Goal: Task Accomplishment & Management: Manage account settings

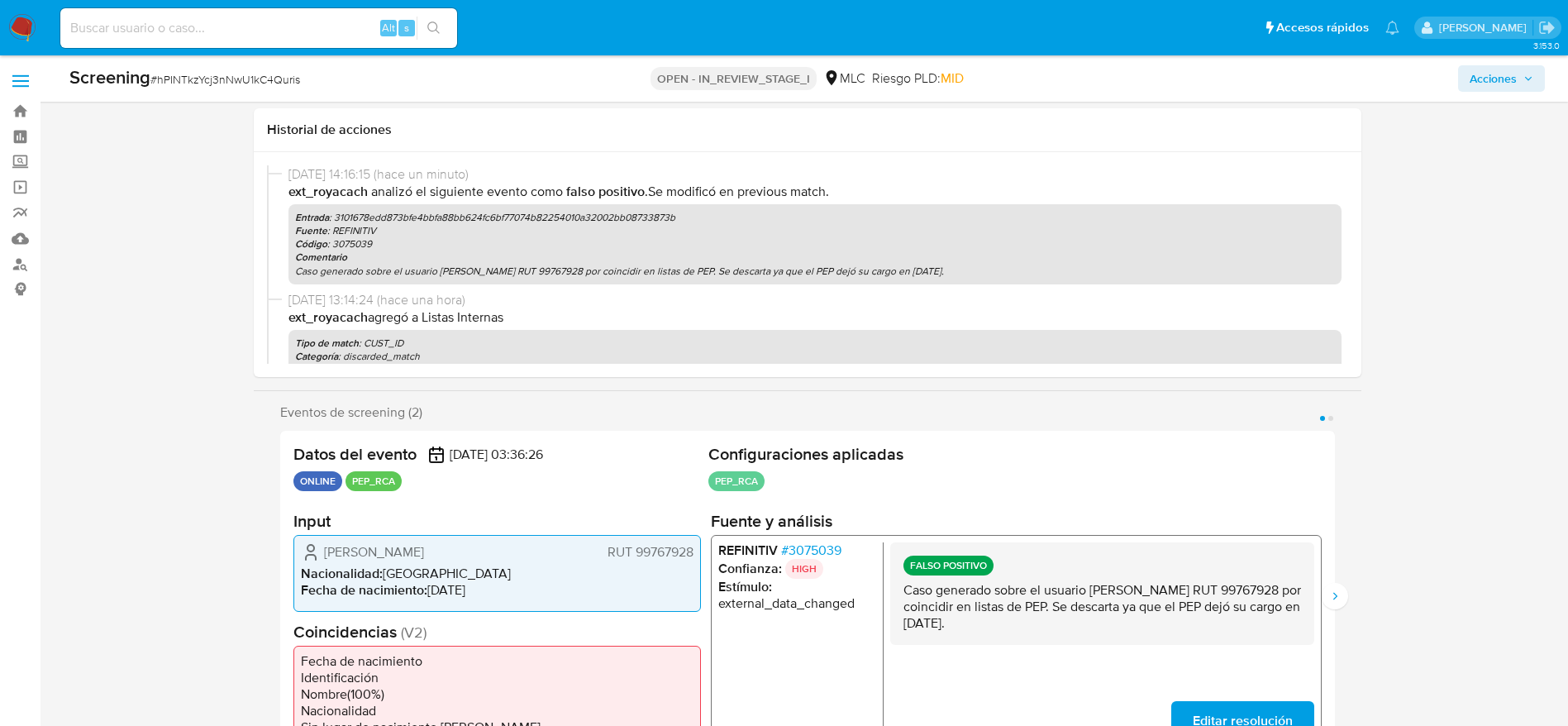
select select "10"
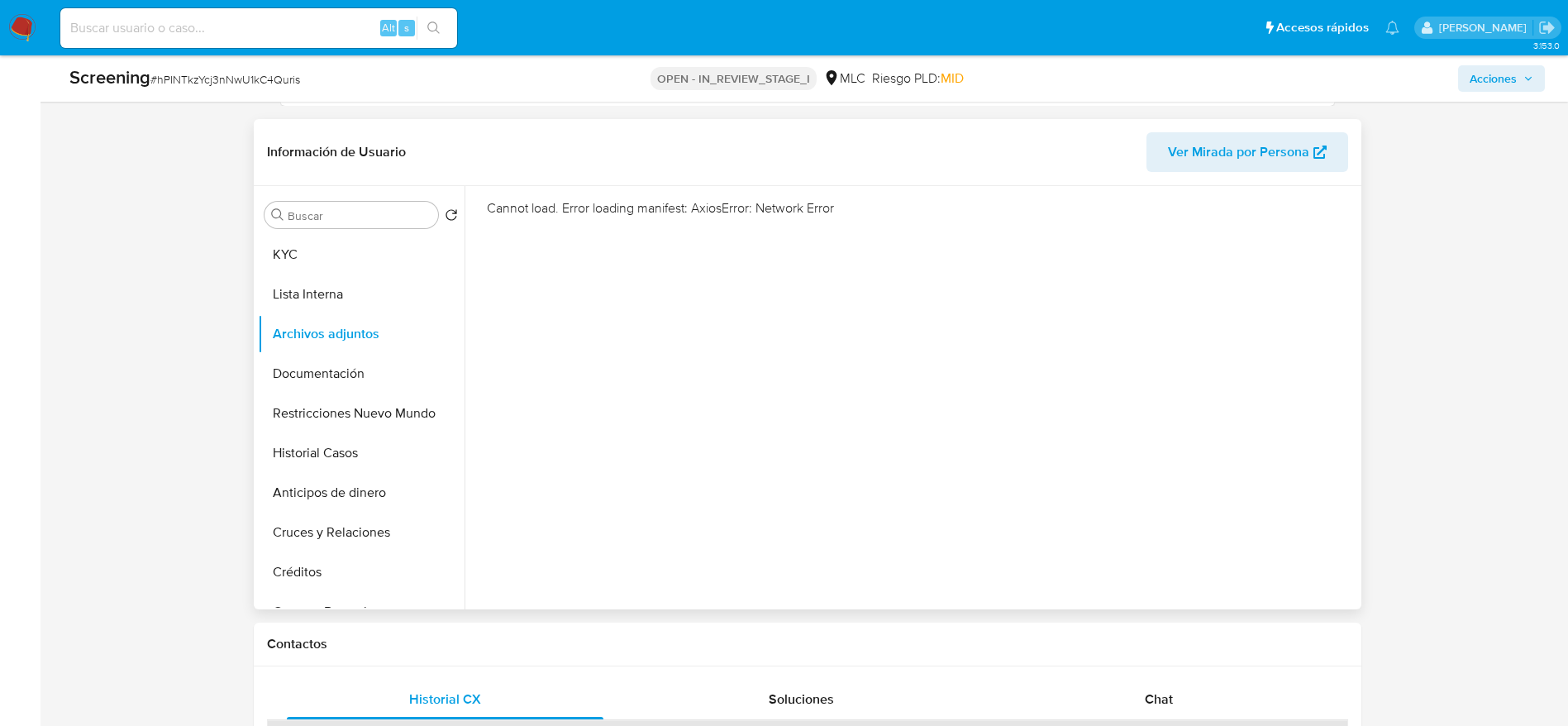
scroll to position [743, 0]
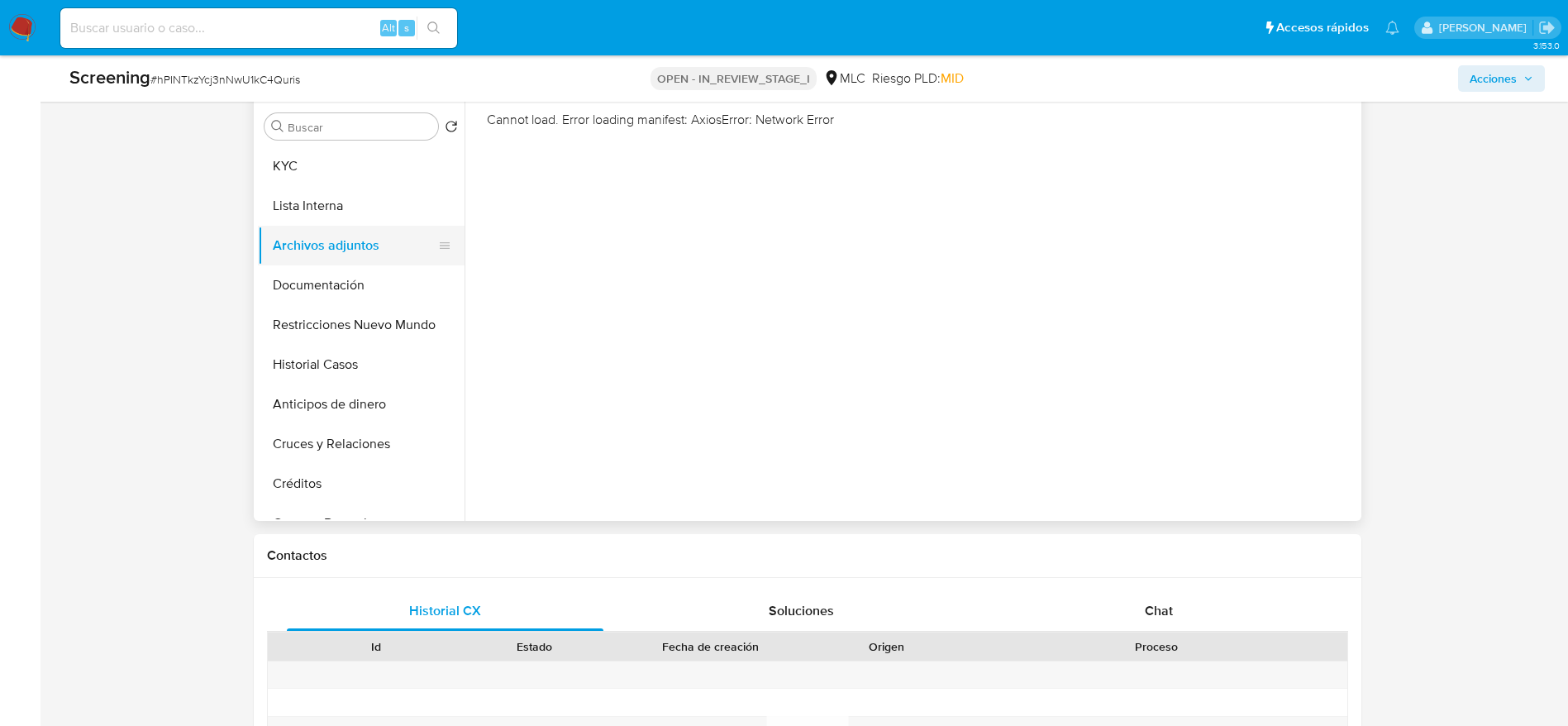
click at [324, 275] on button "Documentación" at bounding box center [361, 285] width 206 height 40
click at [326, 244] on button "Archivos adjuntos" at bounding box center [355, 245] width 193 height 40
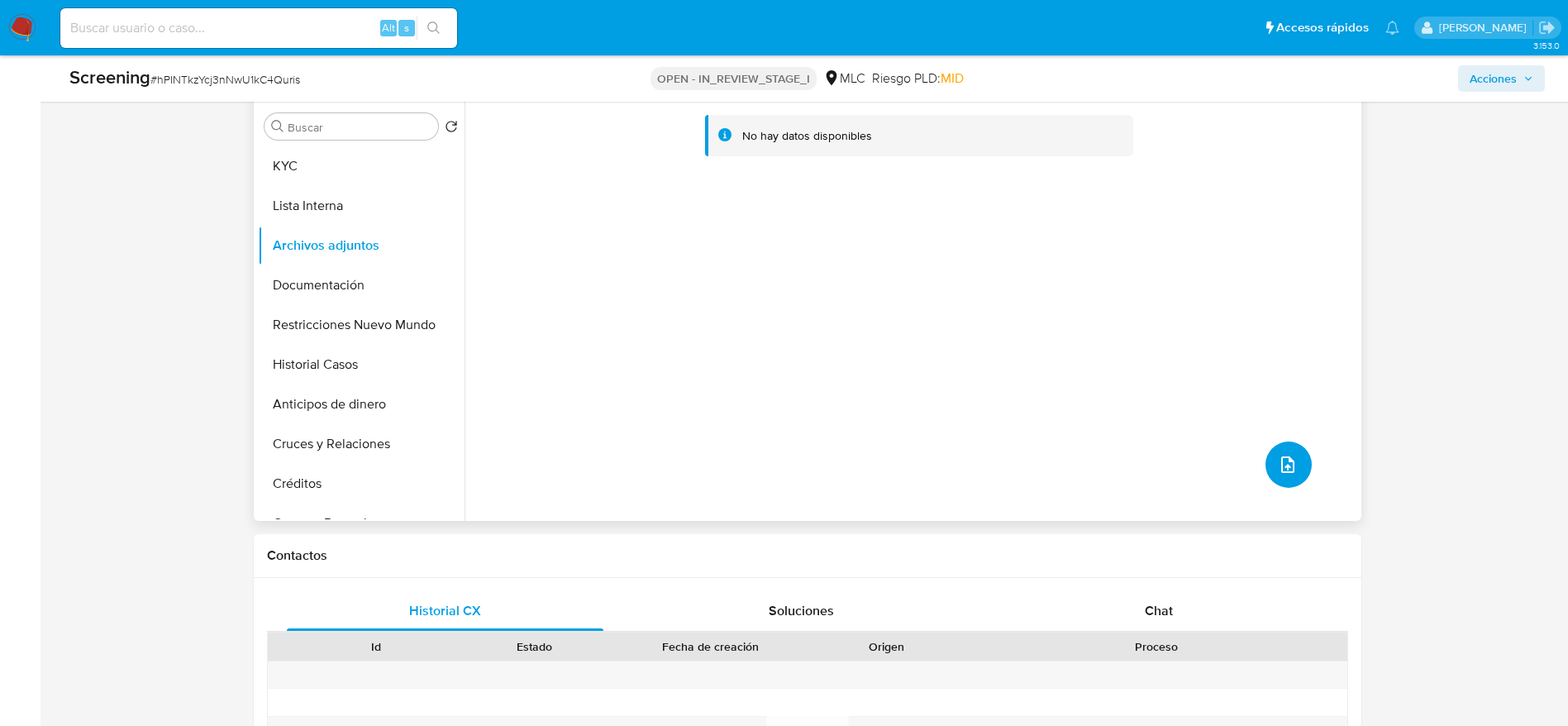
click at [1284, 450] on button "upload-file" at bounding box center [1288, 463] width 46 height 46
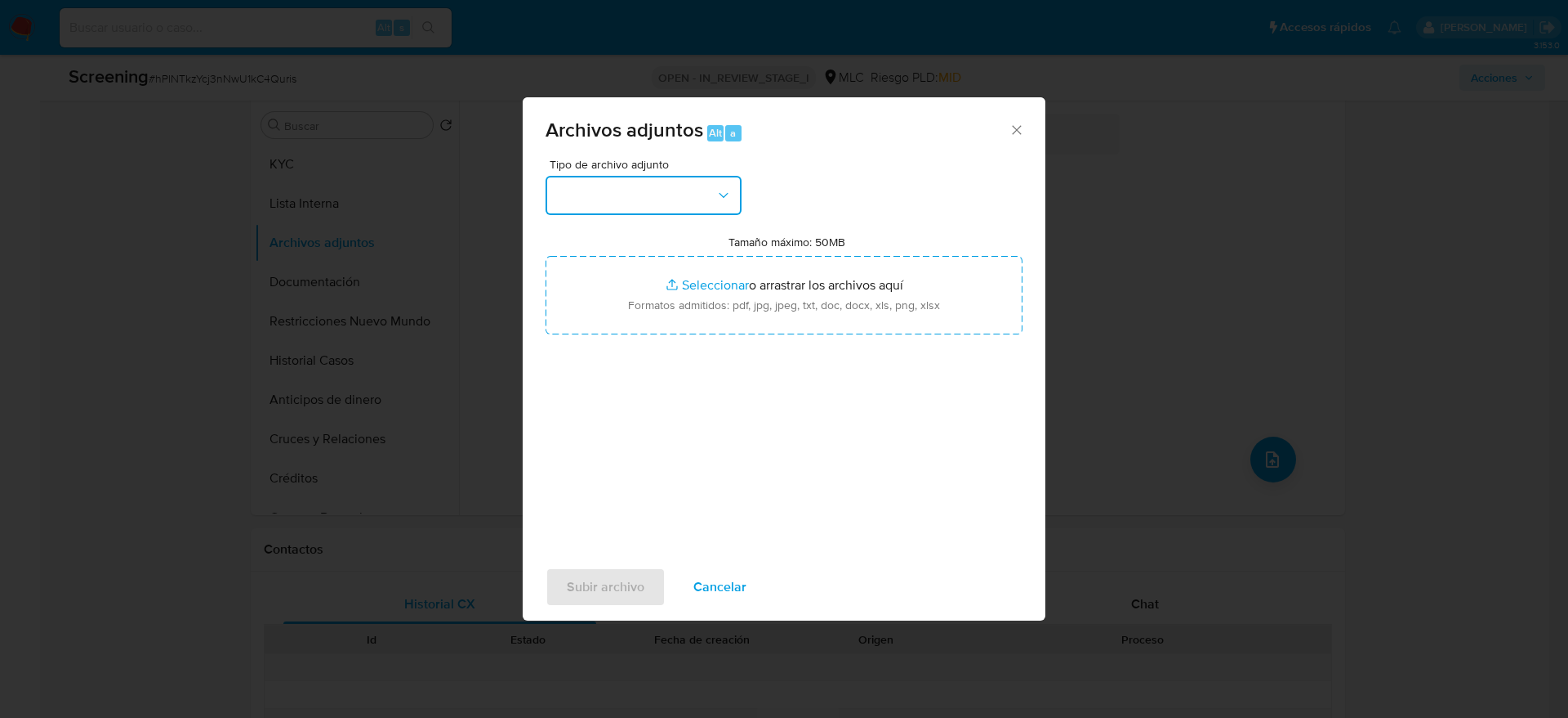
click at [618, 185] on button "button" at bounding box center [643, 195] width 196 height 39
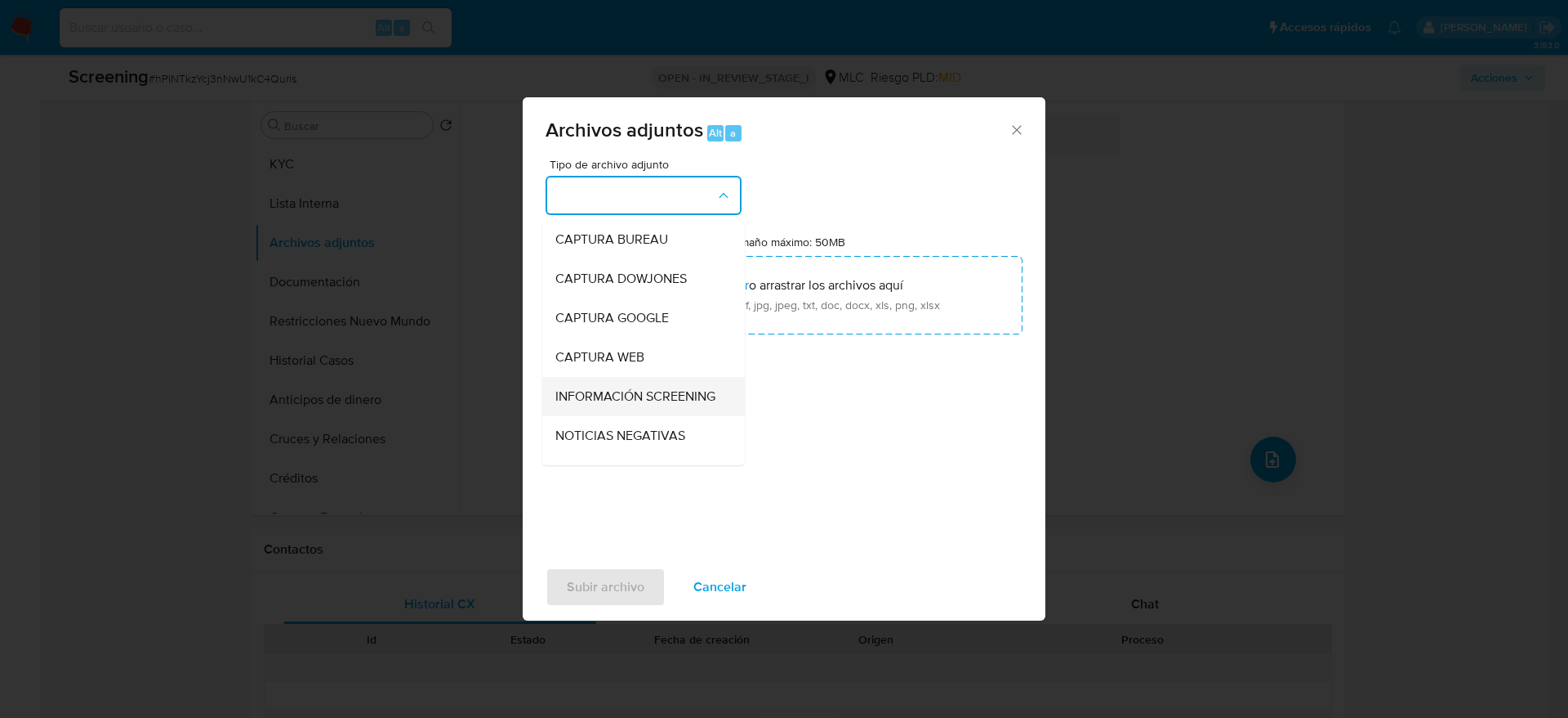
click at [615, 404] on span "INFORMACIÓN SCREENING" at bounding box center [635, 396] width 160 height 16
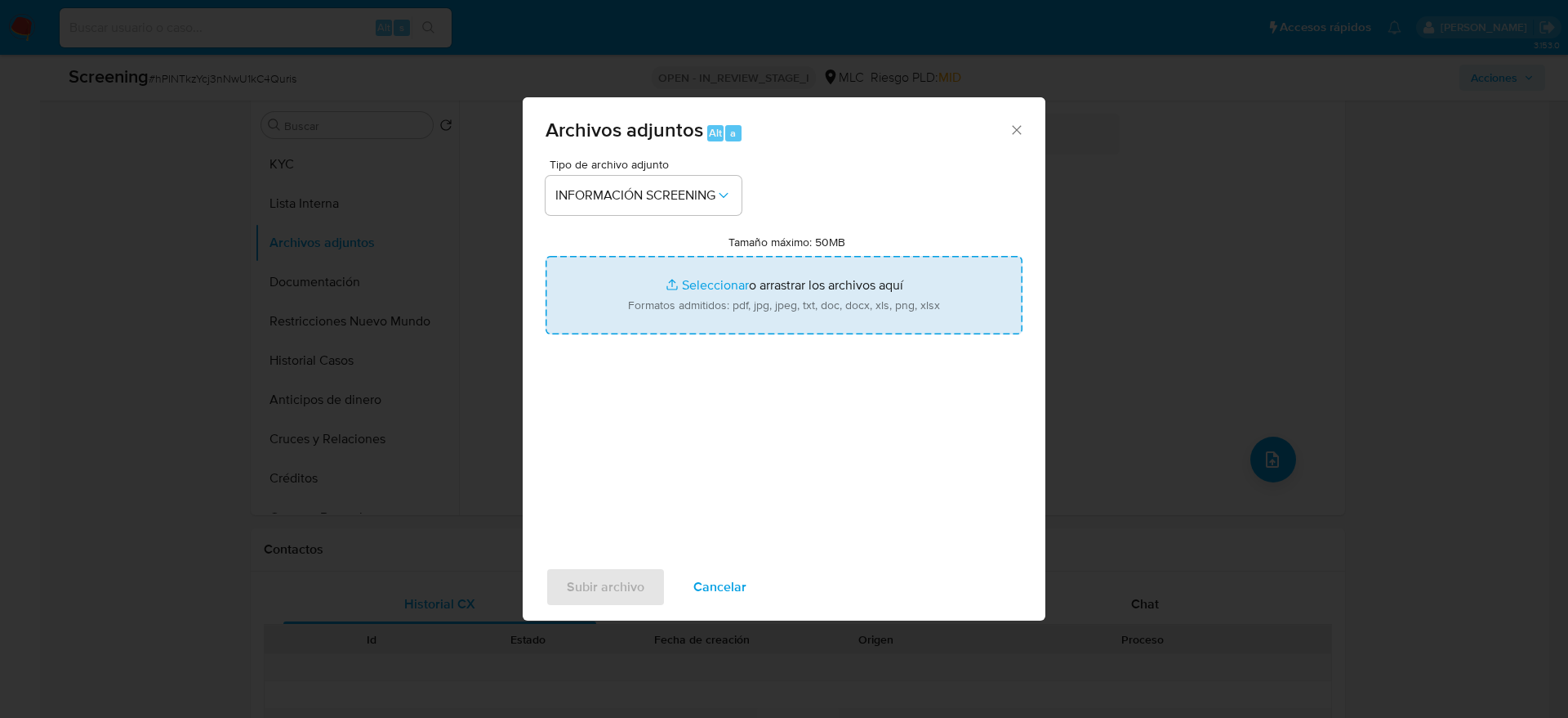
click at [635, 261] on input "Tamaño máximo: 50MB Seleccionar archivos" at bounding box center [784, 296] width 477 height 79
type input "C:\fakepath\Ley Chile - Resolución 3 16-ENE-2020 MINISTERIO DE HACIENDA, TESORE…"
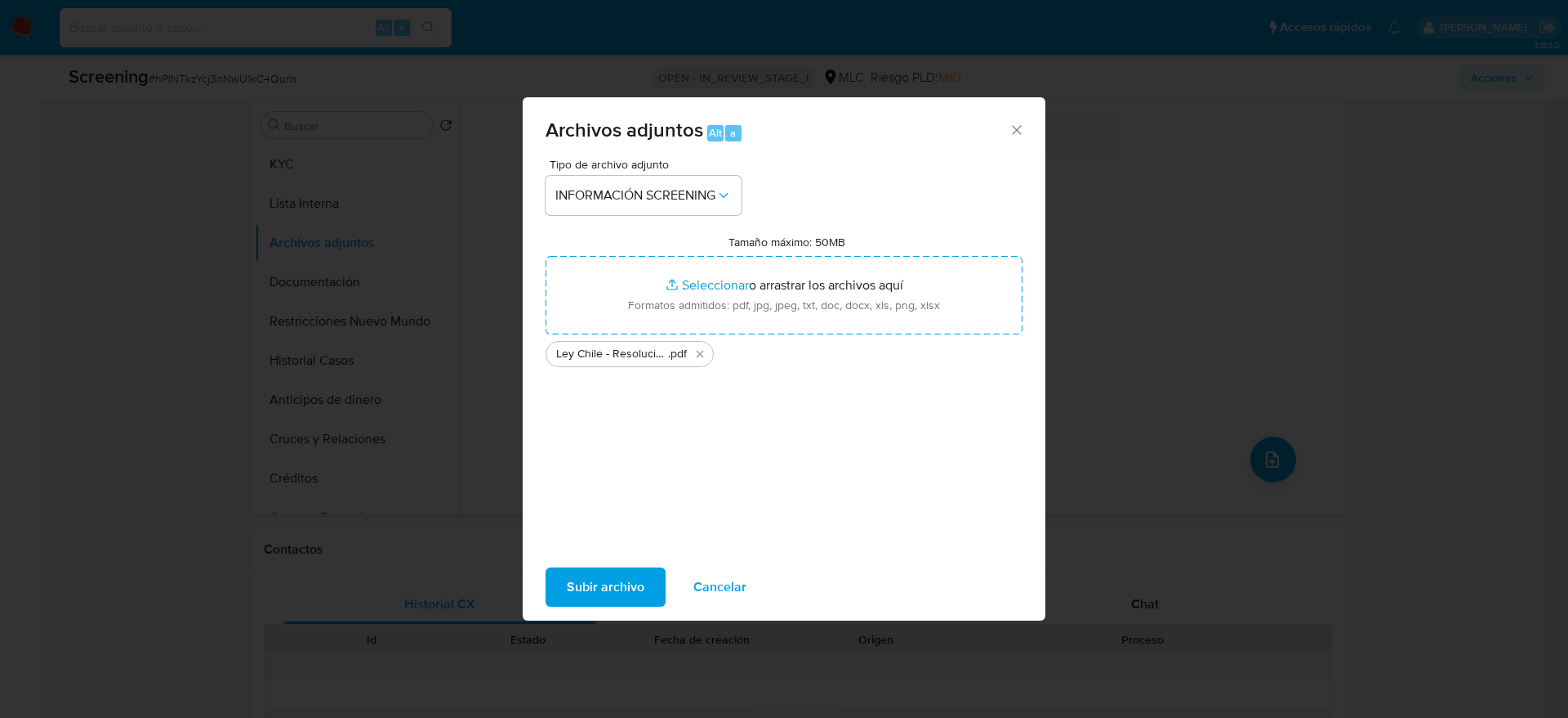
click at [581, 583] on span "Subir archivo" at bounding box center [605, 587] width 78 height 36
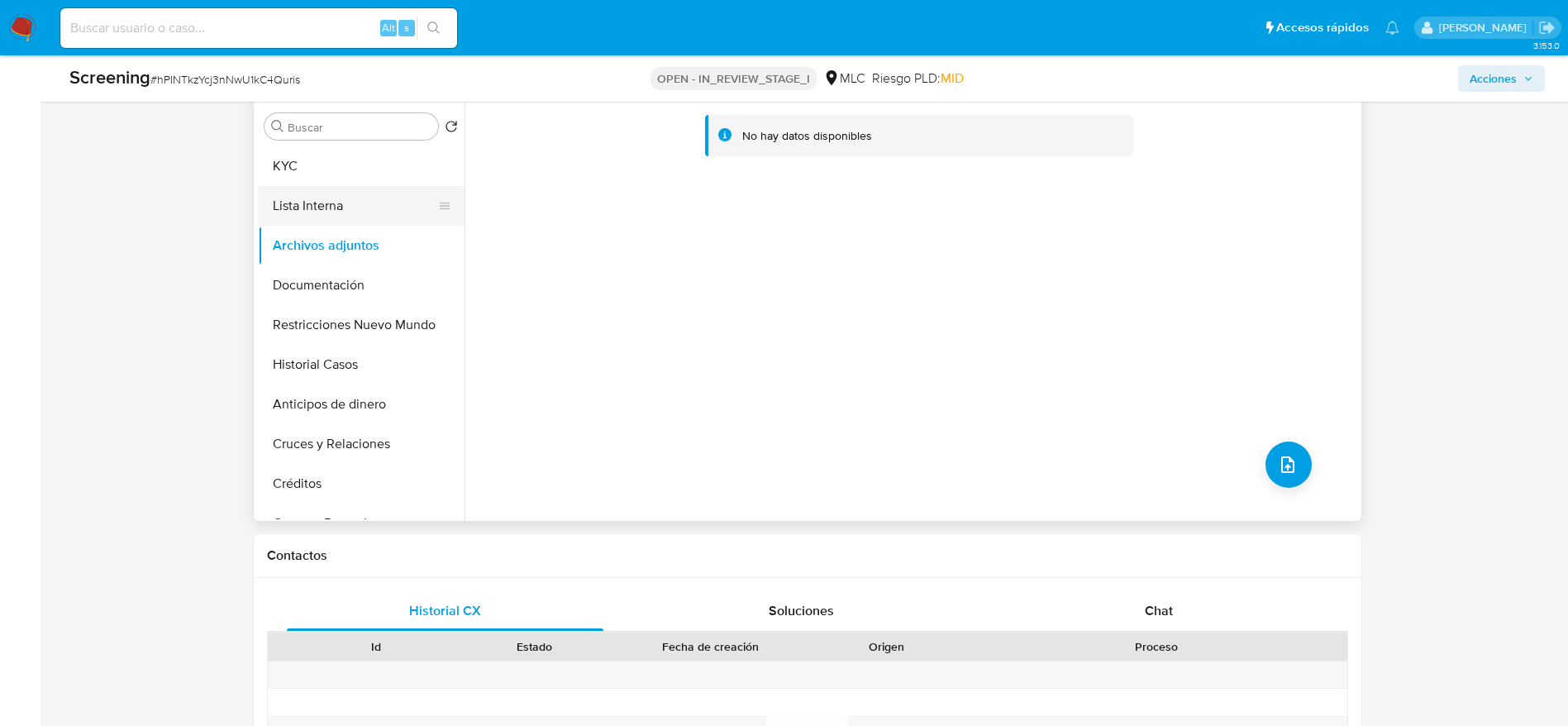
click at [321, 206] on button "Lista Interna" at bounding box center [355, 206] width 193 height 40
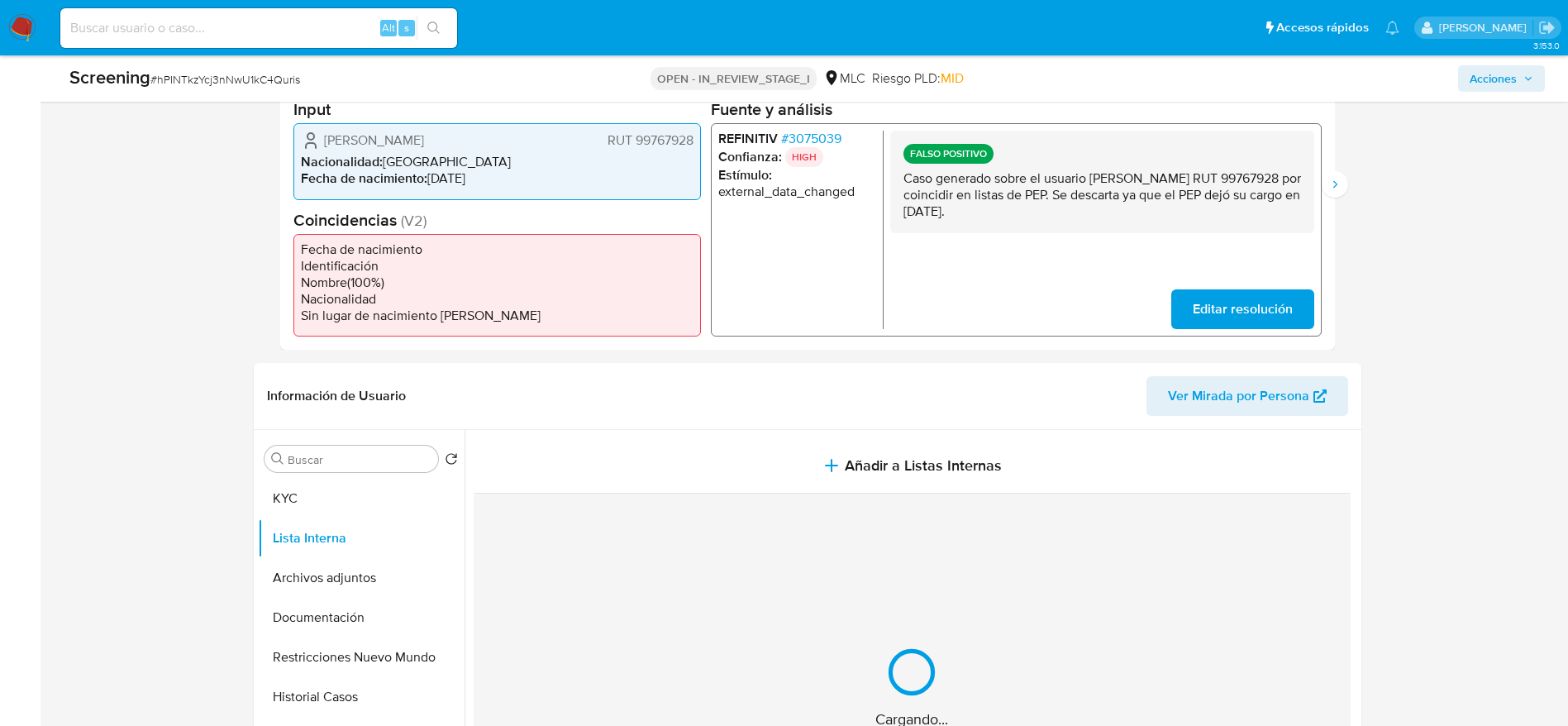
scroll to position [372, 0]
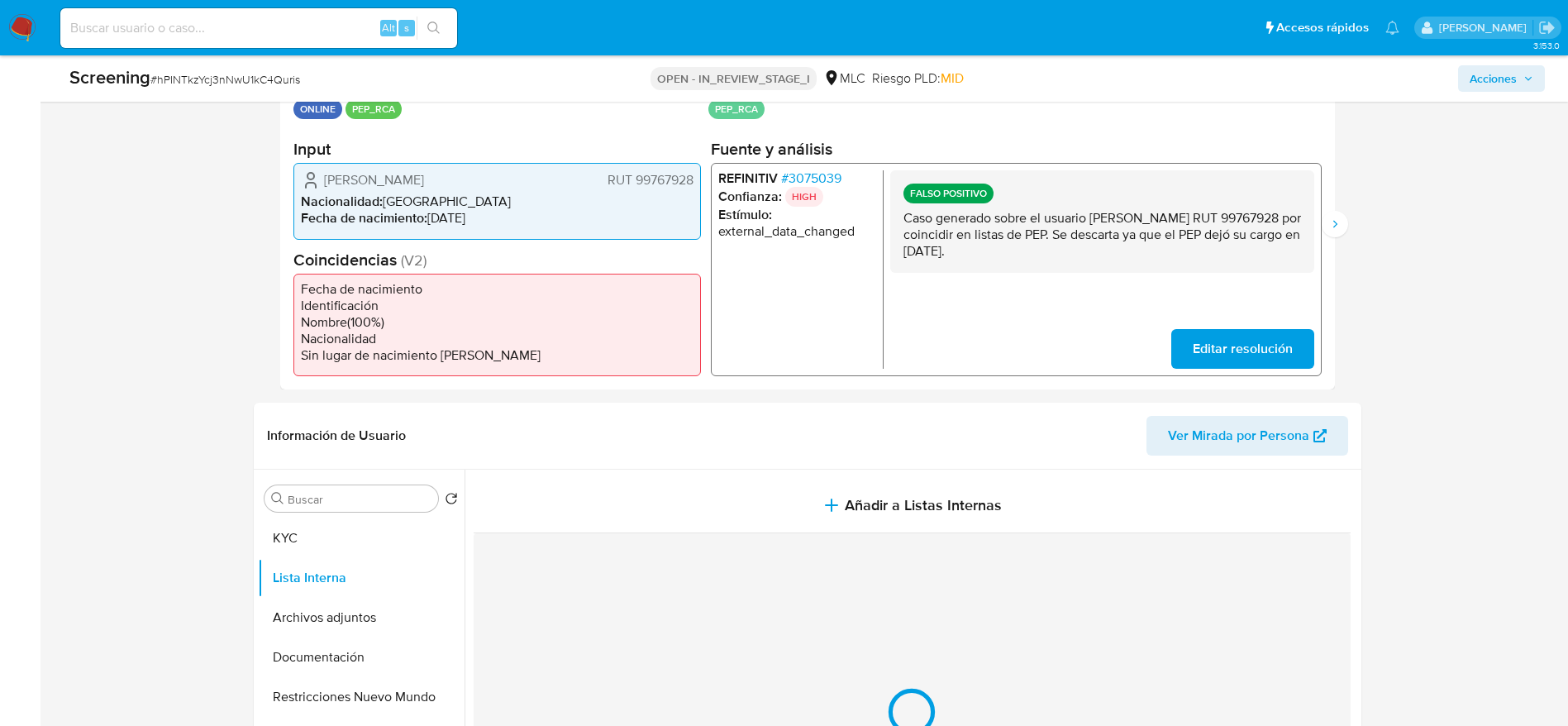
drag, startPoint x: 906, startPoint y: 224, endPoint x: 1171, endPoint y: 233, distance: 265.2
click at [1171, 233] on p "Caso generado sobre el usuario Jorge Alejandro Zúñiga Martínez RUT 99767928 por…" at bounding box center [1102, 234] width 398 height 49
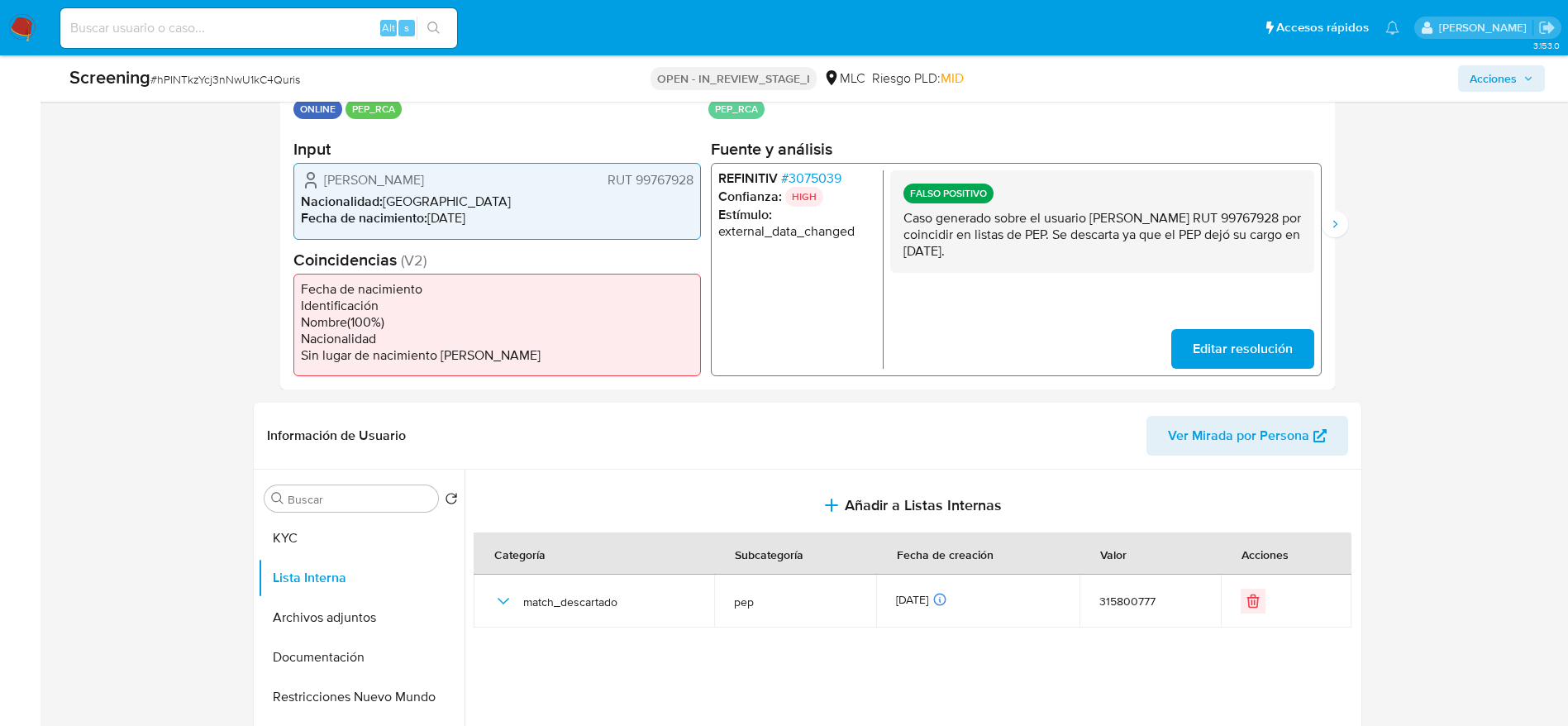
drag, startPoint x: 702, startPoint y: 485, endPoint x: 753, endPoint y: 326, distance: 167.0
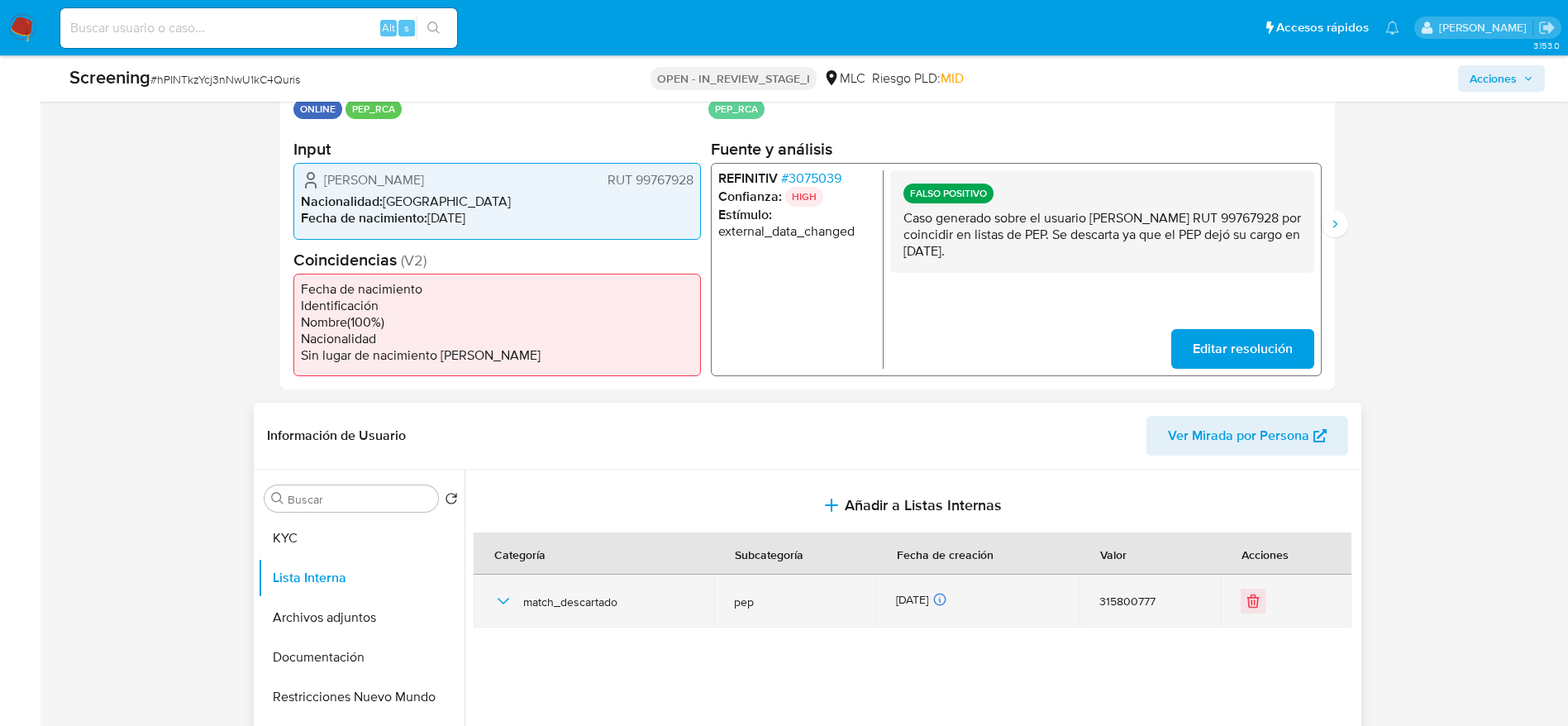
click at [506, 596] on icon "button" at bounding box center [503, 600] width 20 height 20
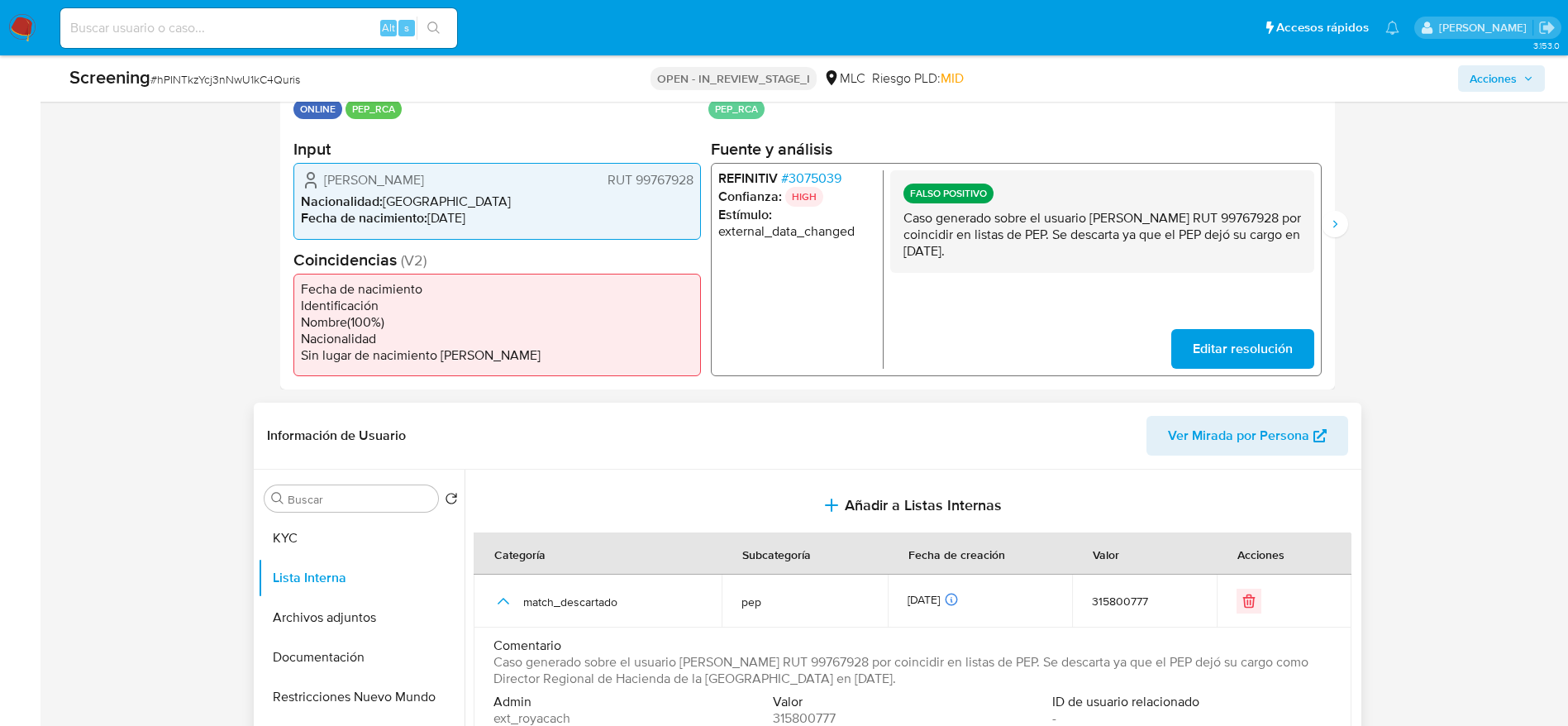
click at [816, 670] on span "Caso generado sobre el usuario Jorge Alejandro Zúñiga Martínez RUT 99767928 por…" at bounding box center [910, 671] width 835 height 33
click at [814, 668] on span "Caso generado sobre el usuario Jorge Alejandro Zúñiga Martínez RUT 99767928 por…" at bounding box center [910, 671] width 835 height 33
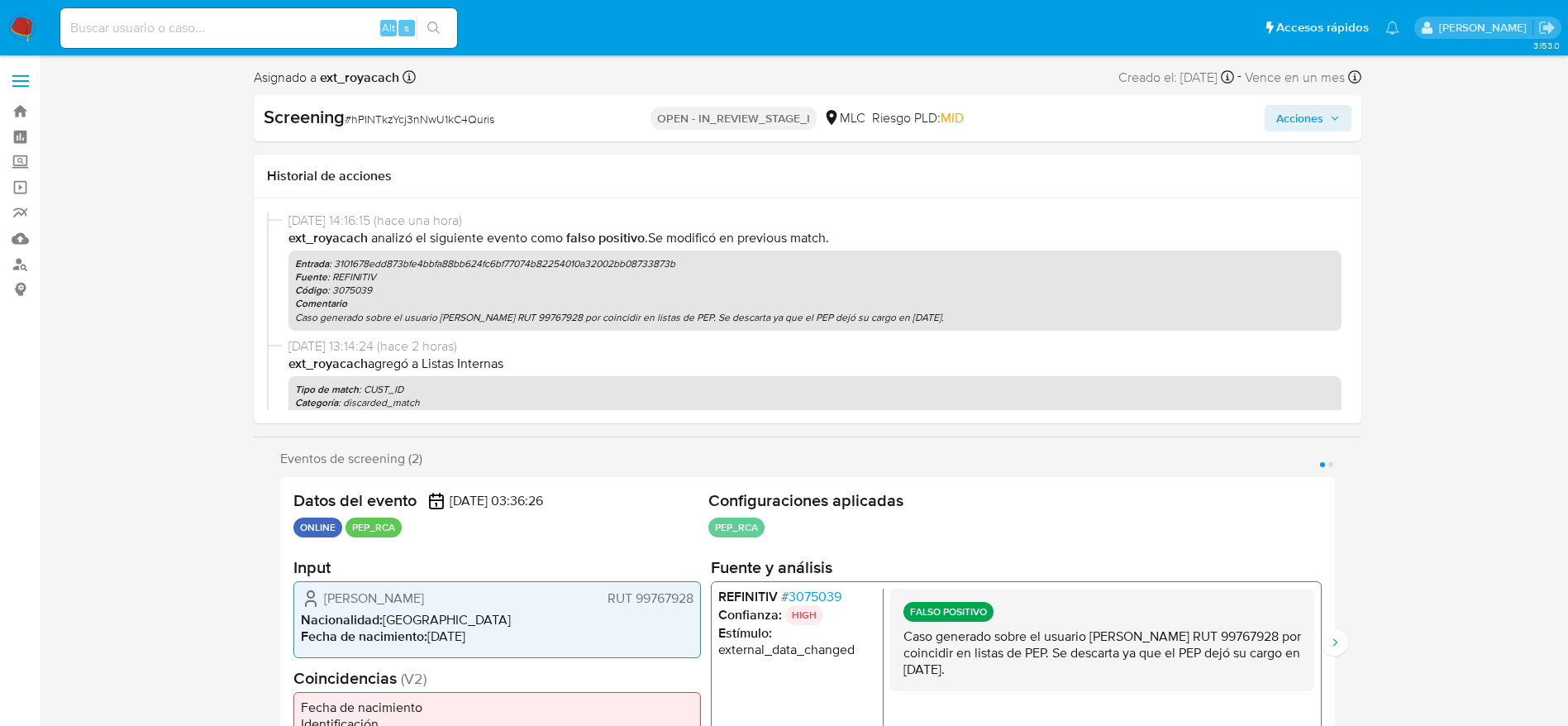
click at [1318, 111] on span "Acciones" at bounding box center [1300, 118] width 47 height 27
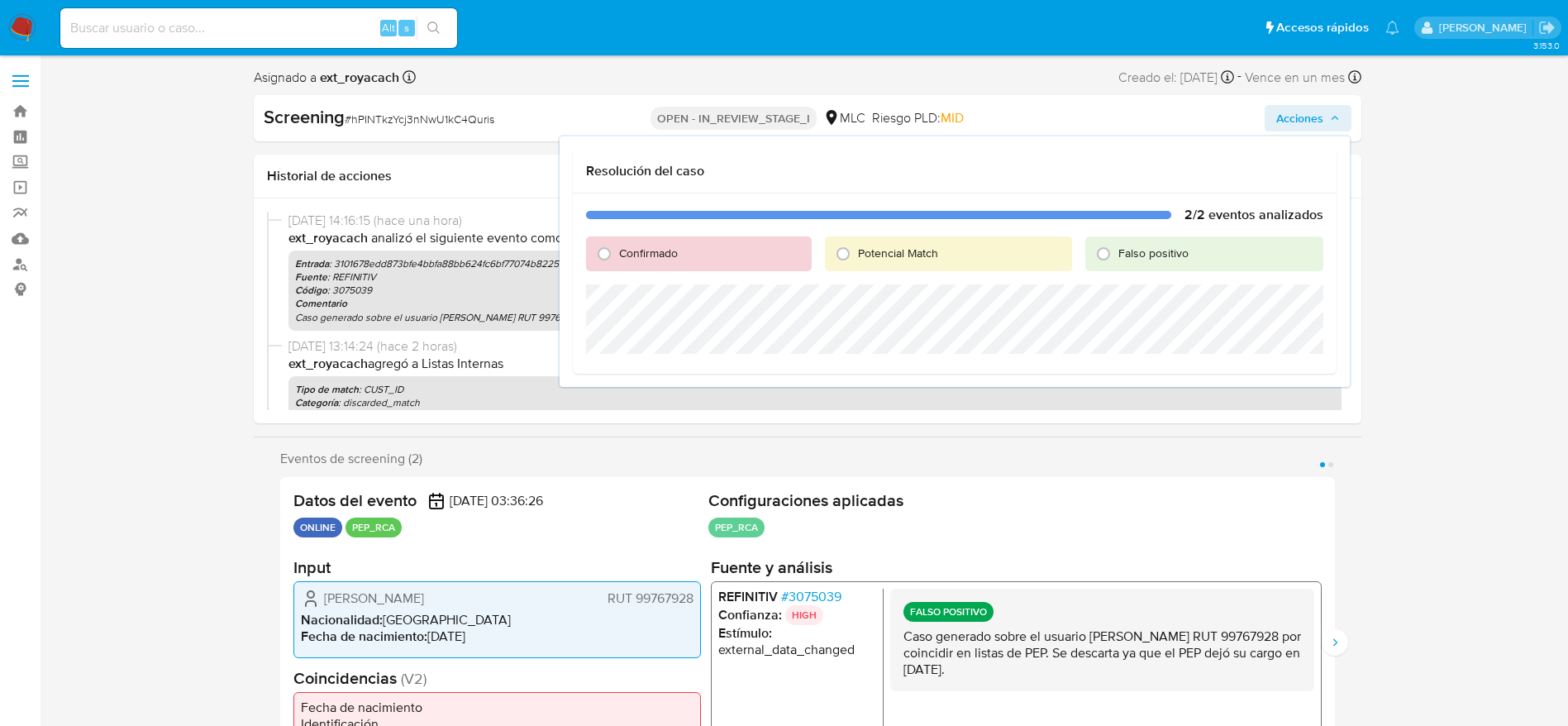
click at [1129, 255] on span "Falso positivo" at bounding box center [1154, 252] width 70 height 16
click at [1117, 255] on input "Falso positivo" at bounding box center [1103, 254] width 27 height 27
radio input "true"
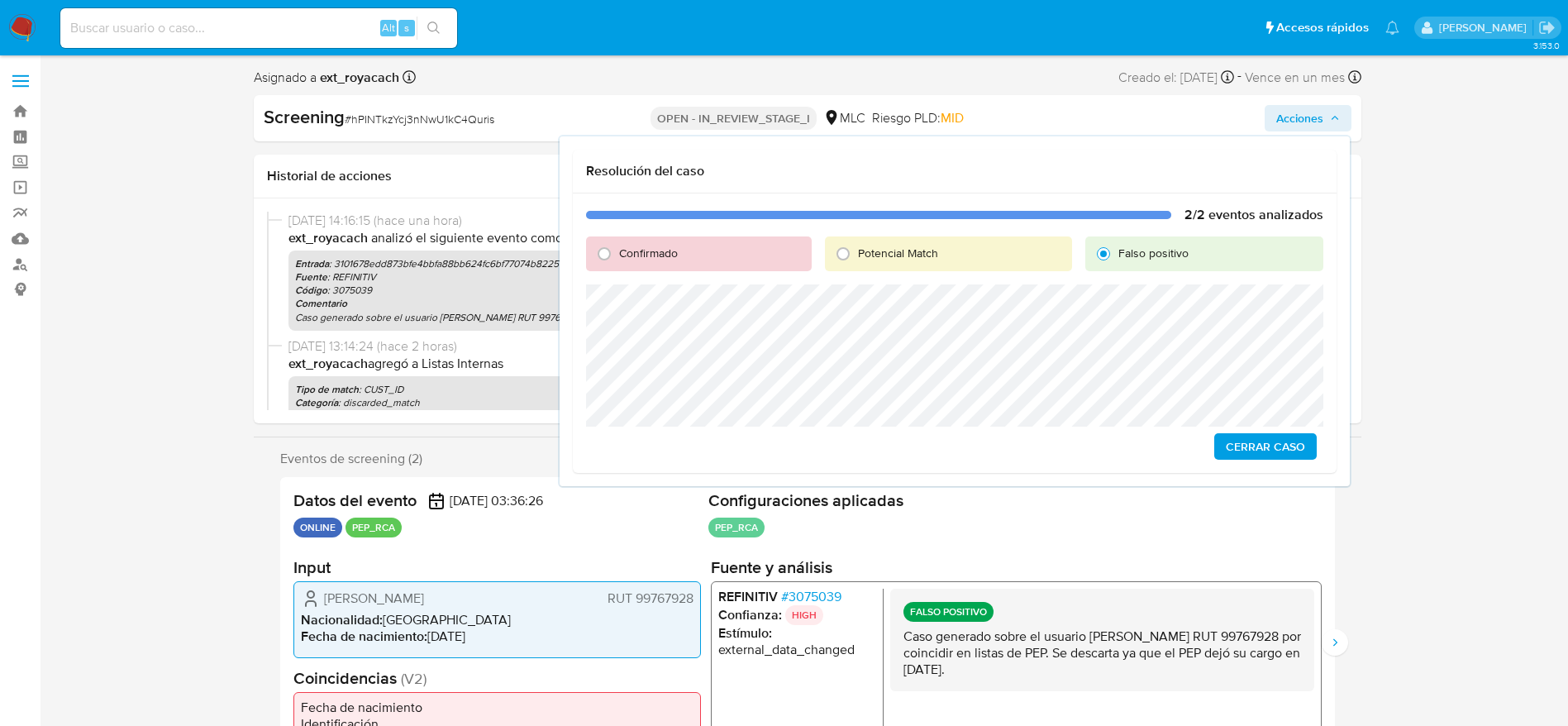
click at [1245, 438] on span "Cerrar Caso" at bounding box center [1266, 446] width 80 height 23
click at [412, 114] on span "# hPINTkzYcj3nNwU1kC4Quris" at bounding box center [420, 119] width 150 height 16
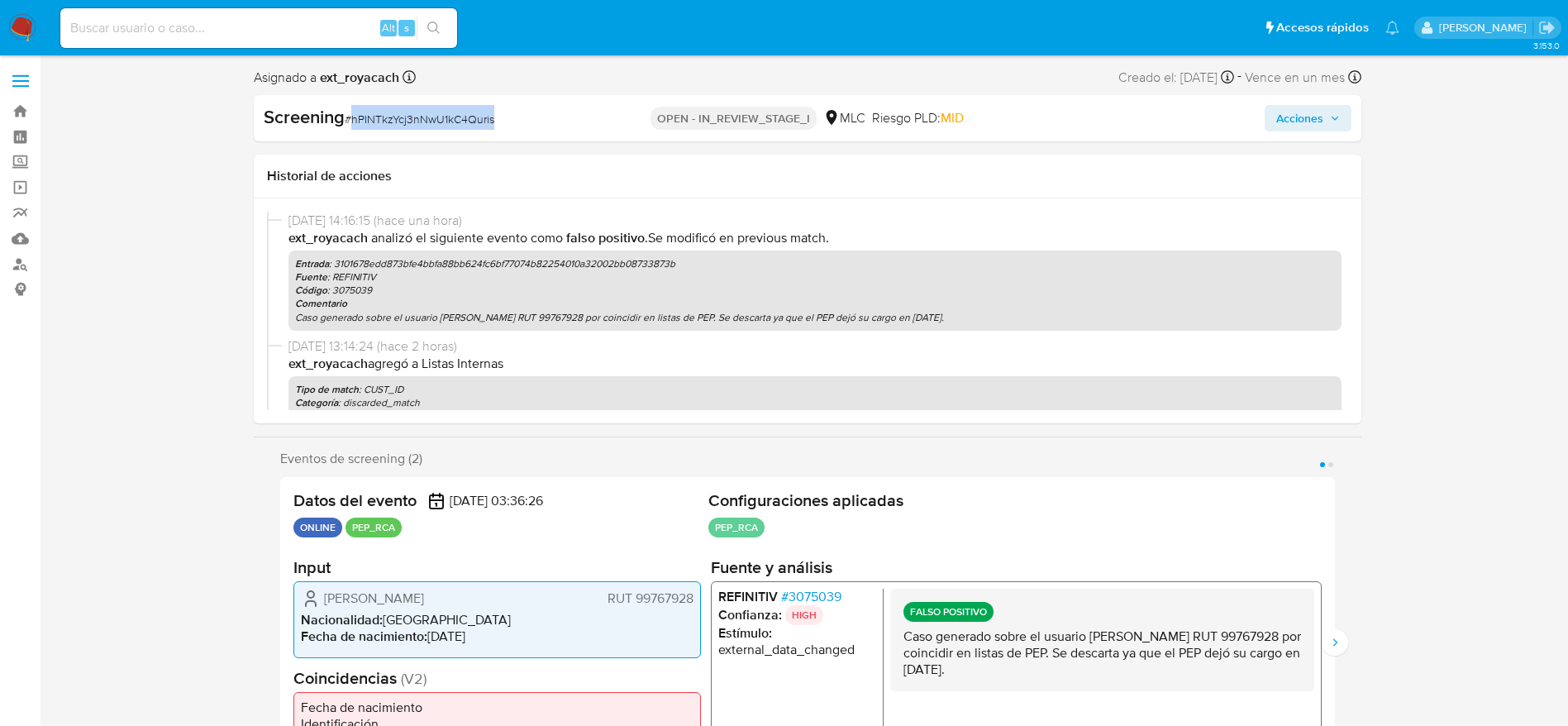
click at [412, 114] on span "# hPINTkzYcj3nNwU1kC4Quris" at bounding box center [420, 119] width 150 height 16
copy span "hPINTkzYcj3nNwU1kC4Quris"
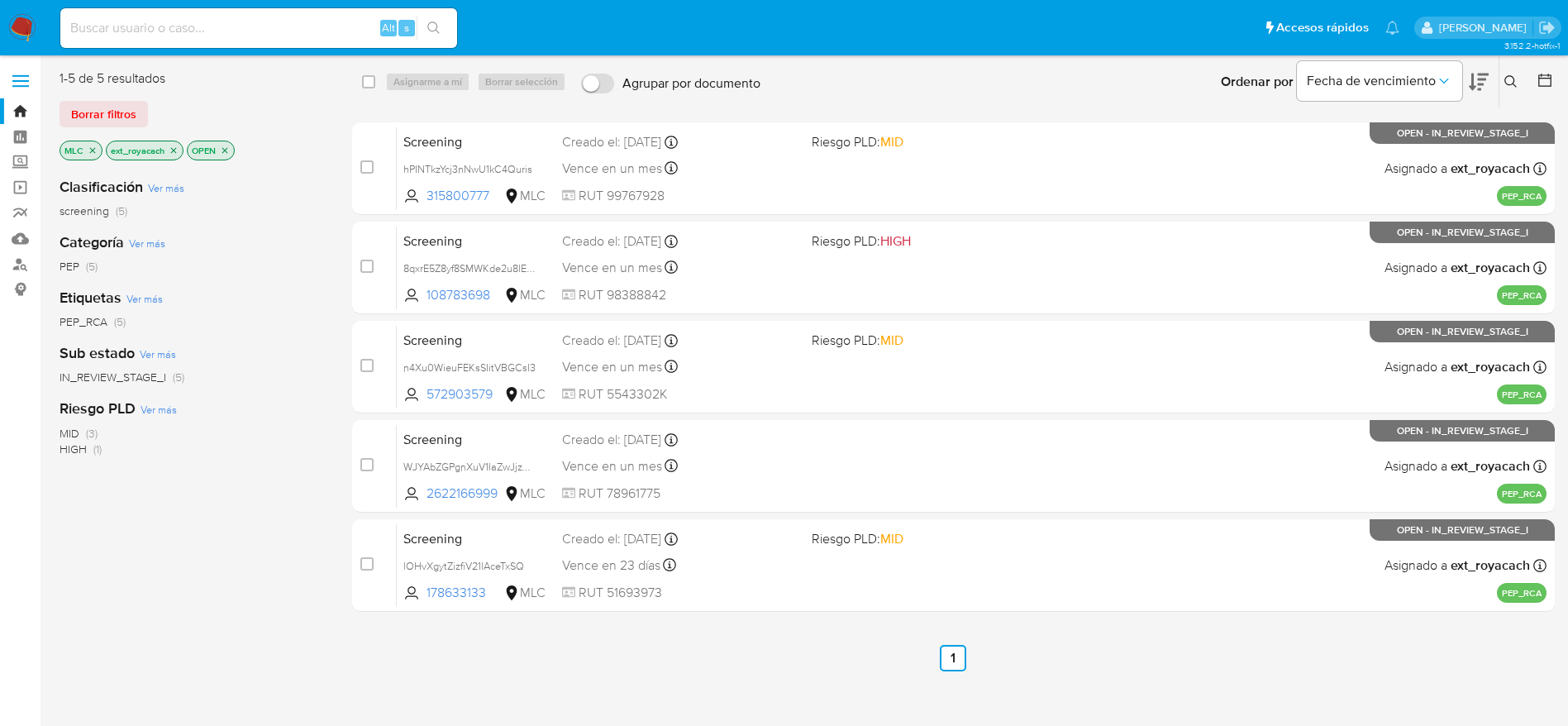
click at [18, 28] on img at bounding box center [23, 28] width 28 height 28
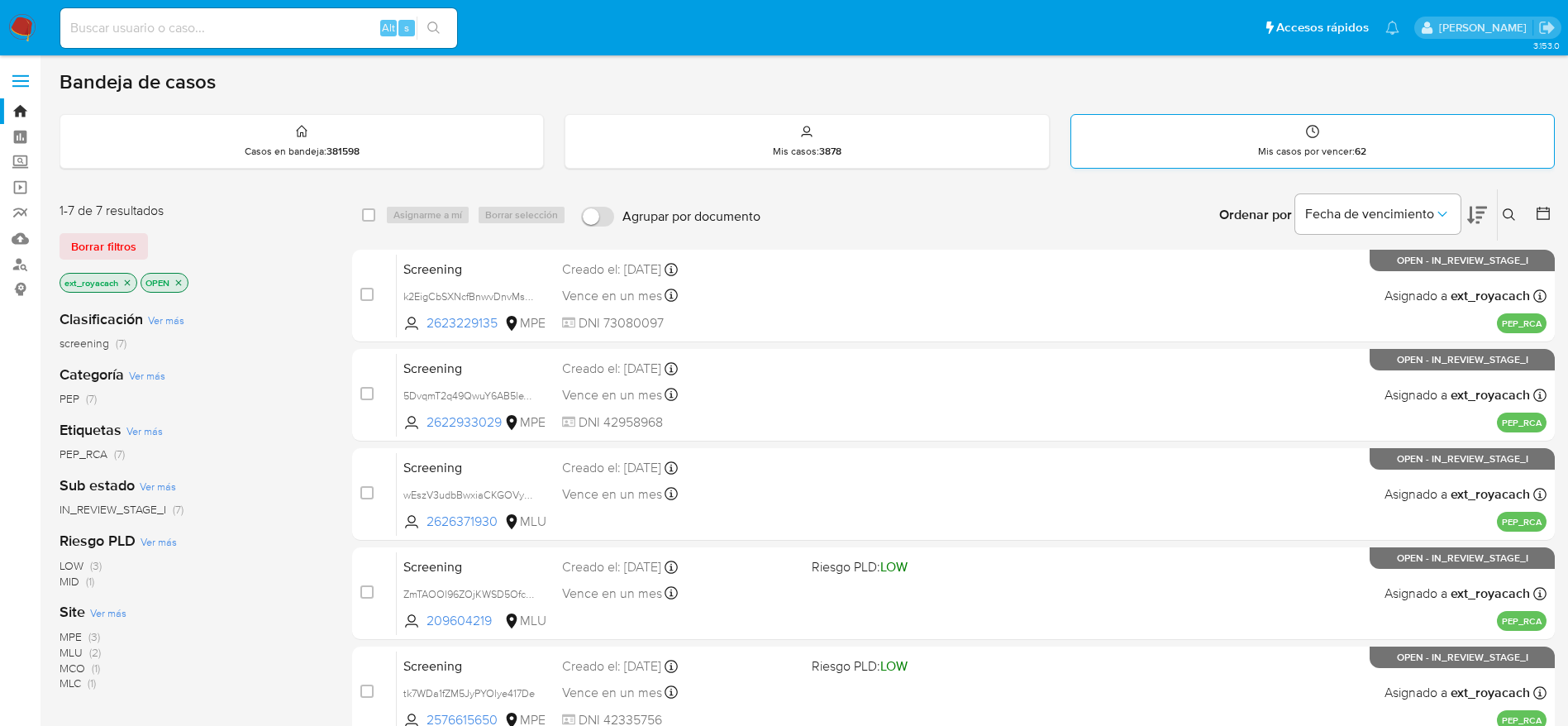
click at [1201, 134] on div "Mis casos por vencer : 62" at bounding box center [1312, 141] width 483 height 53
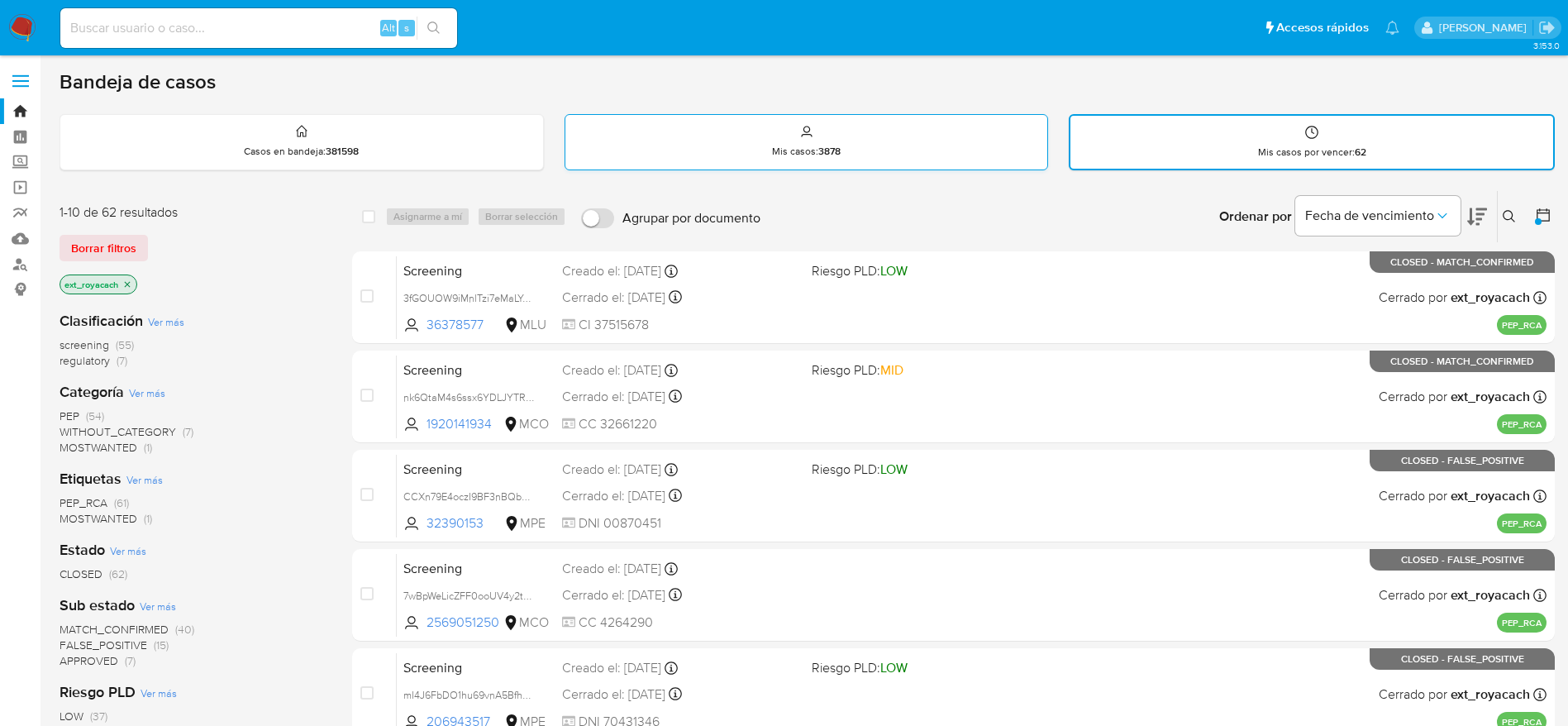
click at [762, 134] on div "Mis casos : 3878" at bounding box center [806, 141] width 483 height 53
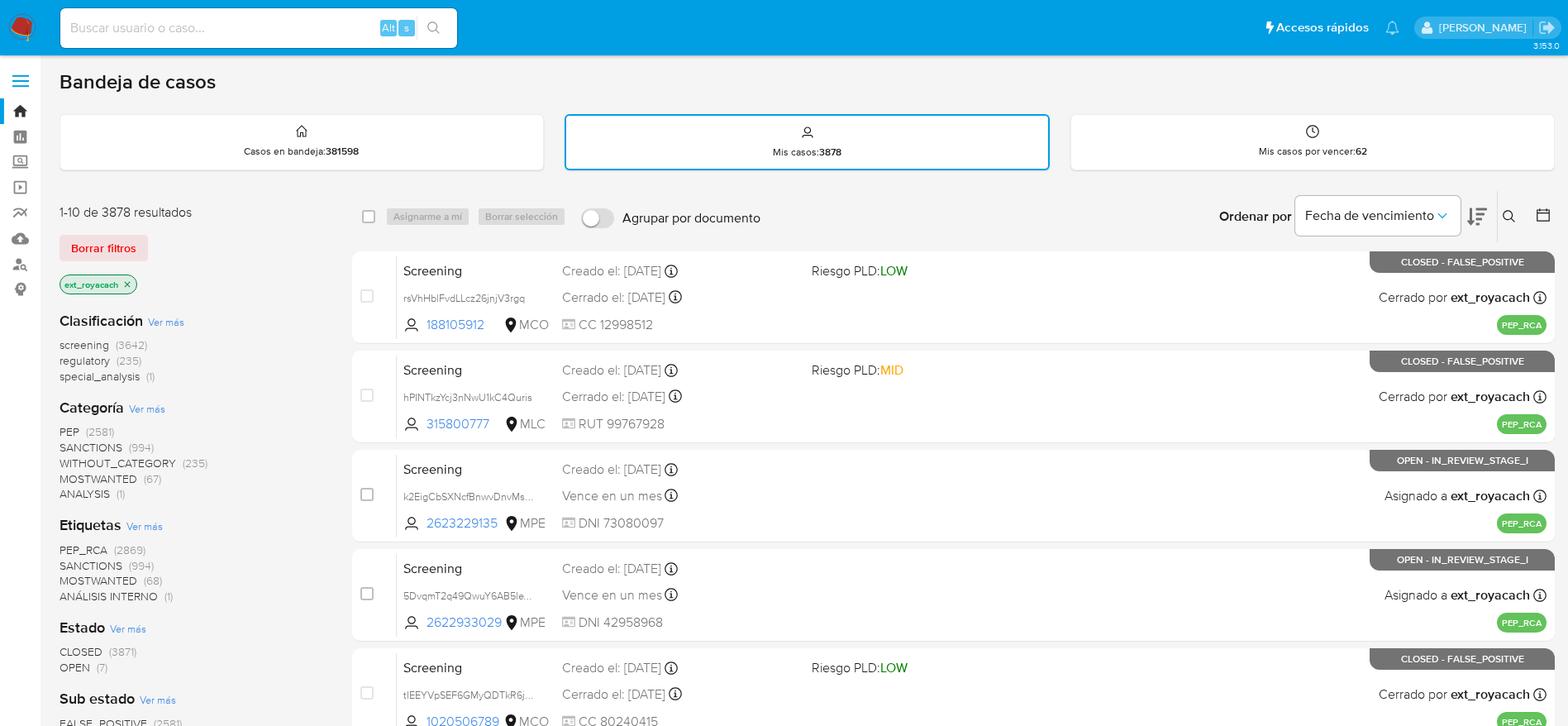
click at [13, 29] on img at bounding box center [23, 28] width 28 height 28
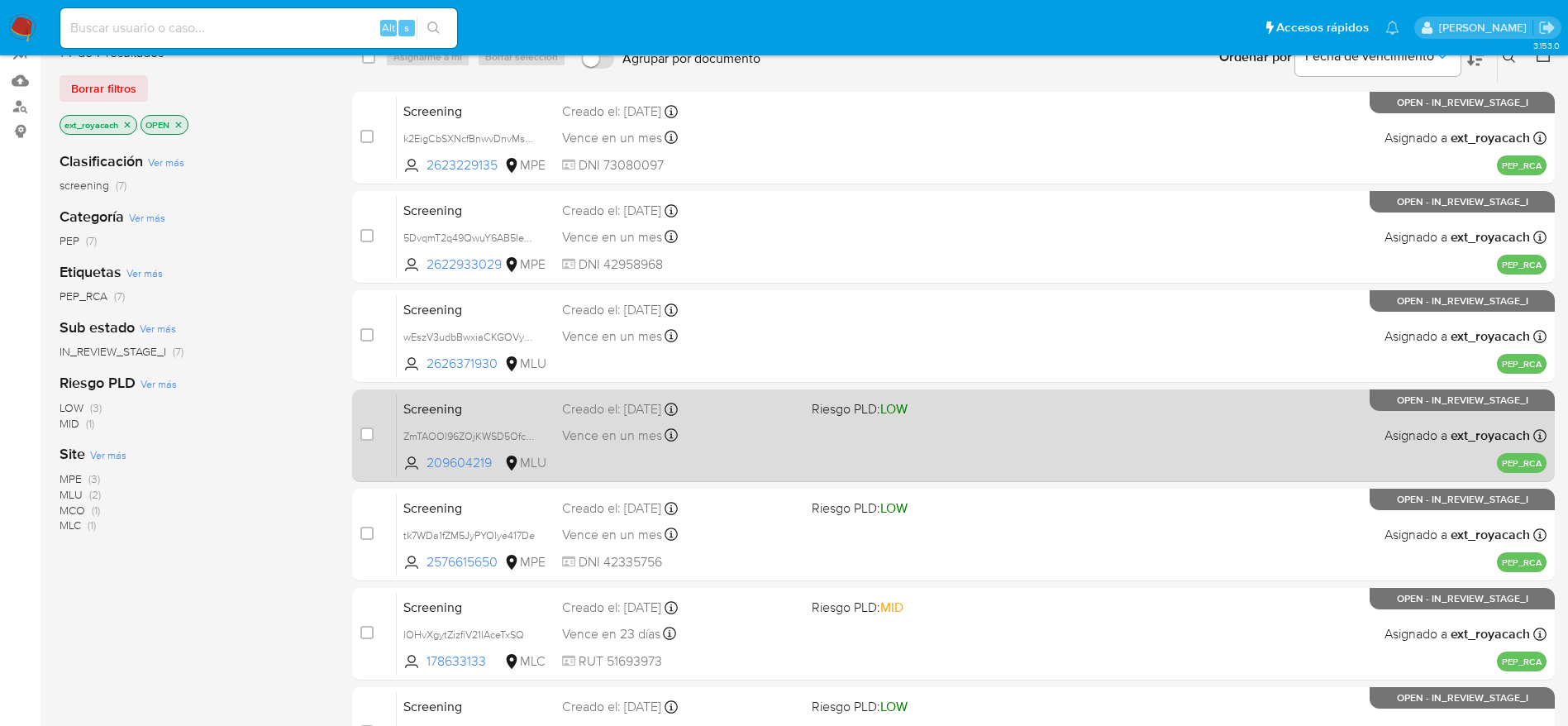
scroll to position [34, 0]
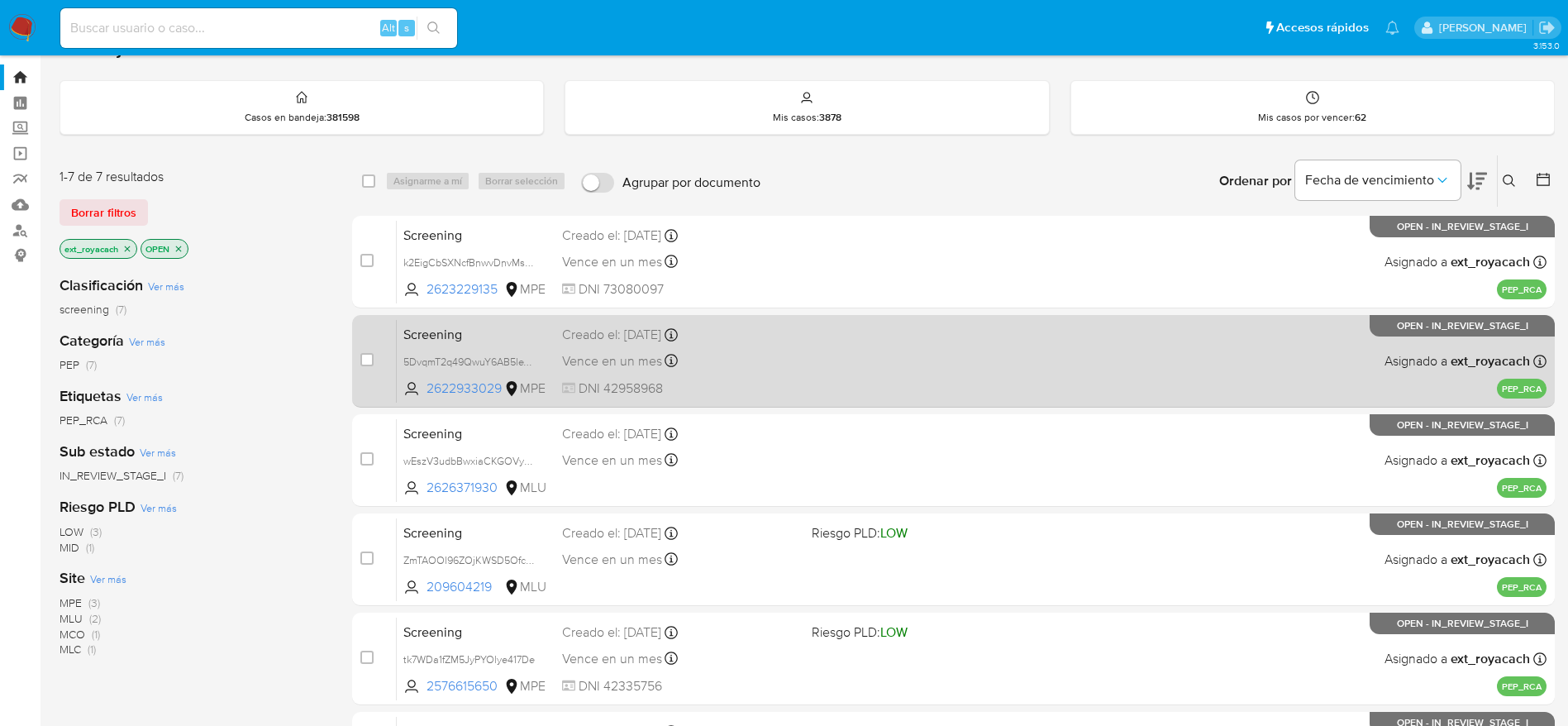
click at [680, 365] on div "Vence en un mes Vence el 12/09/2025 21:07:16" at bounding box center [680, 360] width 237 height 23
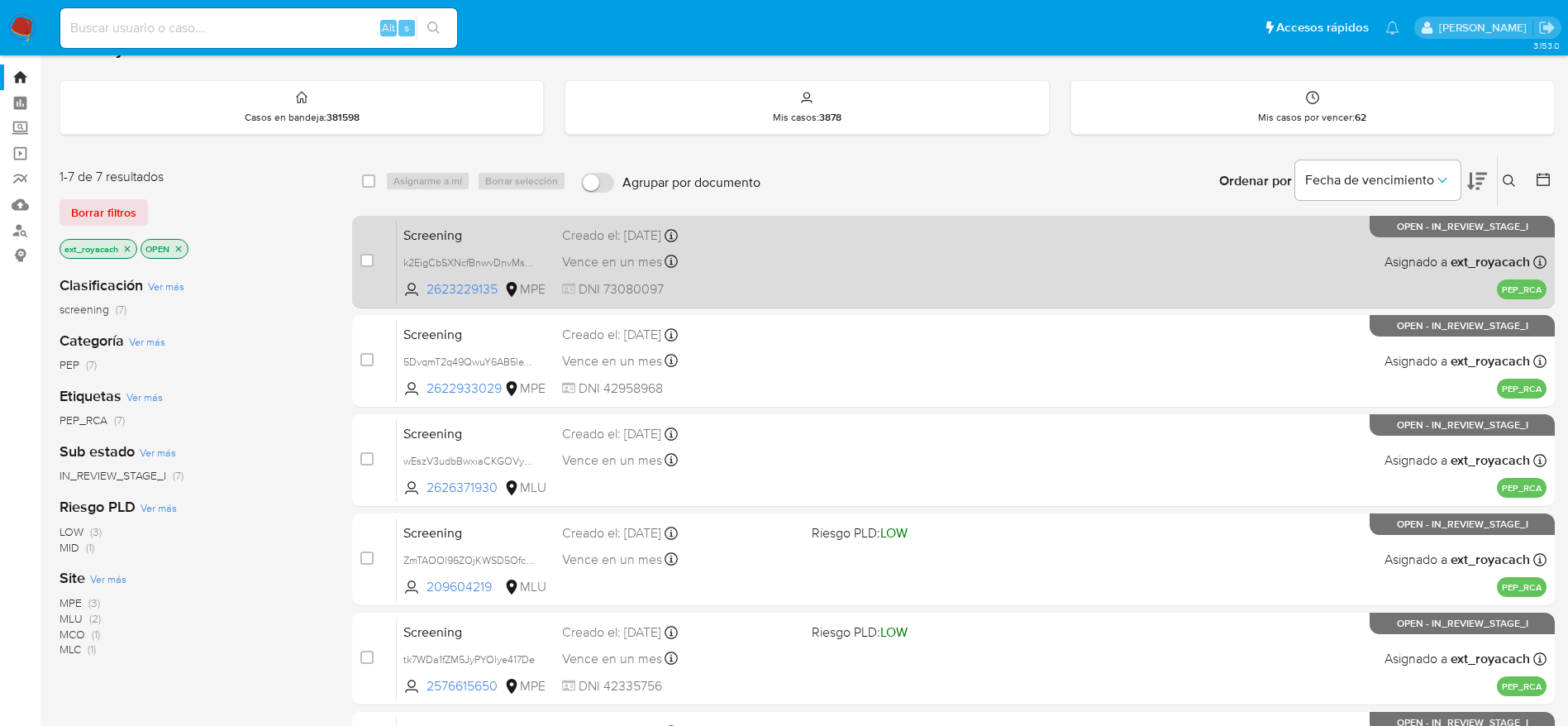
click at [639, 268] on span "Vence en un mes" at bounding box center [612, 262] width 100 height 18
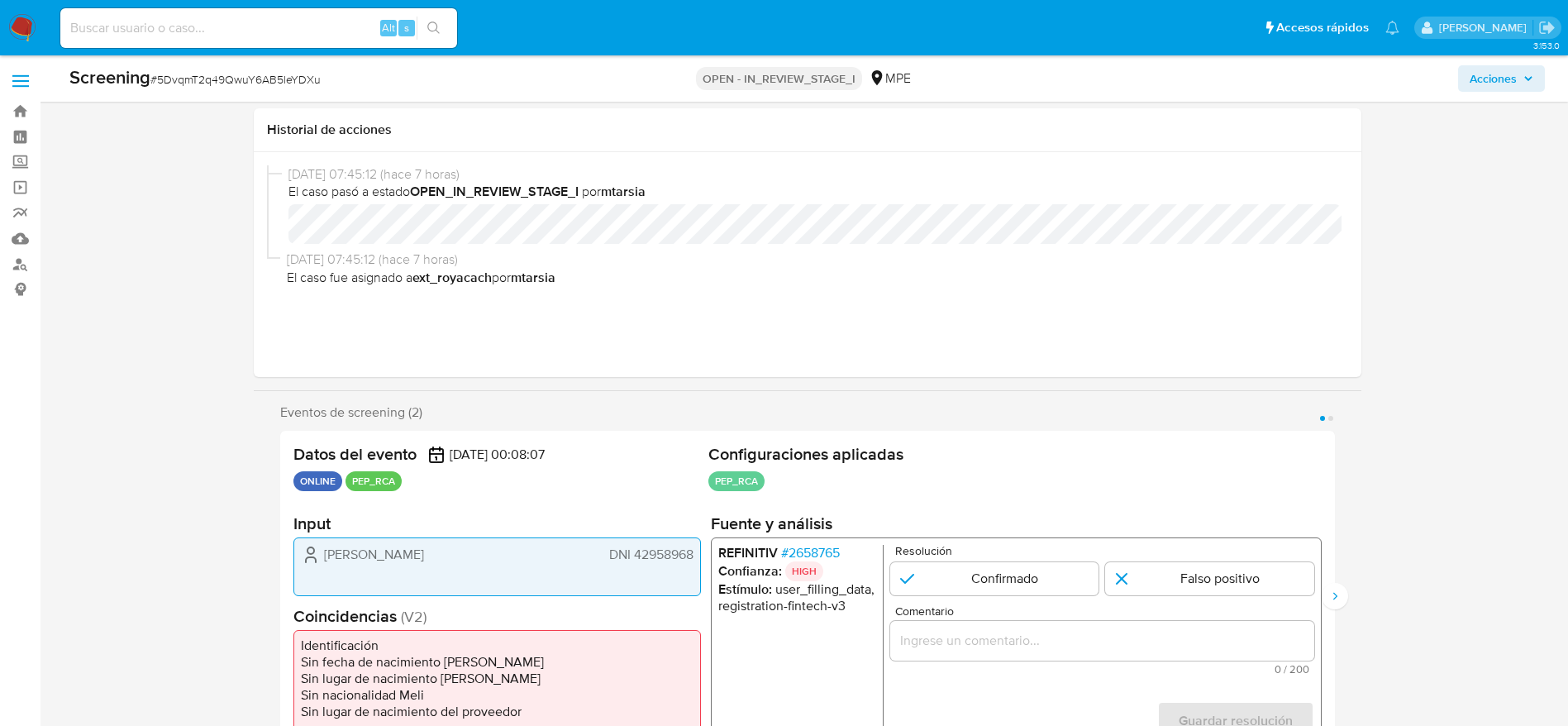
scroll to position [248, 0]
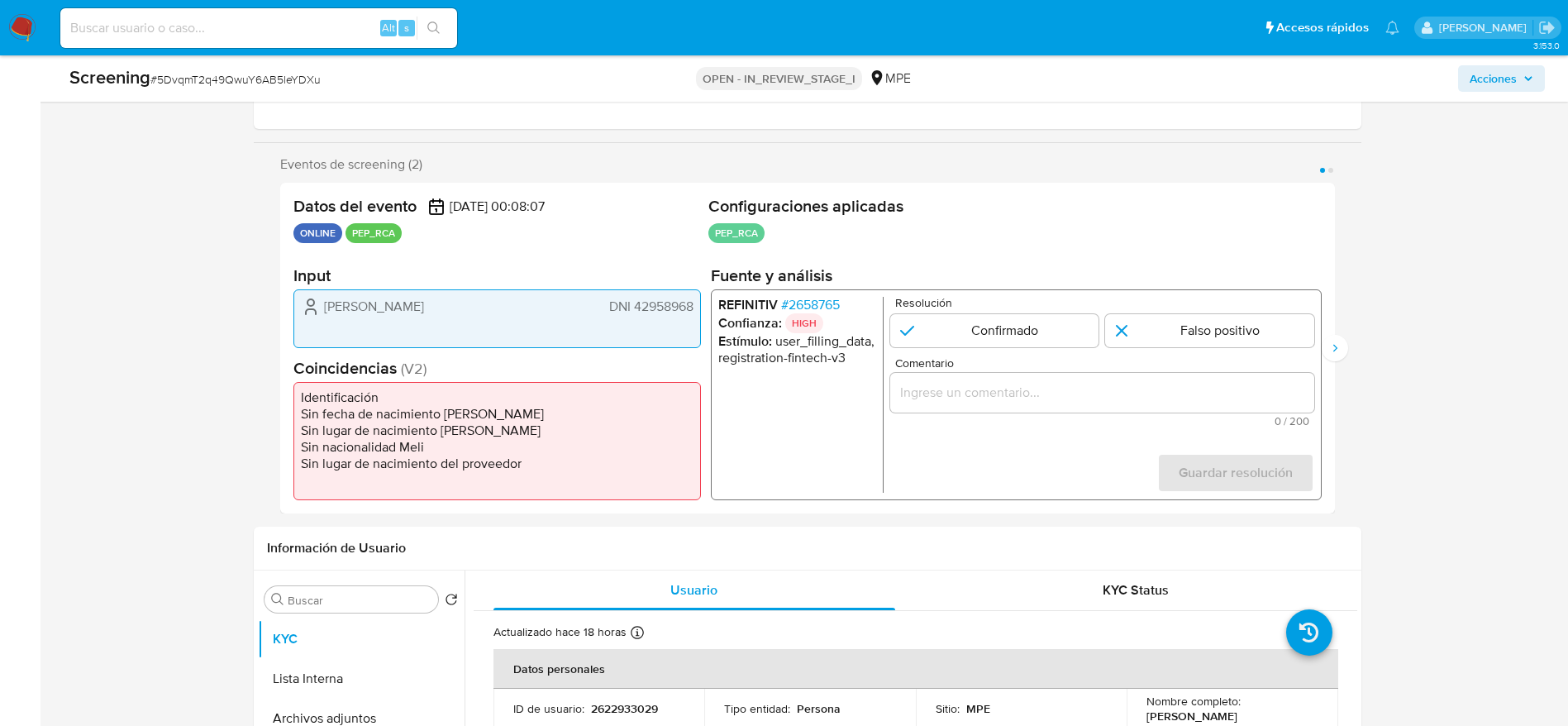
select select "10"
click at [830, 296] on span "# 2658765" at bounding box center [810, 304] width 59 height 16
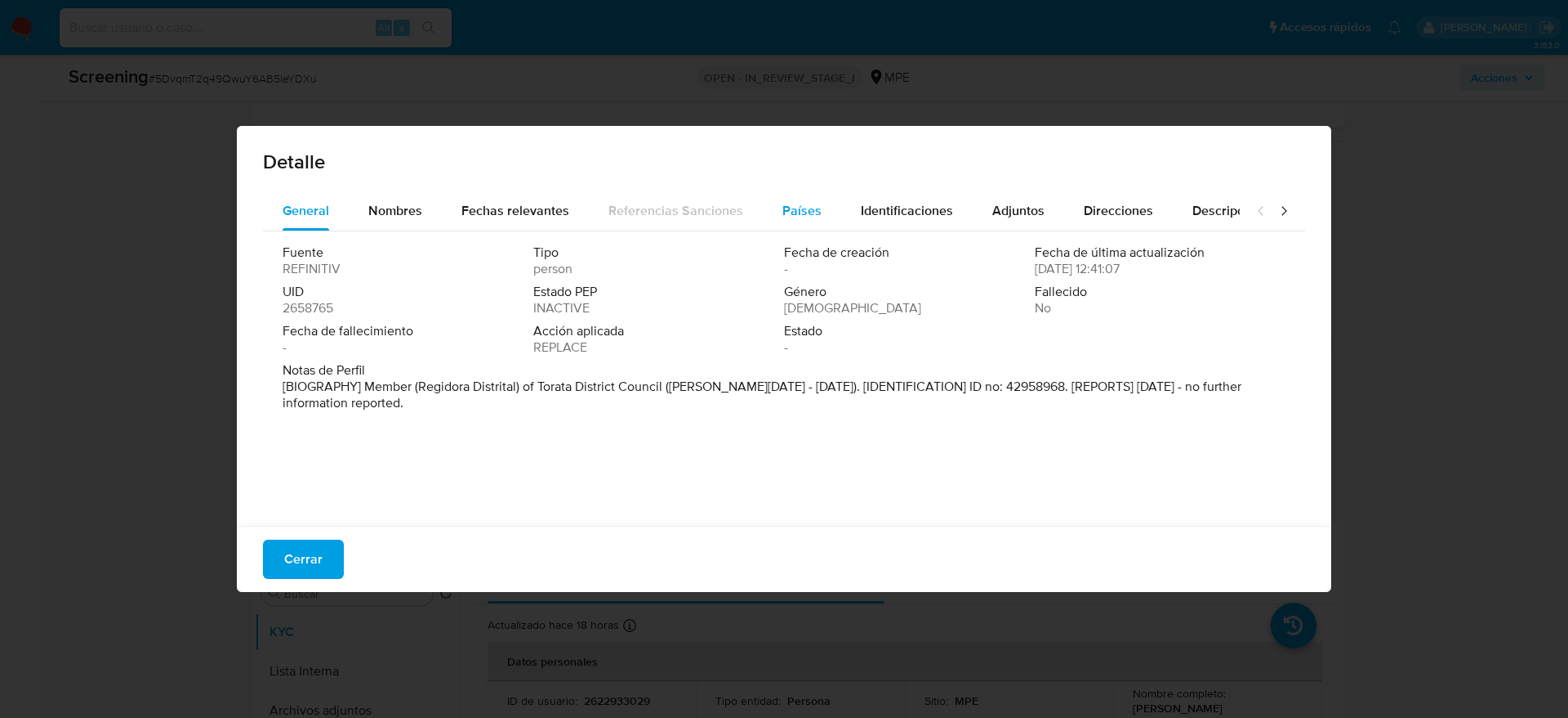
click at [786, 197] on div "Países" at bounding box center [802, 211] width 39 height 39
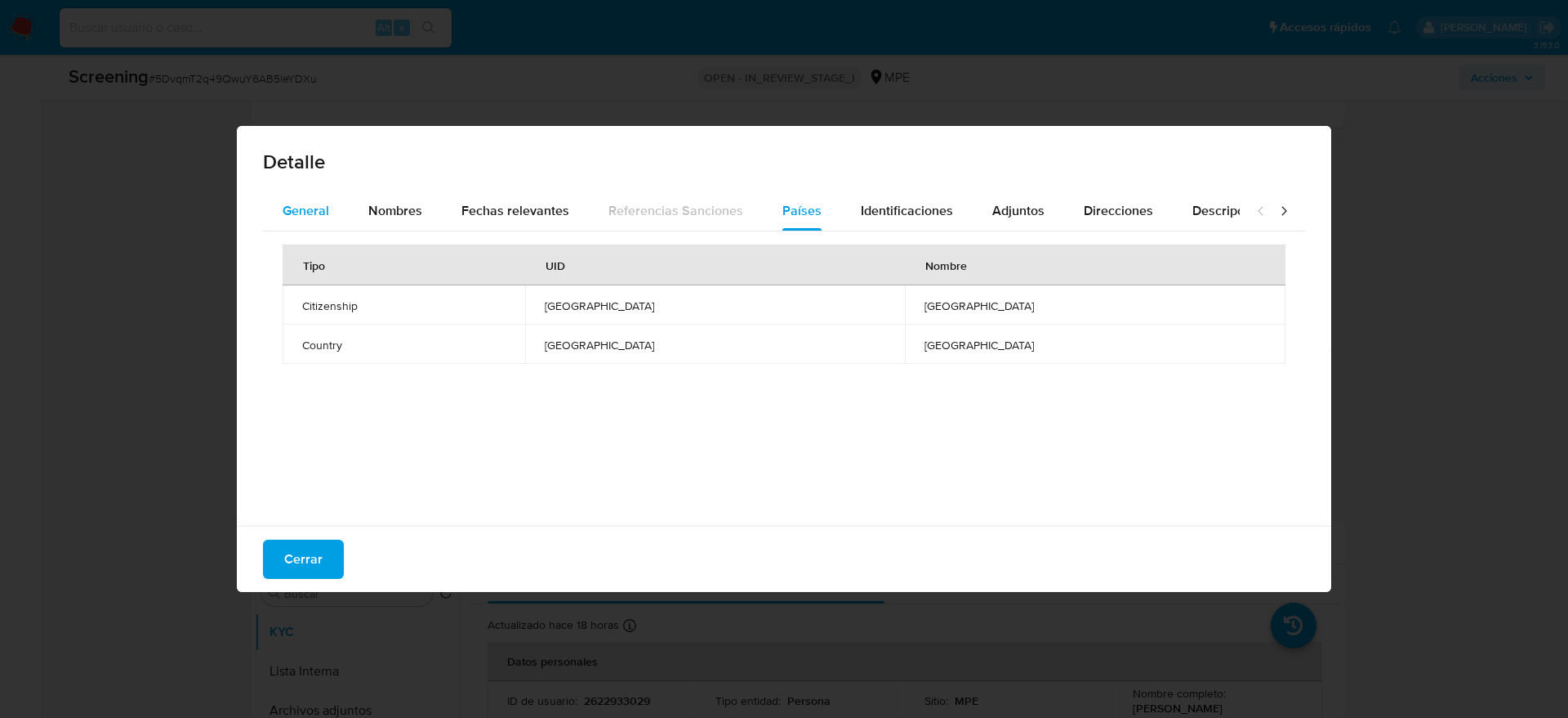
click at [331, 205] on button "General" at bounding box center [306, 211] width 86 height 39
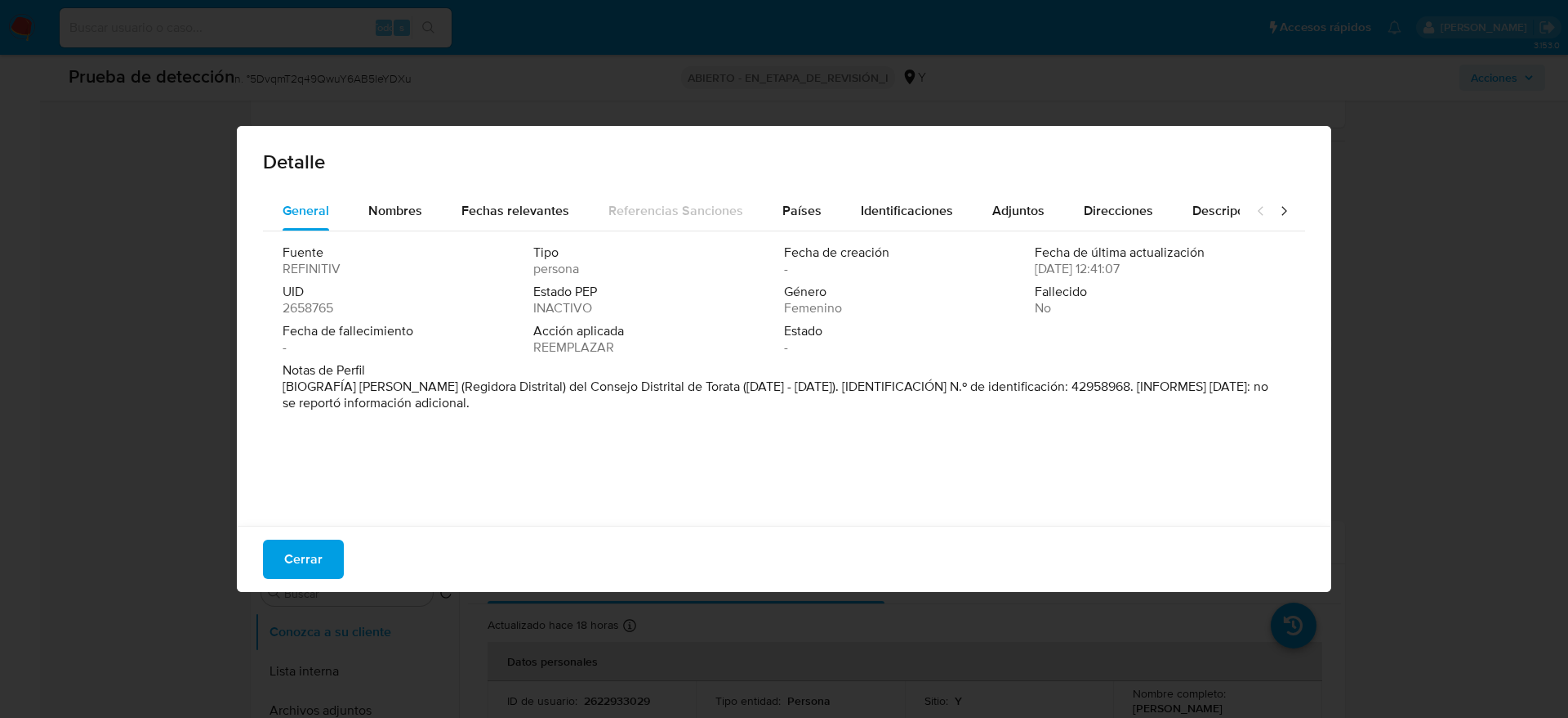
drag, startPoint x: 355, startPoint y: 386, endPoint x: 691, endPoint y: 387, distance: 336.0
click at [691, 387] on font "[BIOGRAFÍA] Miembro (Regidora Distrital) del Consejo Distrital de Torata (enero…" at bounding box center [775, 394] width 986 height 35
click at [328, 555] on button "Cerrar" at bounding box center [303, 559] width 80 height 39
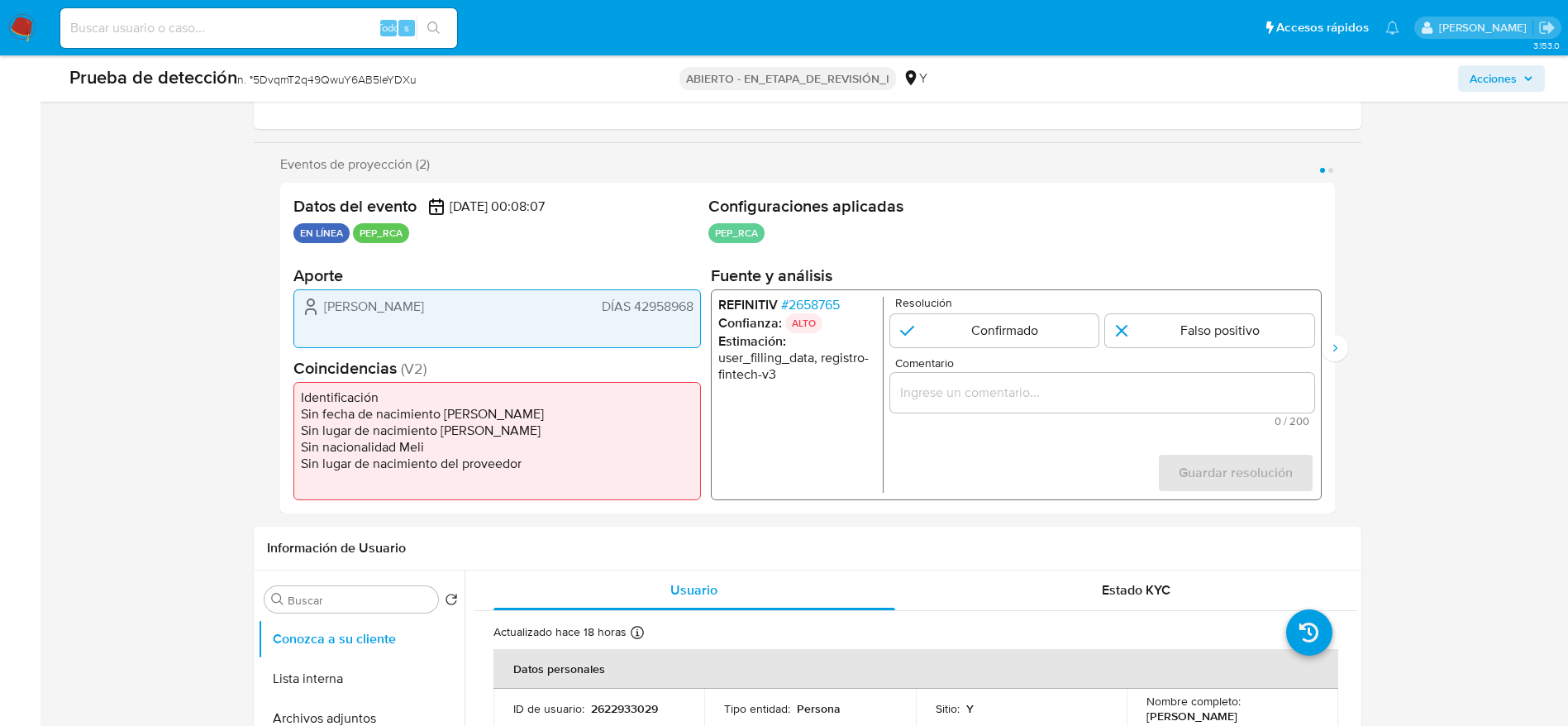
drag, startPoint x: 294, startPoint y: 289, endPoint x: 695, endPoint y: 306, distance: 401.4
click at [695, 306] on section "Aporte Yanet Chávez DÍAS 42958968" at bounding box center [498, 306] width 407 height 82
click at [987, 392] on input "Comentario" at bounding box center [1101, 392] width 424 height 22
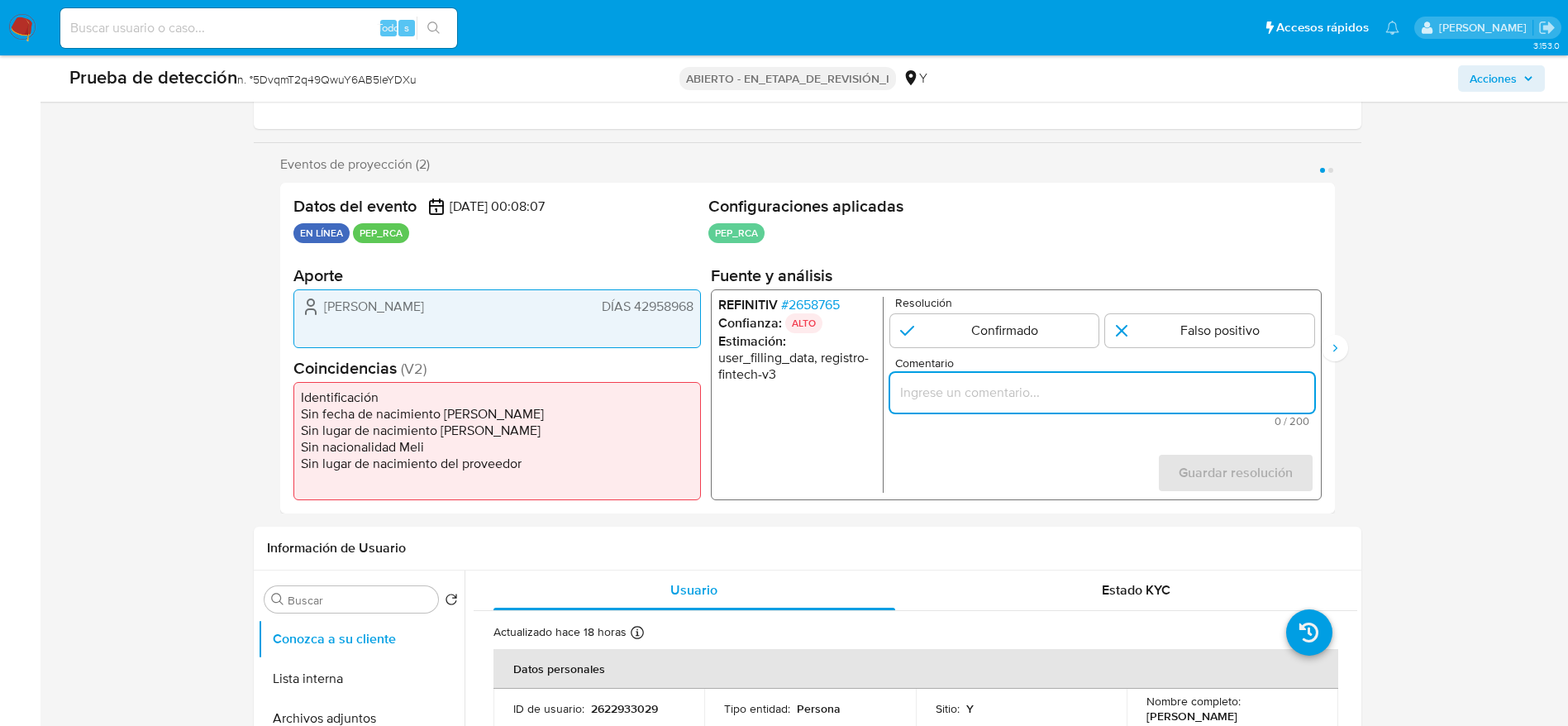
paste input "Caso generado sobre el usuario Yanet Chávez DNI 42958968 por coincidir en lista…"
type input "Caso generado sobre el usuario Yanet Chávez DNI 42958968 por coincidir en lista…"
click at [1200, 307] on p "Resolución" at bounding box center [1104, 302] width 420 height 12
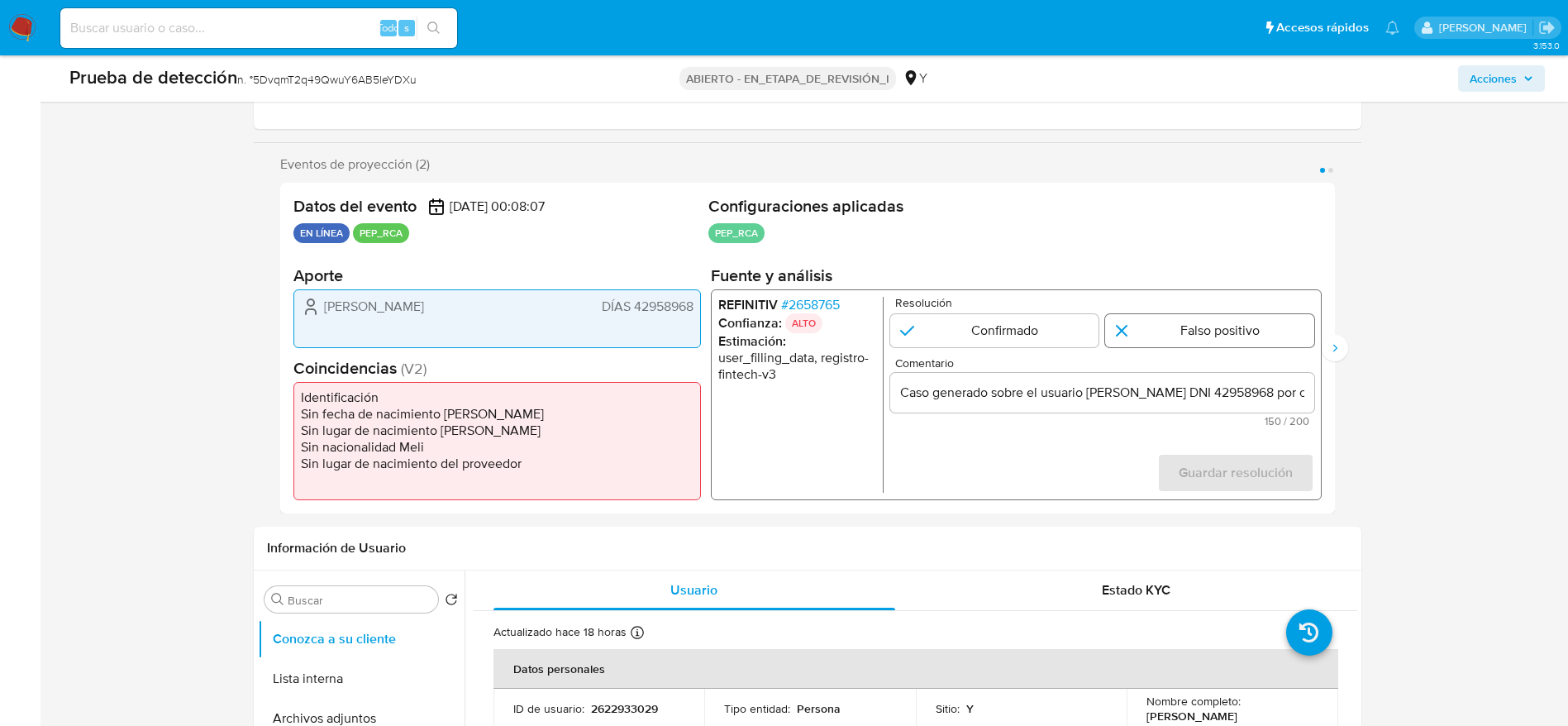
click at [1200, 321] on input "1 de 2" at bounding box center [1209, 330] width 209 height 33
radio input "true"
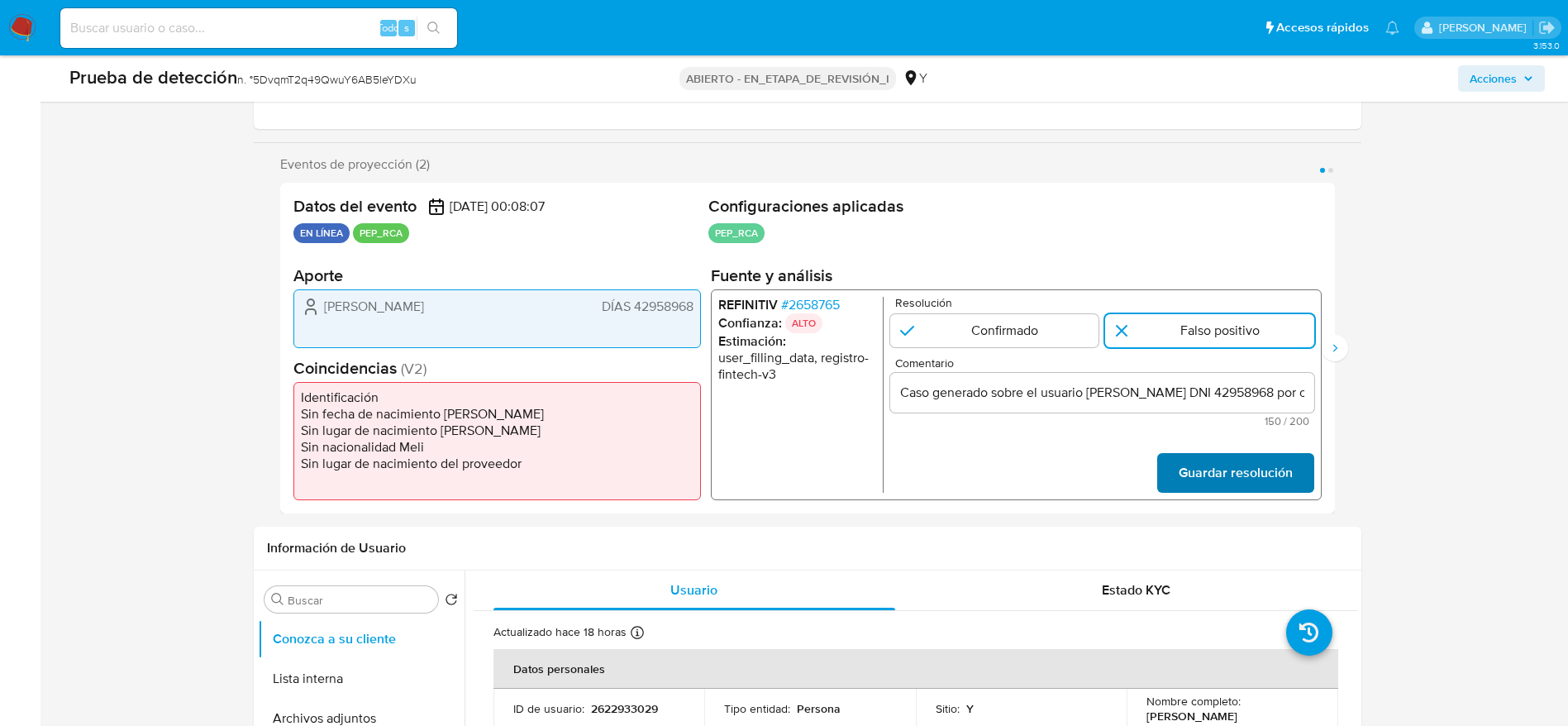
click at [1213, 475] on span "Guardar resolución" at bounding box center [1235, 473] width 114 height 36
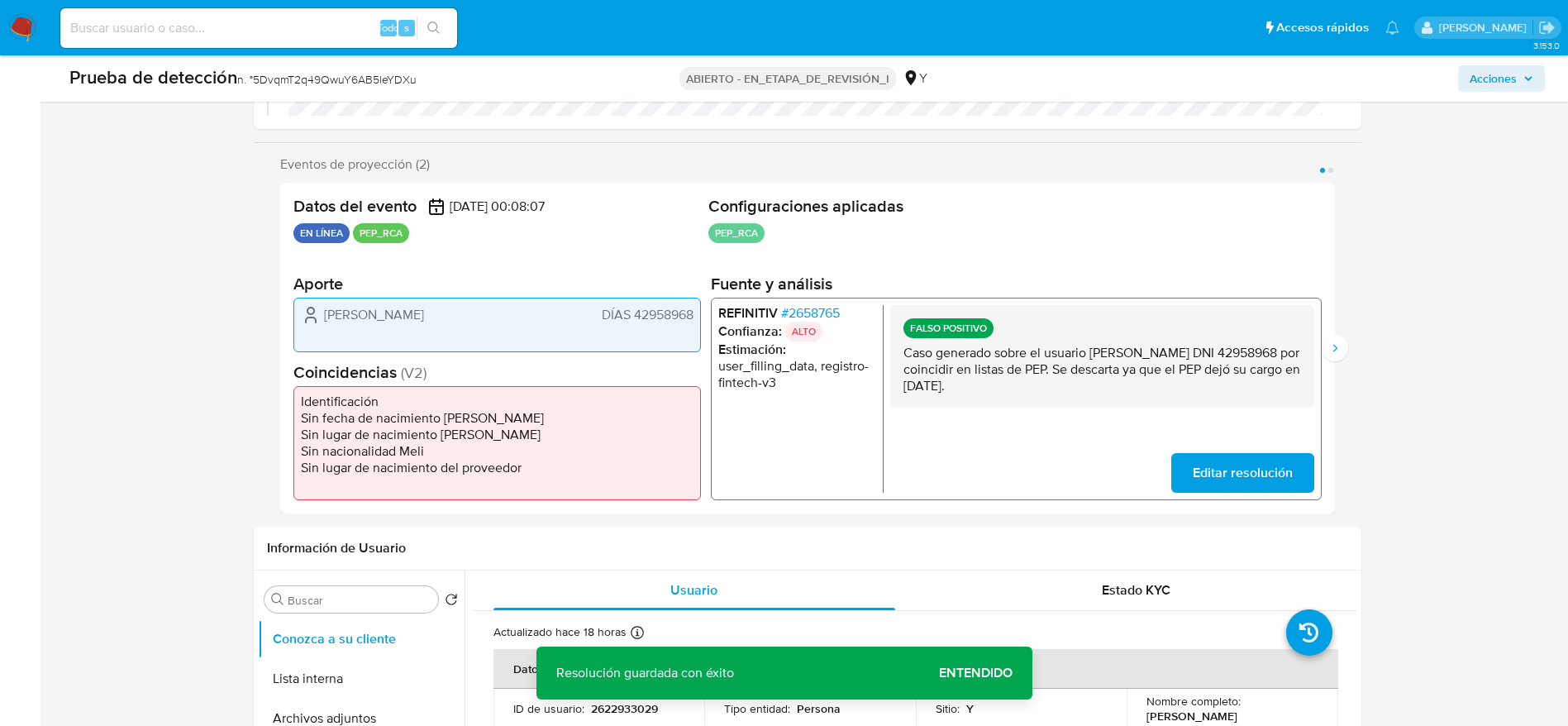
click at [1171, 365] on p "Caso generado sobre el usuario Yanet Chávez DNI 42958968 por coincidir en lista…" at bounding box center [1102, 369] width 398 height 49
click at [1352, 347] on div "Eventos de proyección (2) Página 1 Página 2 Datos del evento 14/08/2025 00:08:0…" at bounding box center [808, 334] width 1108 height 357
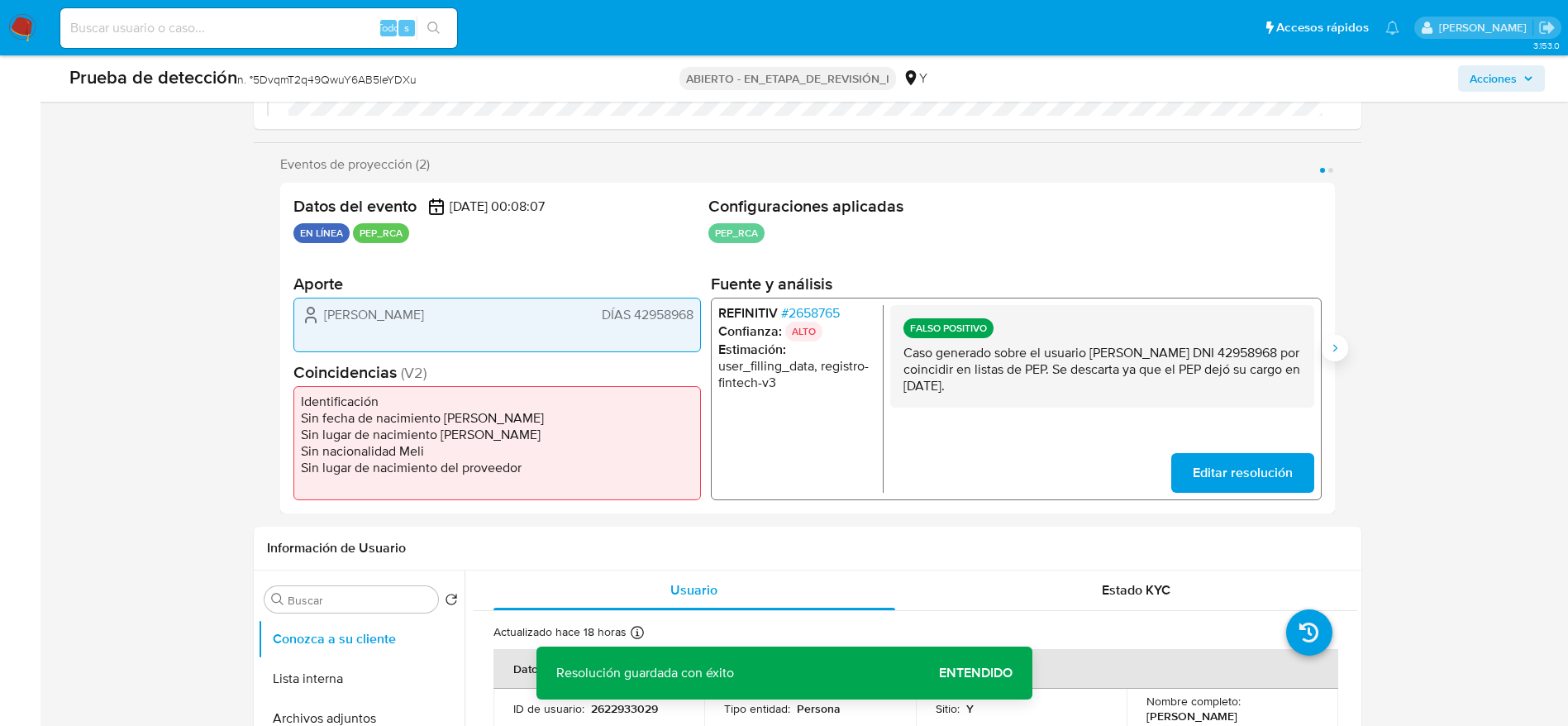
click at [1329, 353] on icon "Siguiente" at bounding box center [1335, 347] width 13 height 13
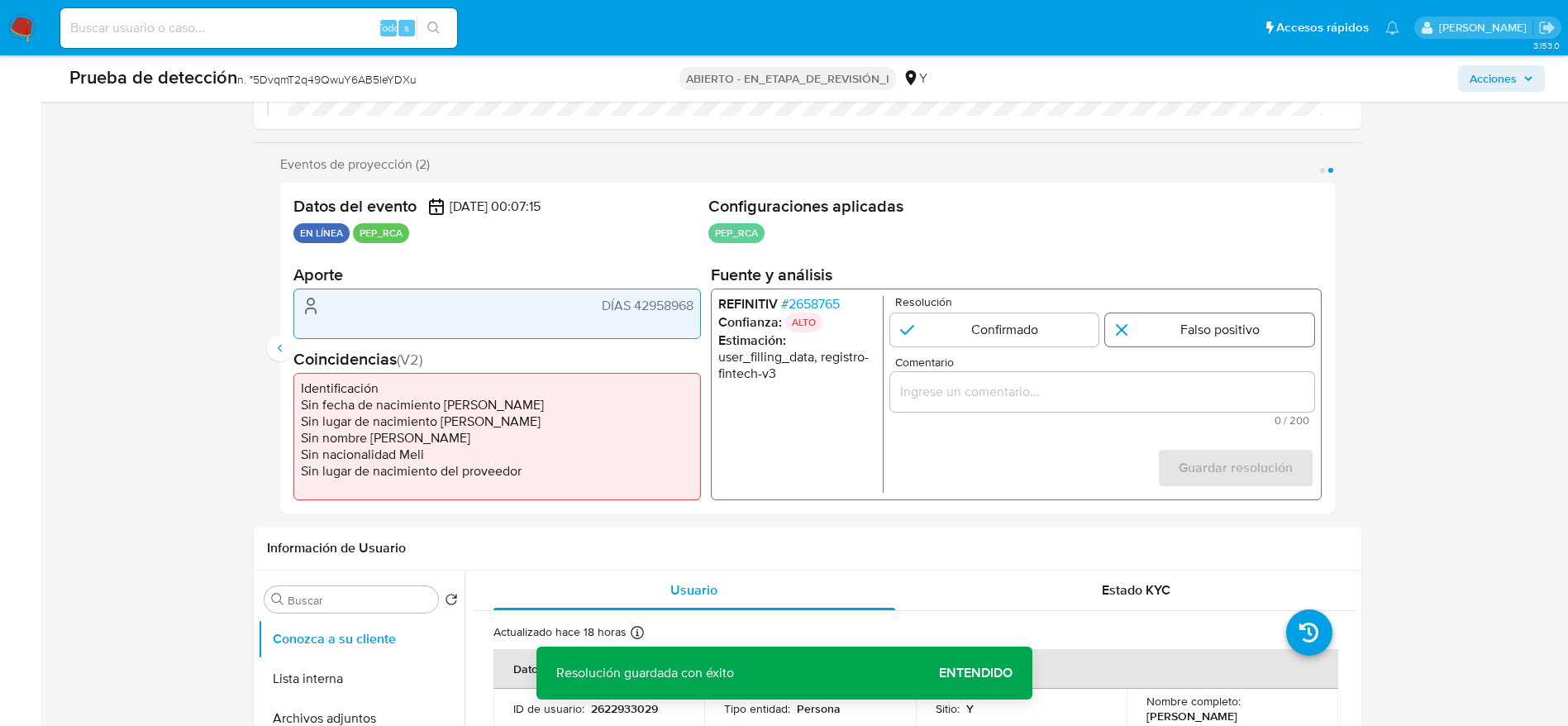
click at [1172, 340] on input "2 de 2" at bounding box center [1209, 329] width 209 height 33
radio input "true"
click at [1174, 387] on input "Comentario" at bounding box center [1101, 391] width 424 height 22
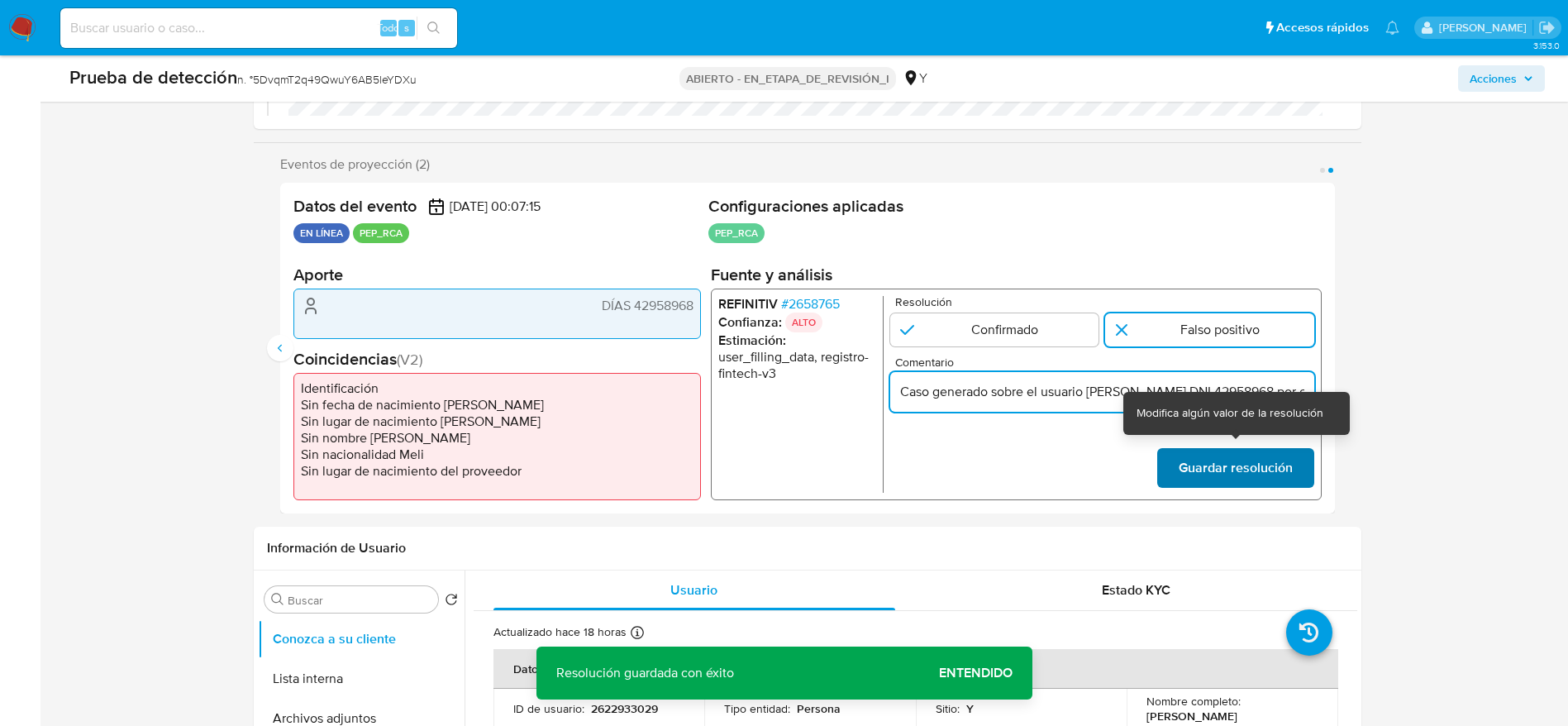
scroll to position [0, 496]
type input "Caso generado sobre el usuario Yanet Chávez DNI 42958968 por coincidir en lista…"
click at [1228, 484] on font "Guardar resolución" at bounding box center [1235, 468] width 114 height 40
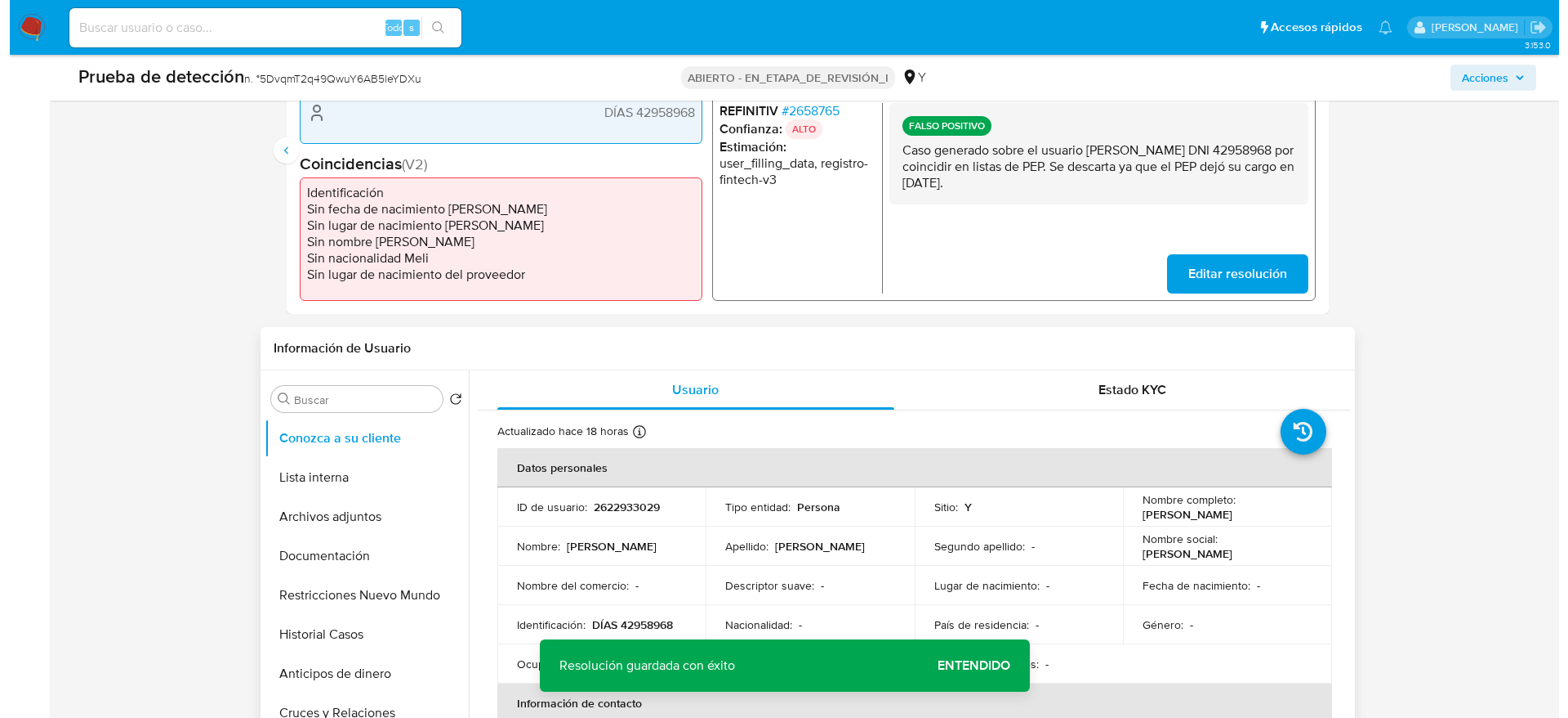
scroll to position [613, 0]
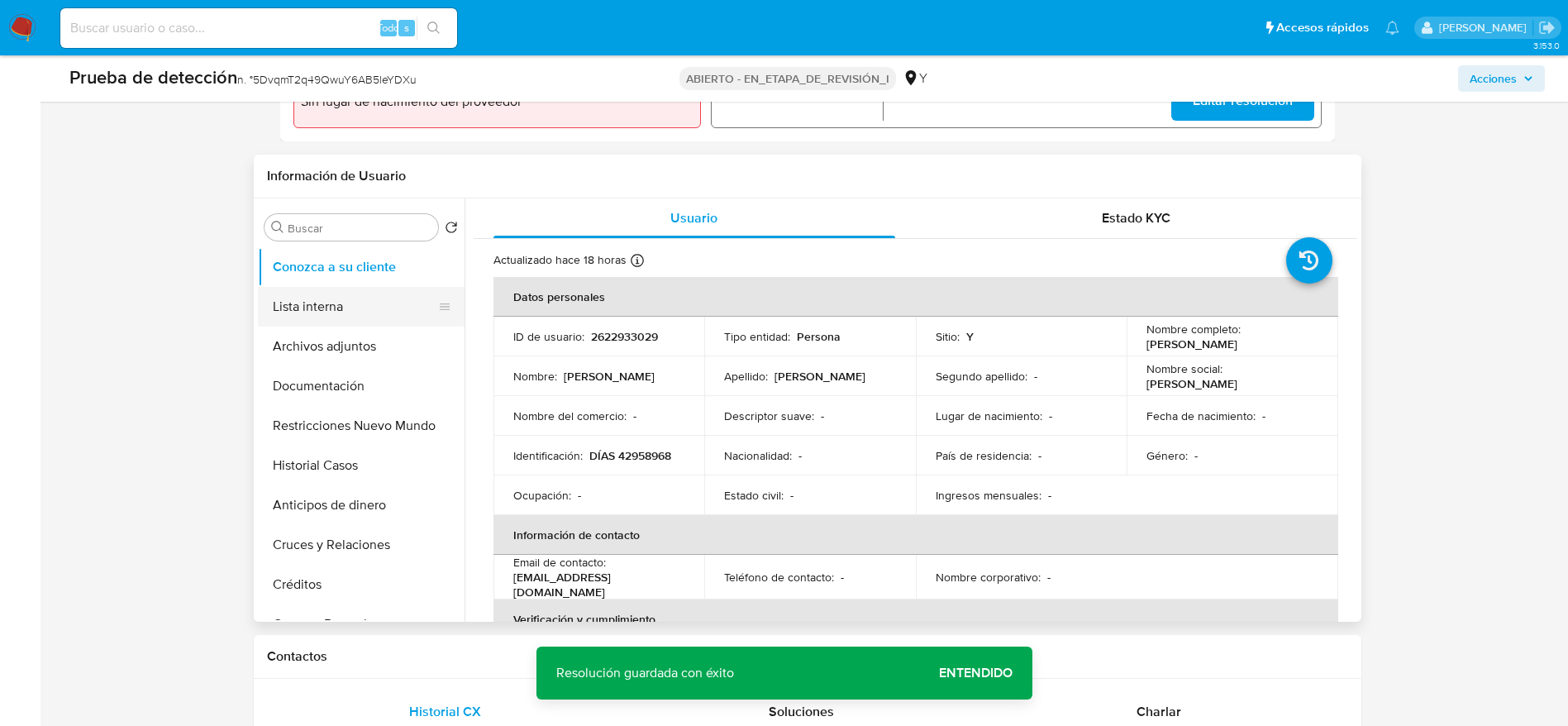
click at [372, 322] on button "Lista interna" at bounding box center [355, 307] width 193 height 40
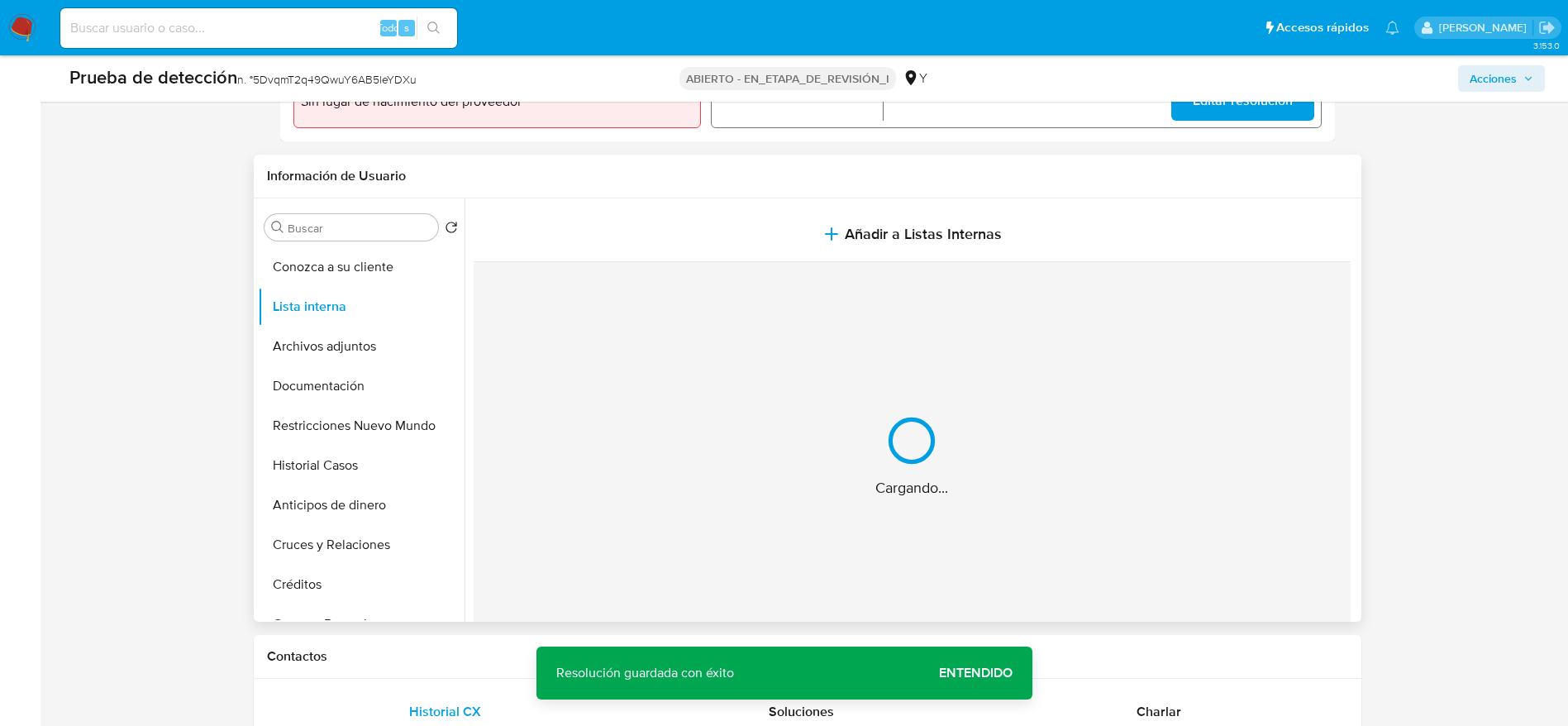
click at [671, 238] on button "Añadir a Listas Internas" at bounding box center [913, 234] width 877 height 55
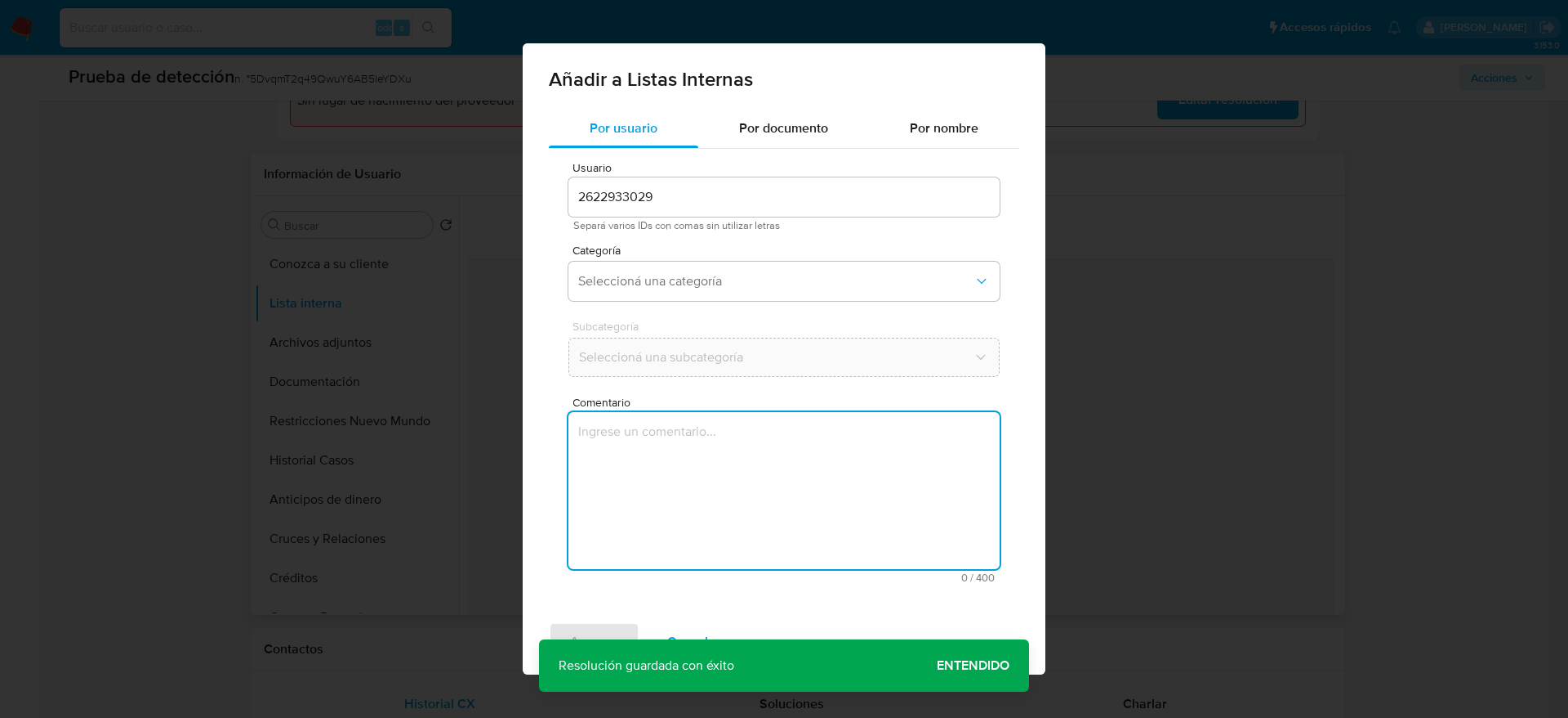
click at [701, 434] on textarea "Comentario" at bounding box center [784, 490] width 432 height 157
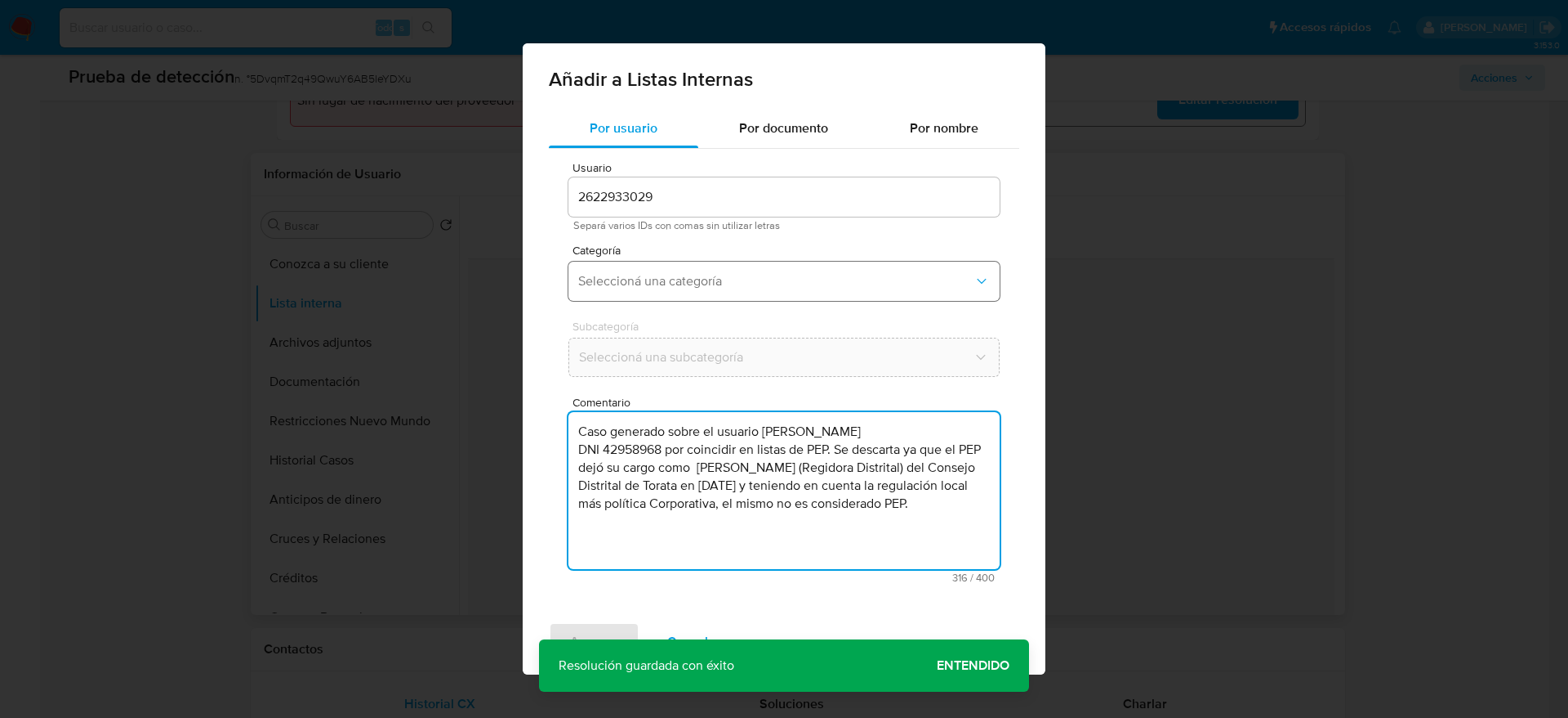
type textarea "Caso generado sobre el usuario Yanet Chávez DNI 42958968 por coincidir en lista…"
click at [718, 296] on button "Seleccioná una categoría" at bounding box center [784, 281] width 432 height 39
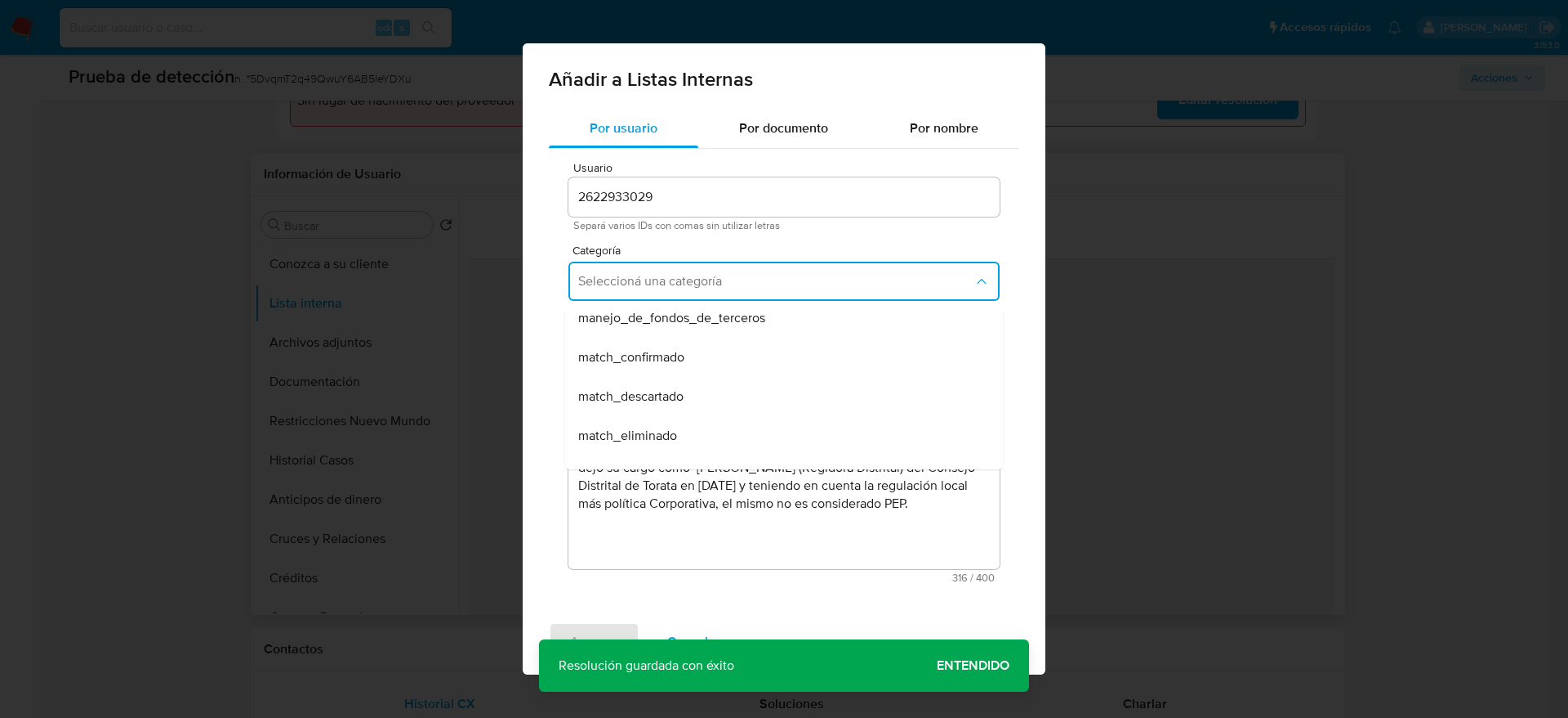
scroll to position [123, 0]
click at [700, 363] on div "match_descartado" at bounding box center [778, 360] width 402 height 39
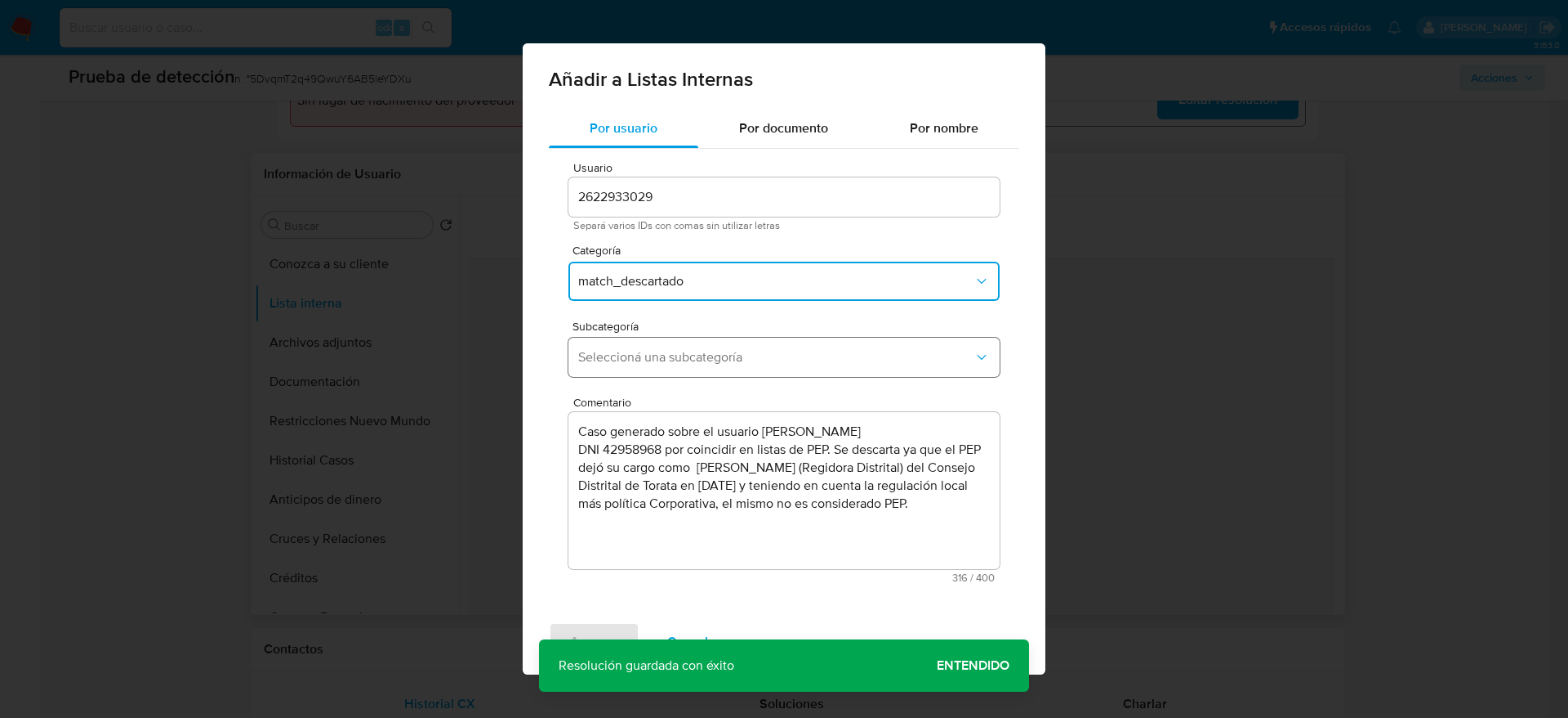
click at [701, 355] on span "Seleccioná una subcategoría" at bounding box center [776, 356] width 396 height 16
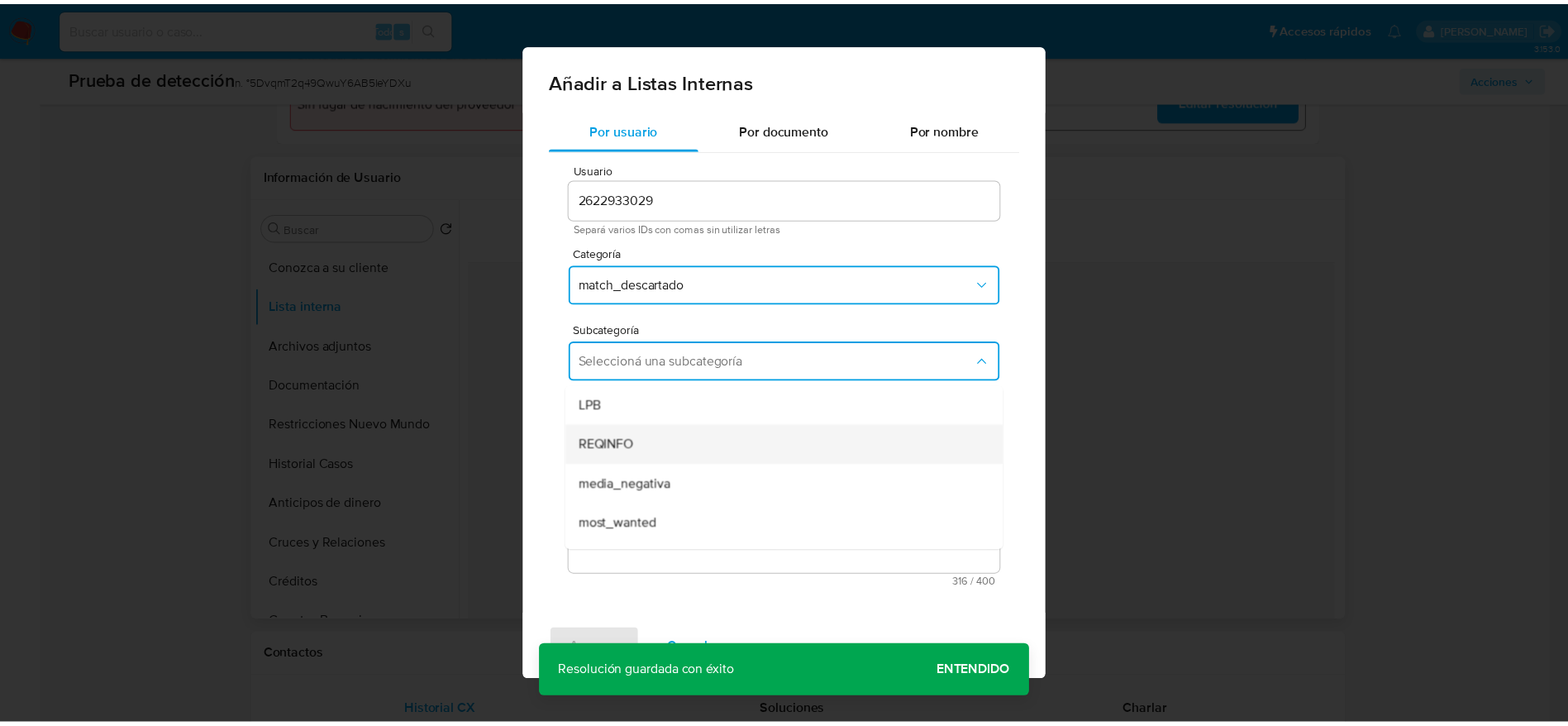
scroll to position [113, 0]
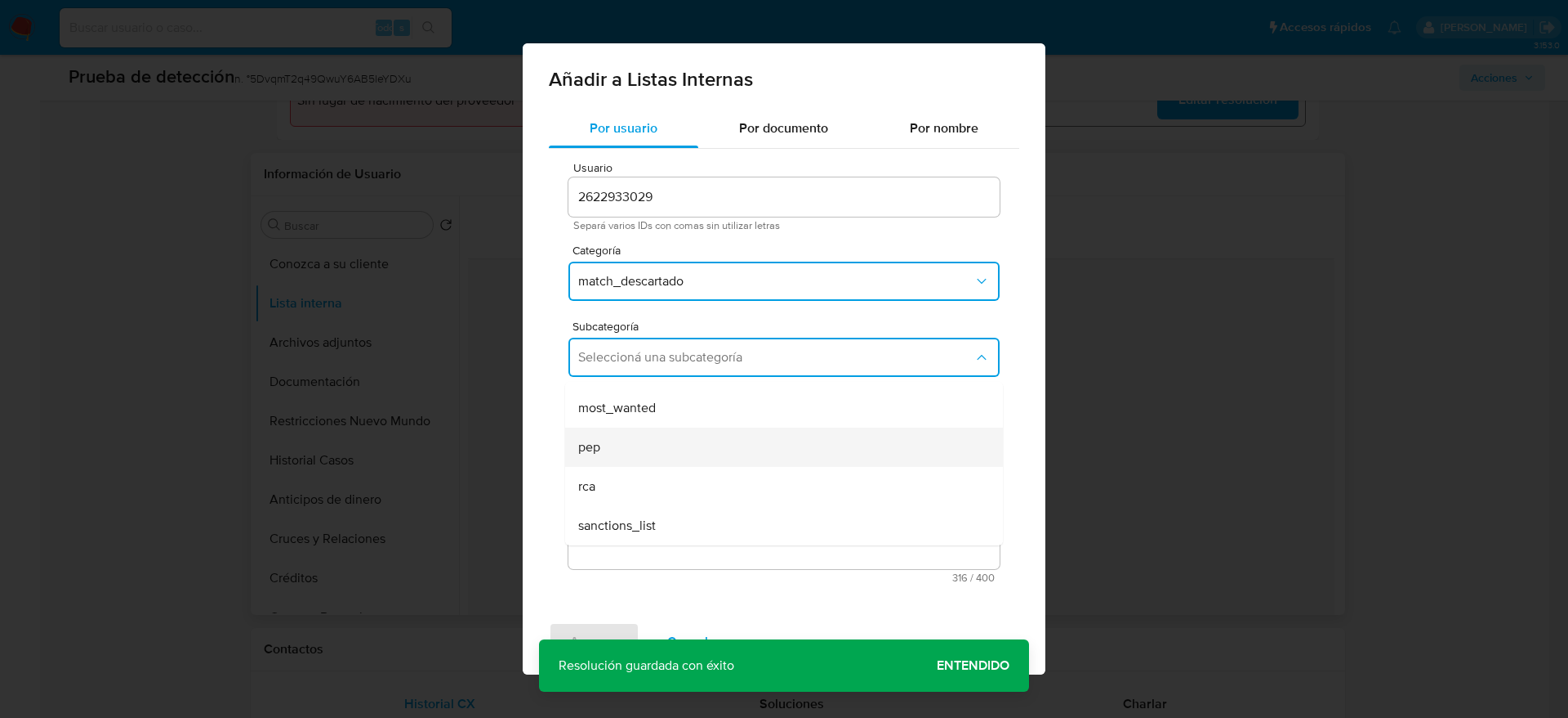
click at [674, 446] on div "pep" at bounding box center [778, 447] width 402 height 39
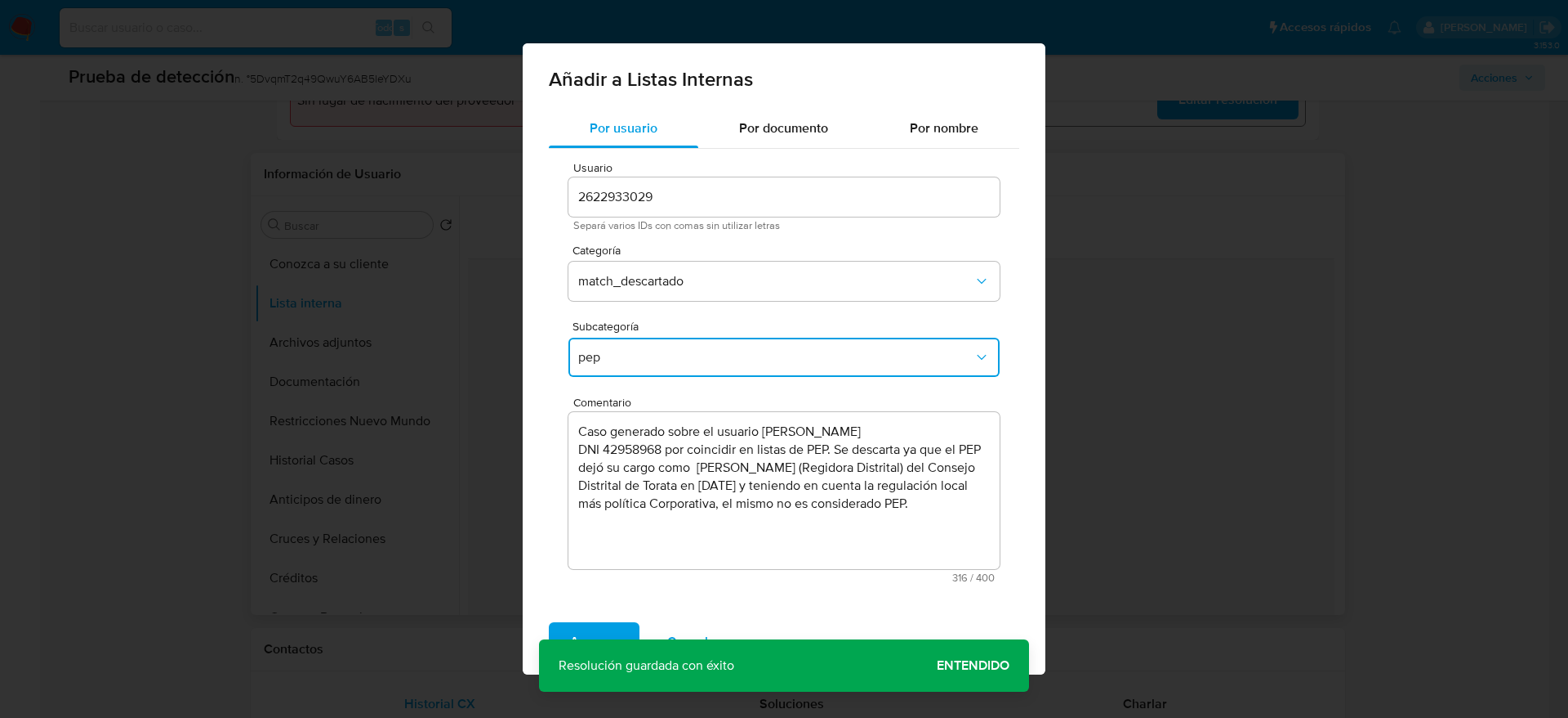
click at [587, 620] on div "Agregar Cancelar" at bounding box center [784, 642] width 522 height 65
click at [587, 627] on span "Agregar" at bounding box center [594, 642] width 48 height 36
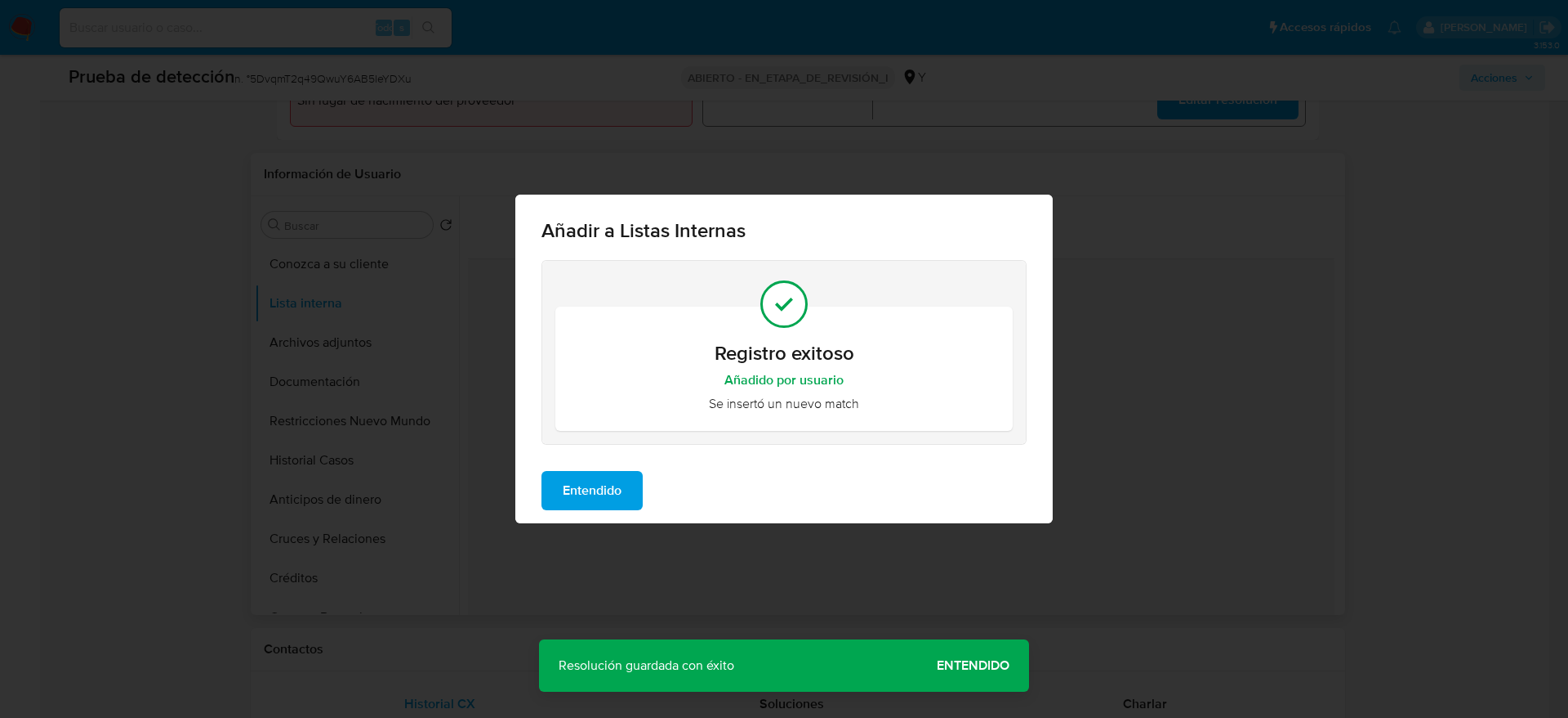
click at [653, 50] on div "Añadir a Listas Internas Registro exitoso Añadido por usuario Se insertó un nue…" at bounding box center [784, 359] width 1568 height 718
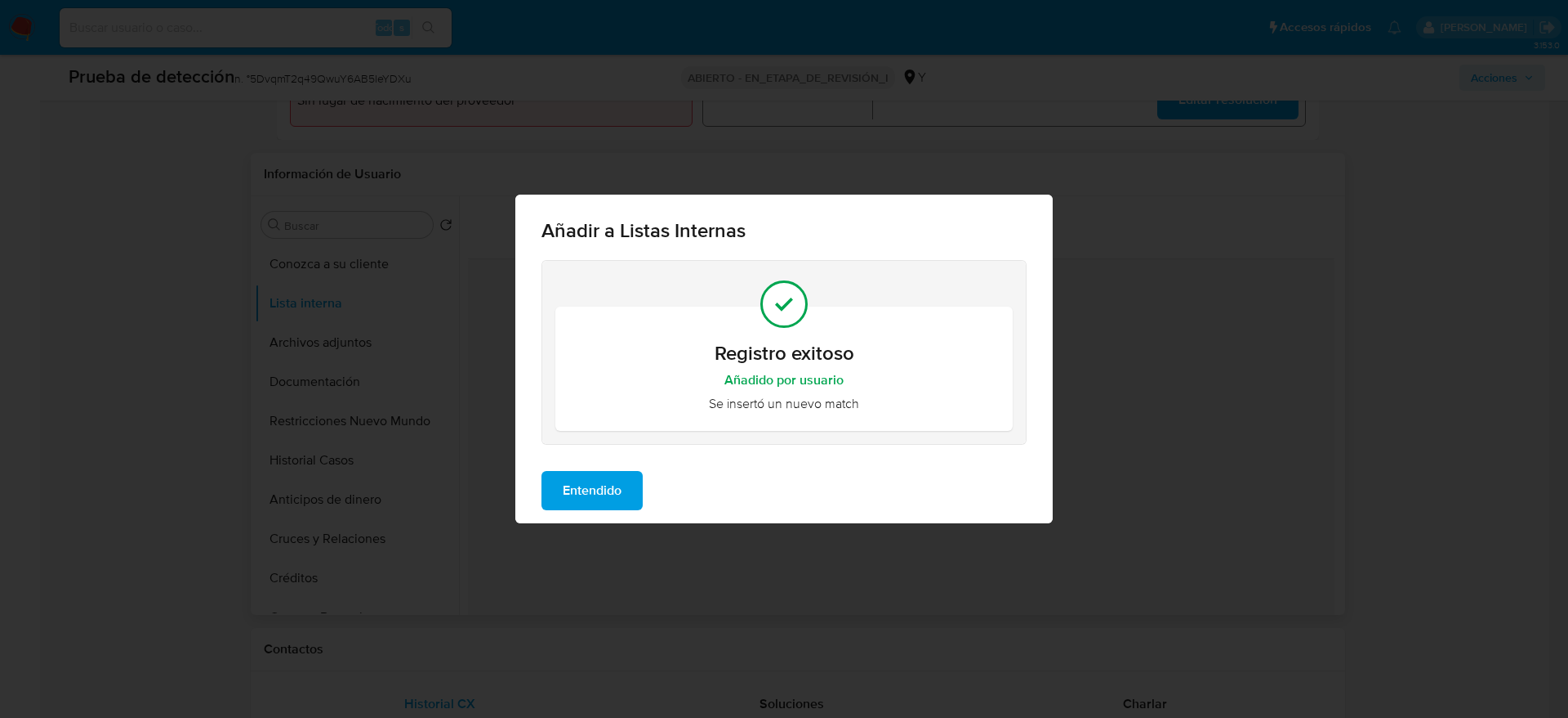
click at [557, 496] on button "Entendido" at bounding box center [592, 490] width 101 height 39
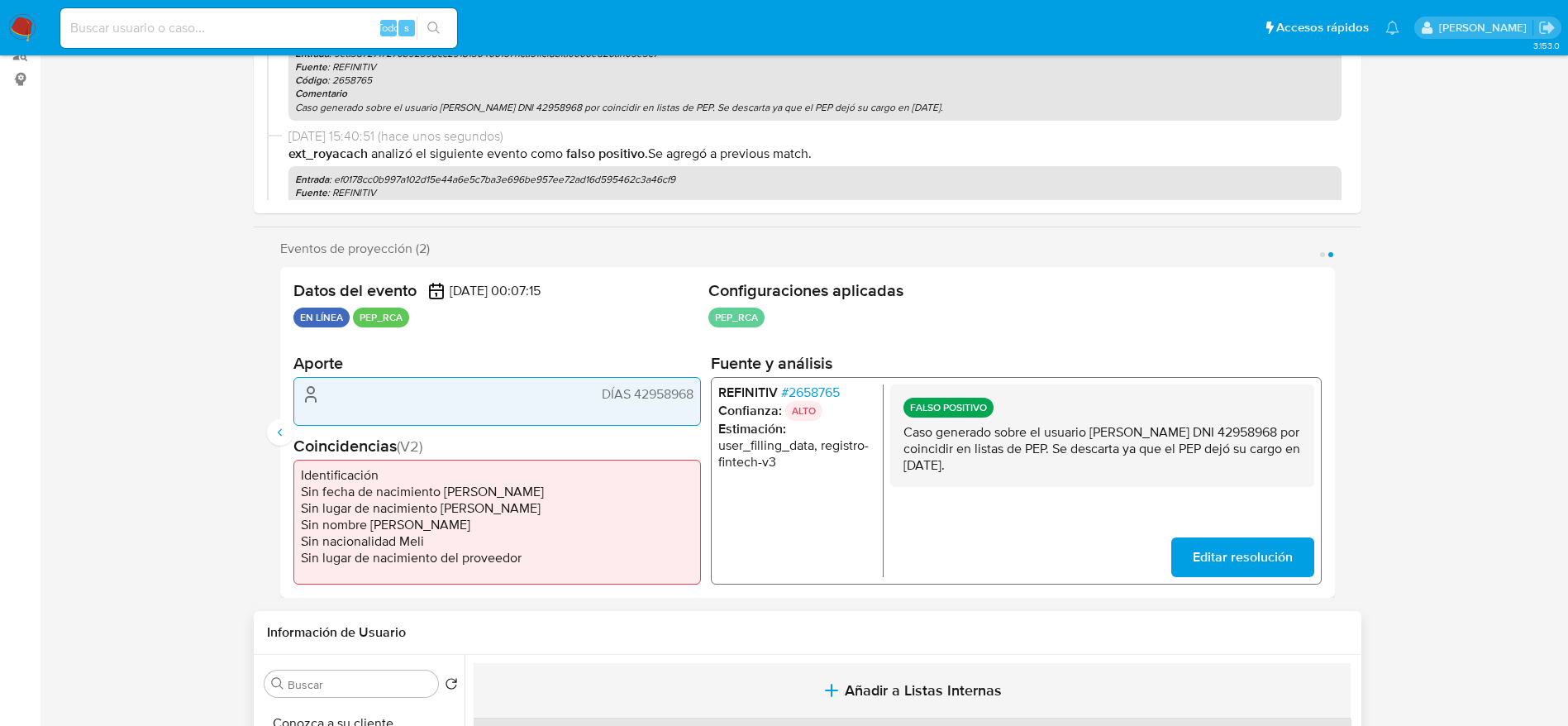
scroll to position [0, 0]
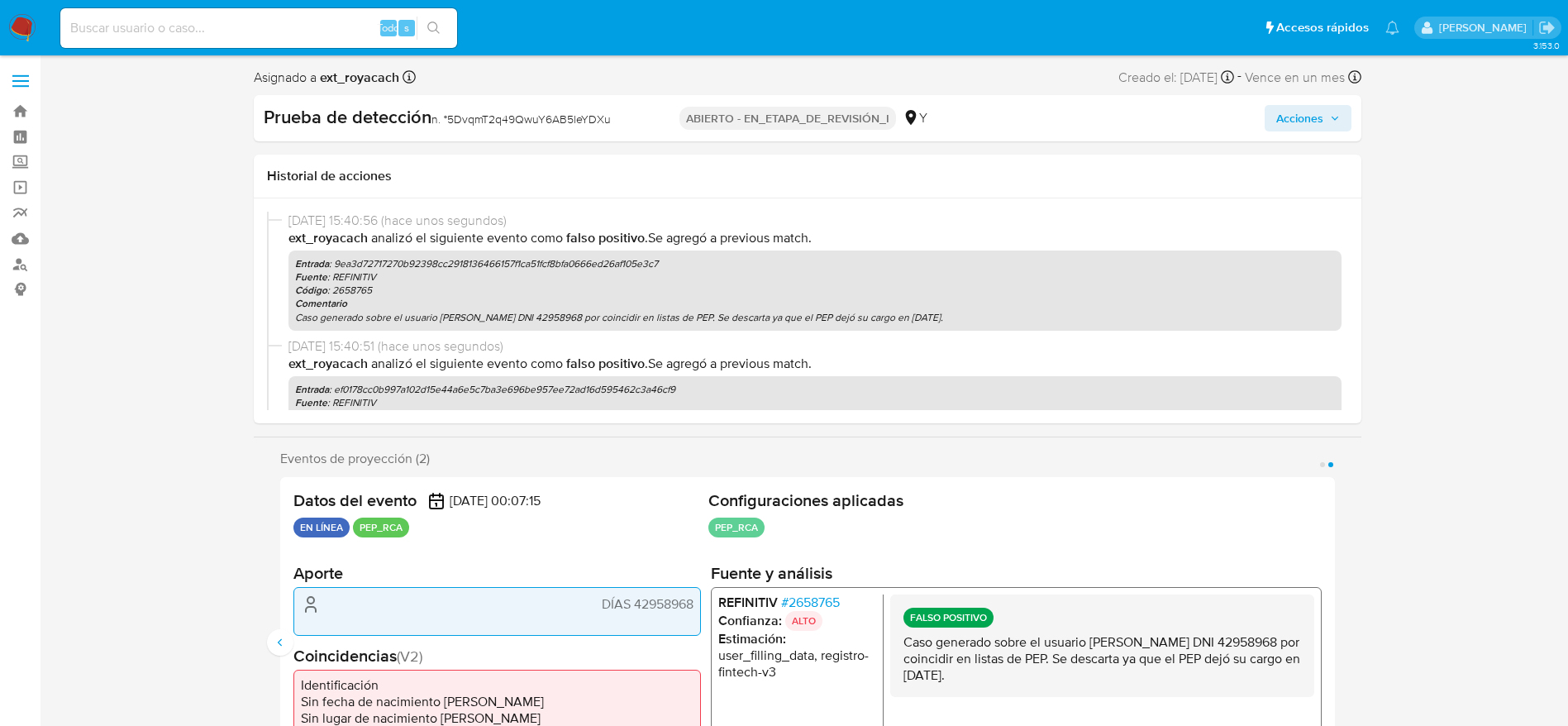
click at [1347, 117] on button "Acciones" at bounding box center [1308, 118] width 87 height 27
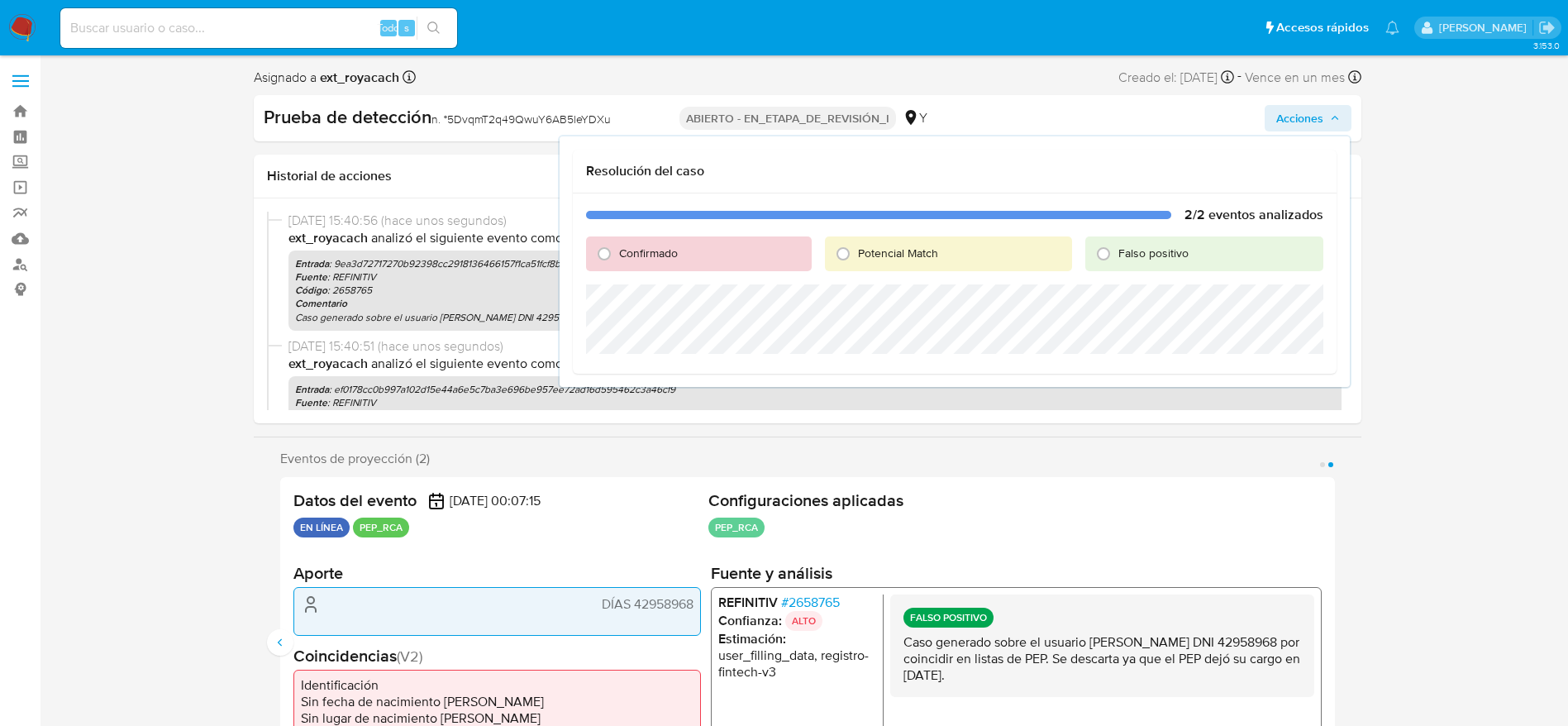
click at [1174, 248] on span "Falso positivo" at bounding box center [1154, 252] width 70 height 16
click at [1117, 248] on input "Falso positivo" at bounding box center [1103, 254] width 27 height 27
radio input "true"
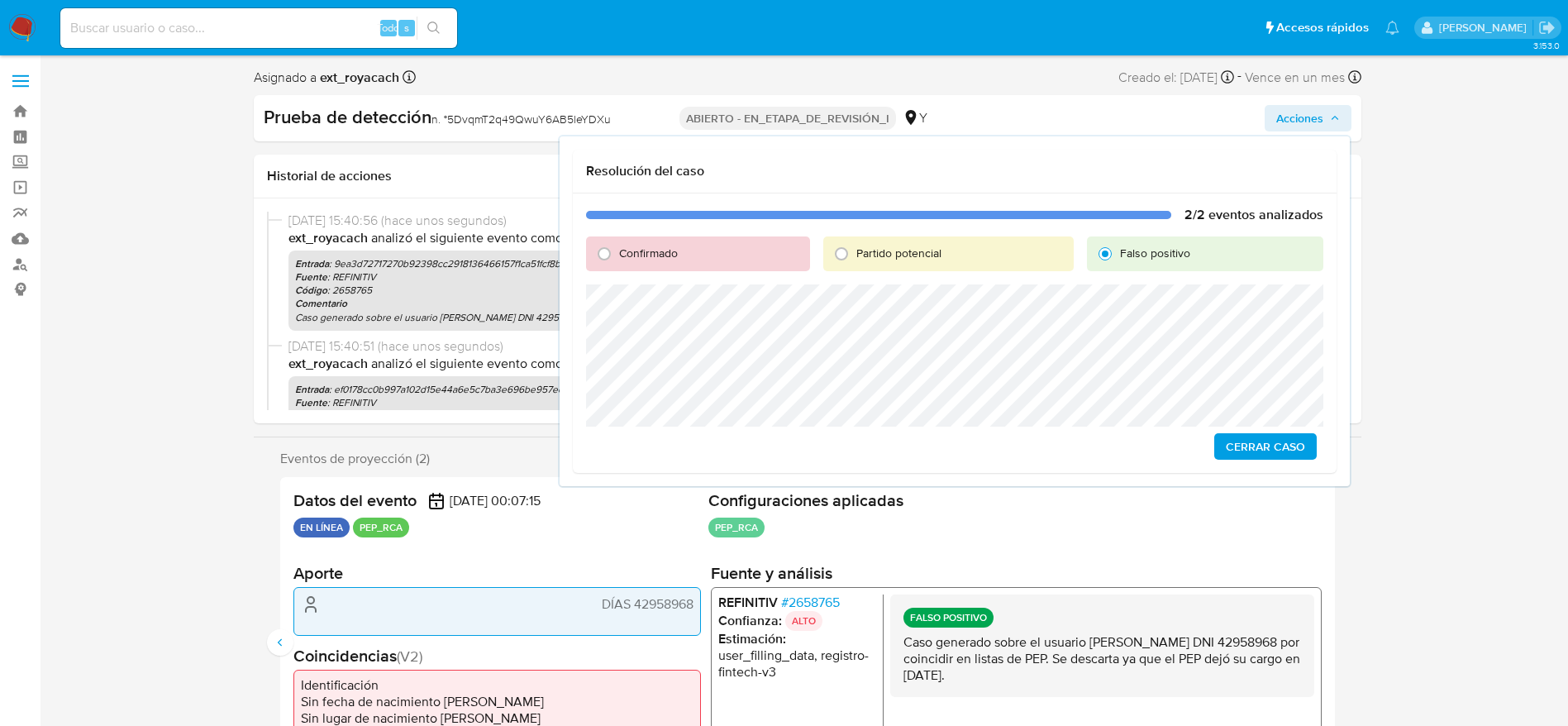
drag, startPoint x: 1174, startPoint y: 248, endPoint x: 634, endPoint y: 483, distance: 588.9
click at [634, 483] on div "Resolución del caso 2/2 eventos analizados Confirmado Partido potencial Falso p…" at bounding box center [955, 310] width 791 height 349
click at [1246, 451] on span "Cerrar Caso" at bounding box center [1266, 446] width 80 height 23
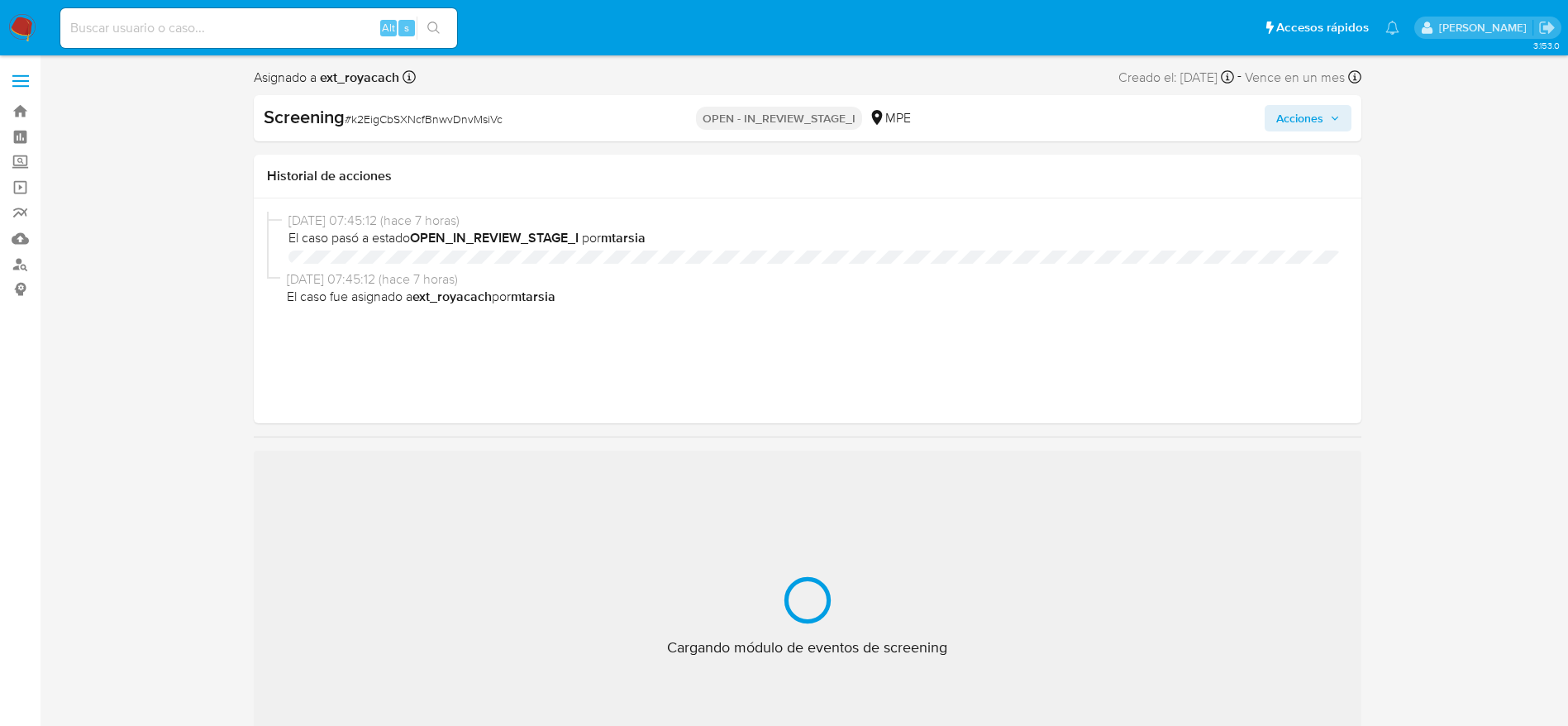
select select "10"
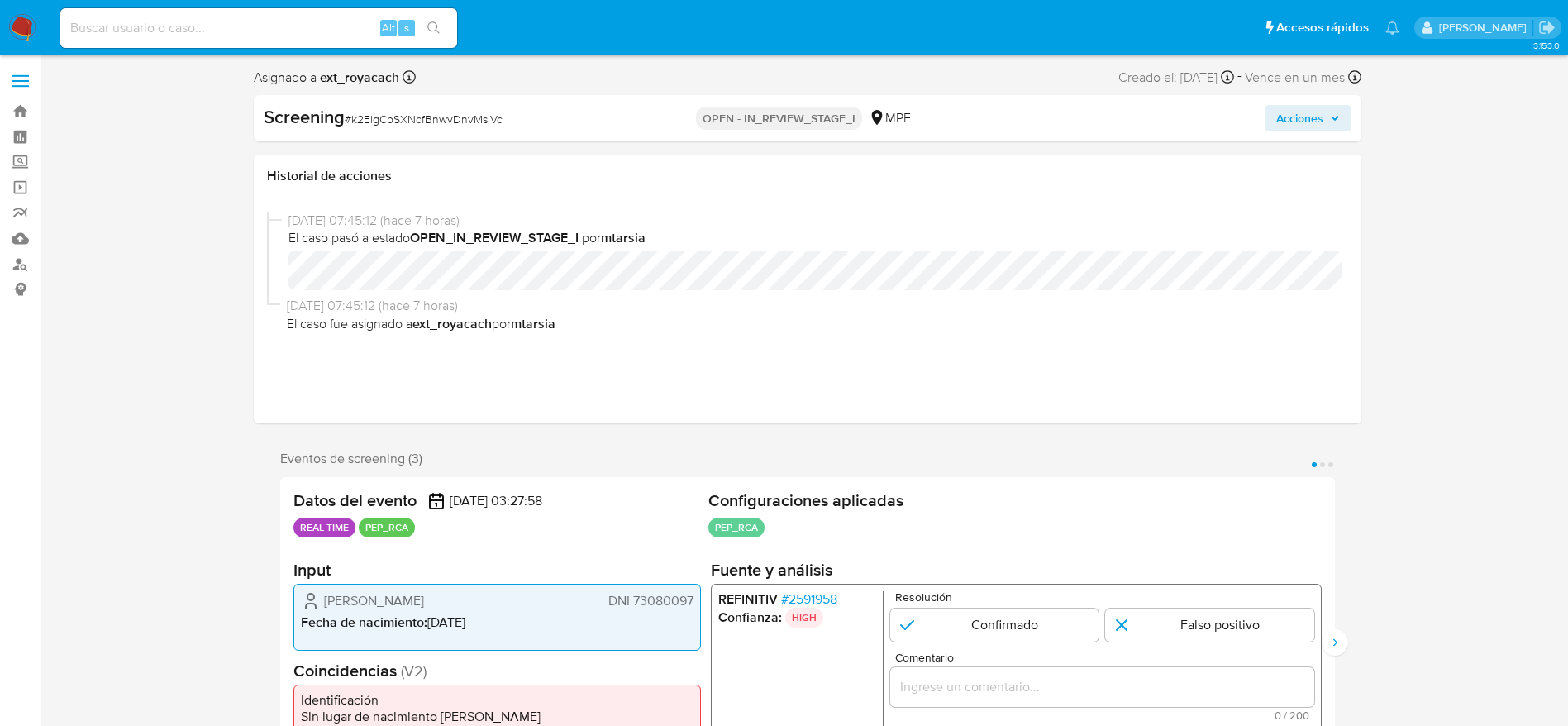
scroll to position [372, 0]
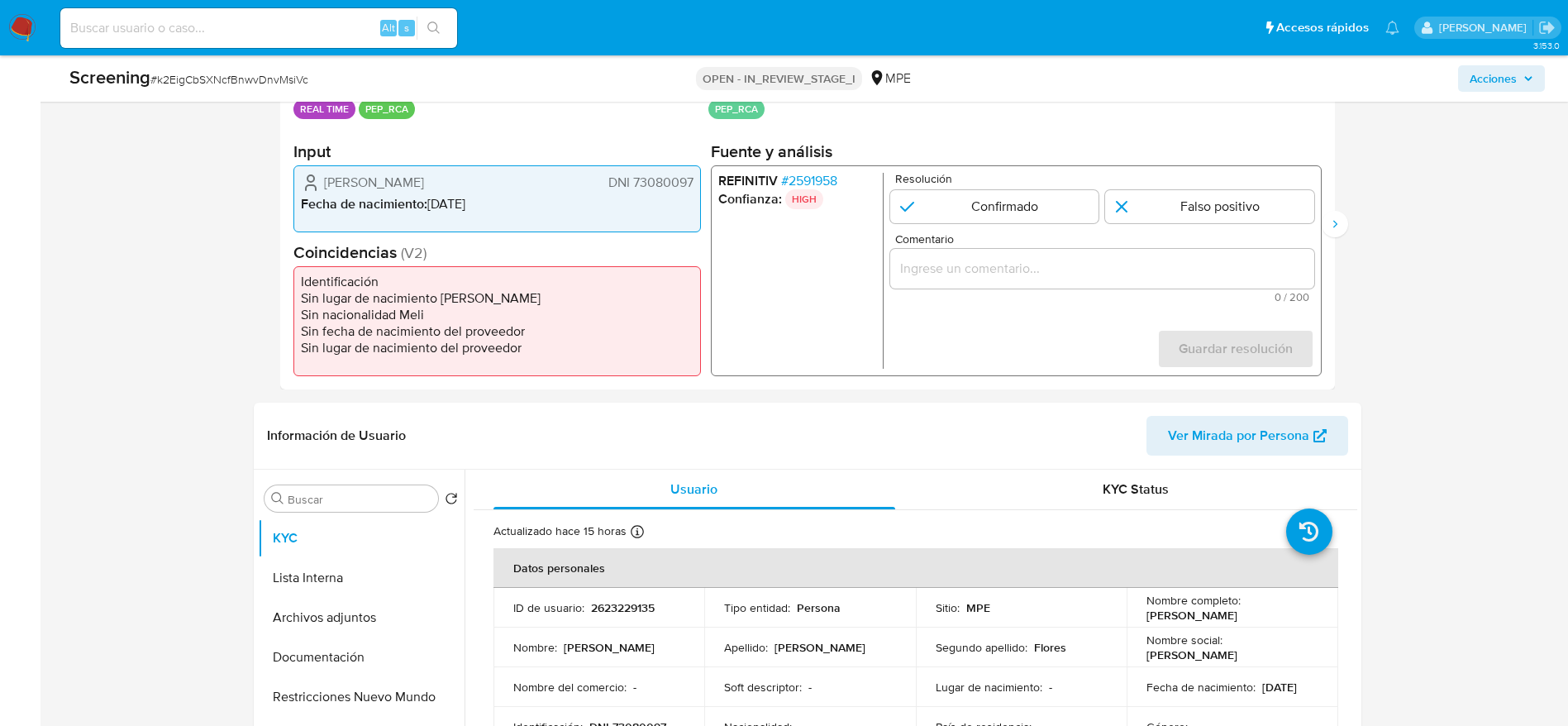
click at [801, 181] on span "# 2591958" at bounding box center [808, 180] width 56 height 16
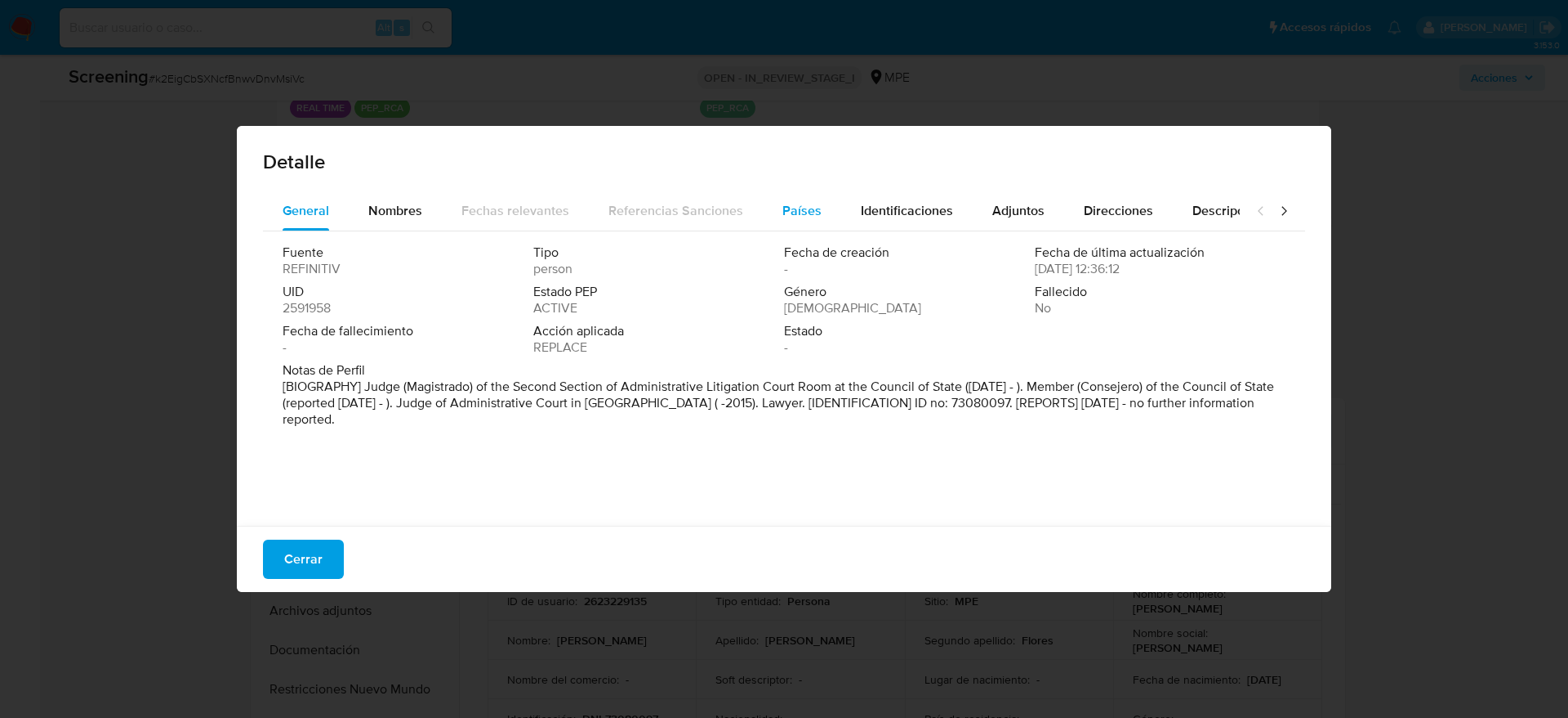
click at [805, 221] on div "Países" at bounding box center [802, 211] width 39 height 39
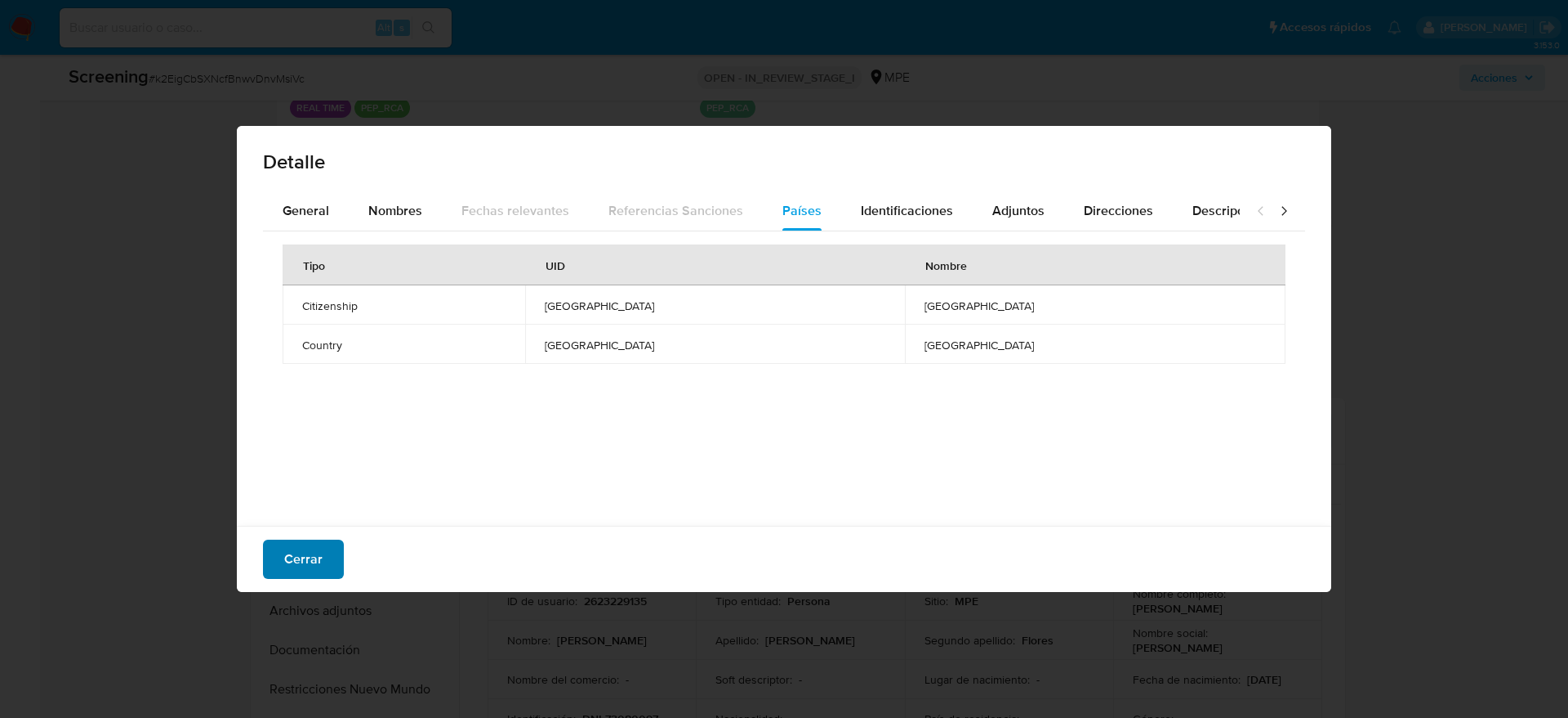
click at [292, 565] on span "Cerrar" at bounding box center [303, 559] width 39 height 36
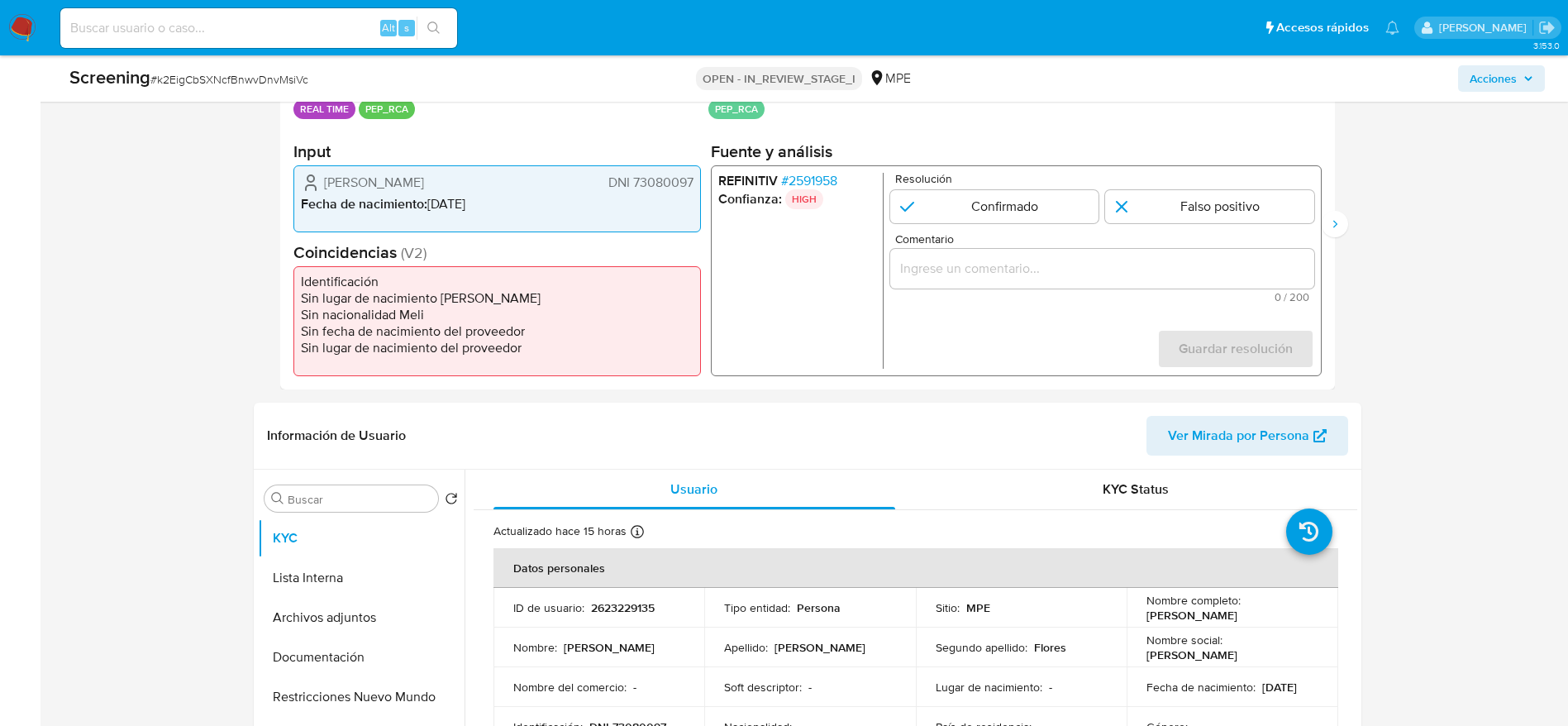
click at [252, 99] on div "Screening # k2EigCbSXNcfBnwvDnvMsiVc OPEN - IN_REVIEW_STAGE_I MPE Acciones" at bounding box center [808, 78] width 1496 height 46
copy span "k2EigCbSXNcfBnwvDnvMsiVc"
drag, startPoint x: 324, startPoint y: 181, endPoint x: 696, endPoint y: 181, distance: 372.0
click at [696, 181] on div "Diego Arturo Rojas Flores DNI 73080097 Fecha de nacimiento : 12/05/1999" at bounding box center [498, 198] width 407 height 67
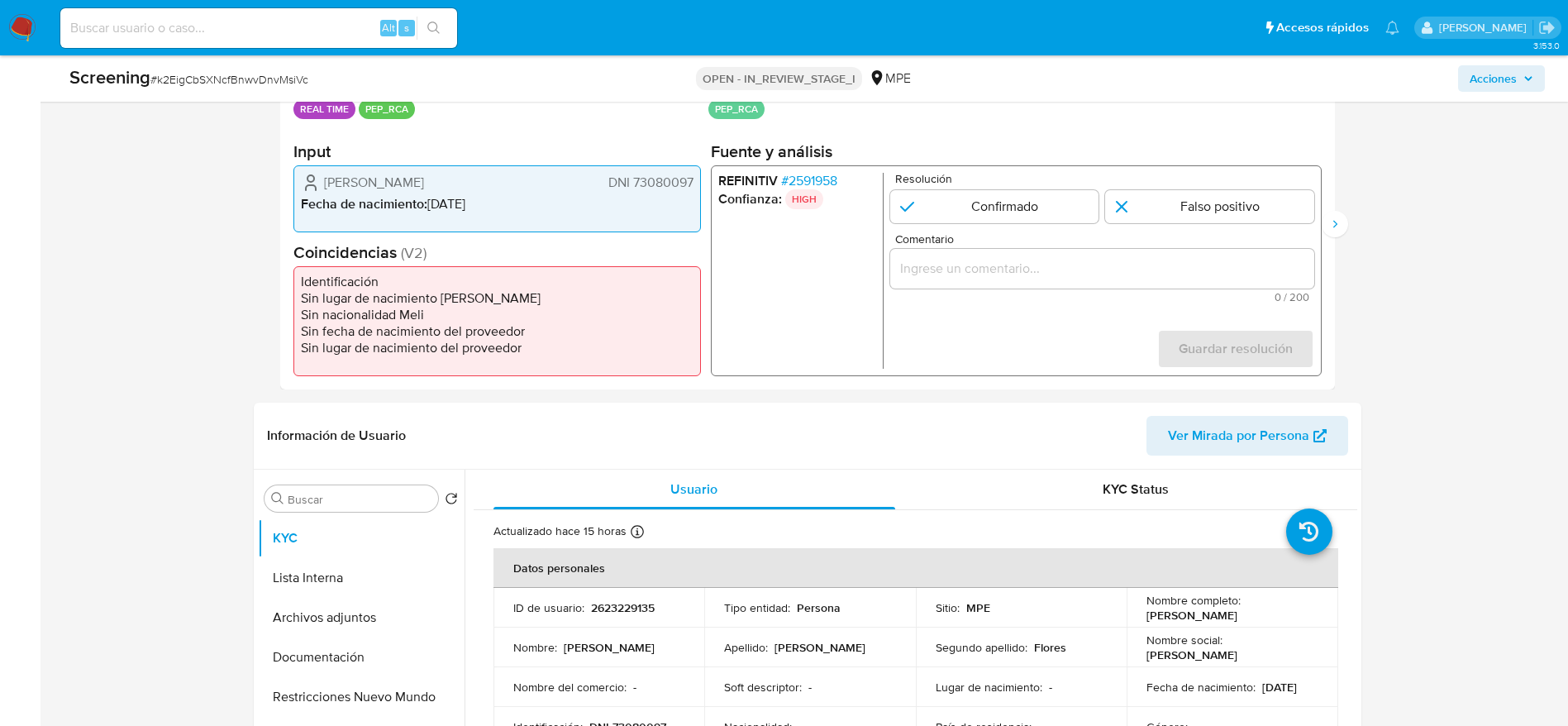
click at [829, 175] on span "# 2591958" at bounding box center [808, 180] width 56 height 16
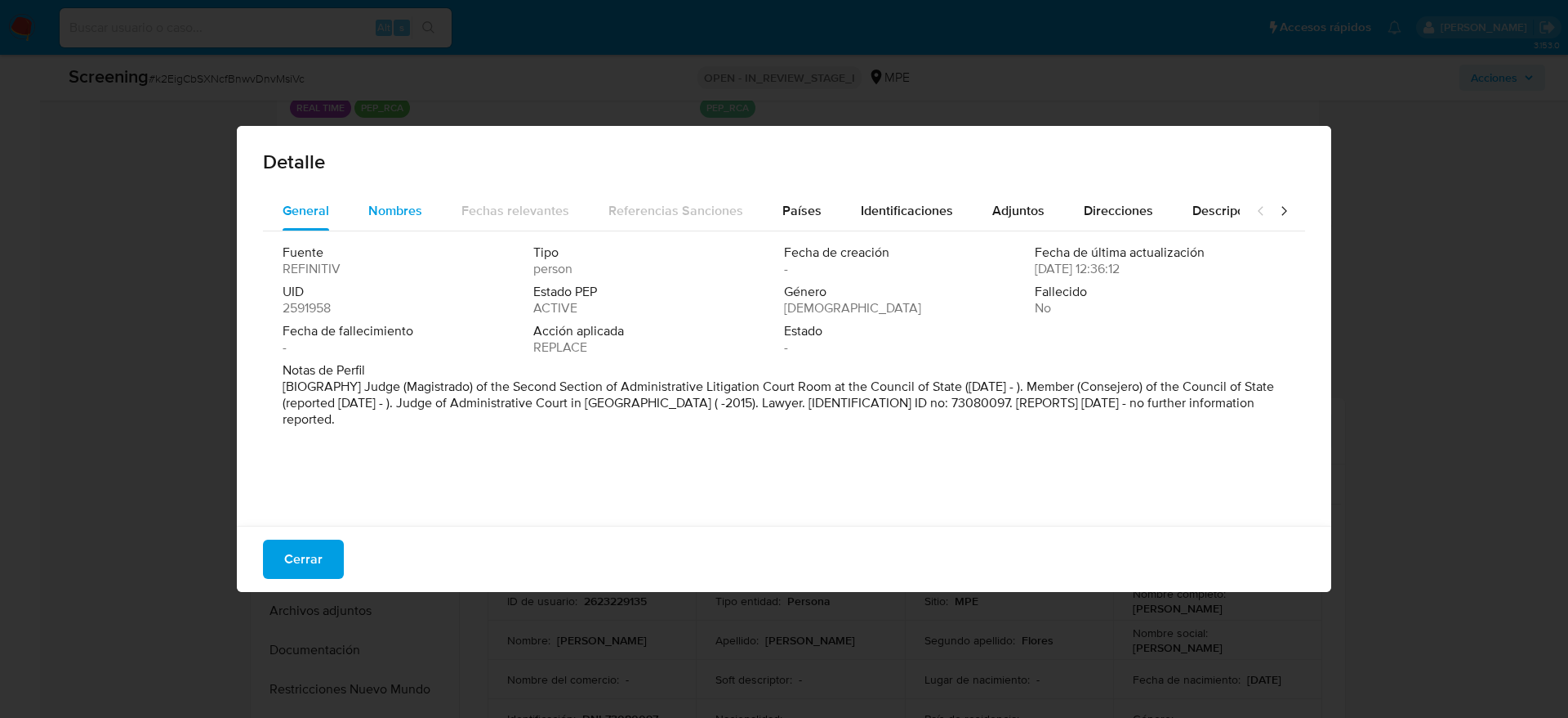
click at [381, 210] on span "Nombres" at bounding box center [395, 211] width 54 height 19
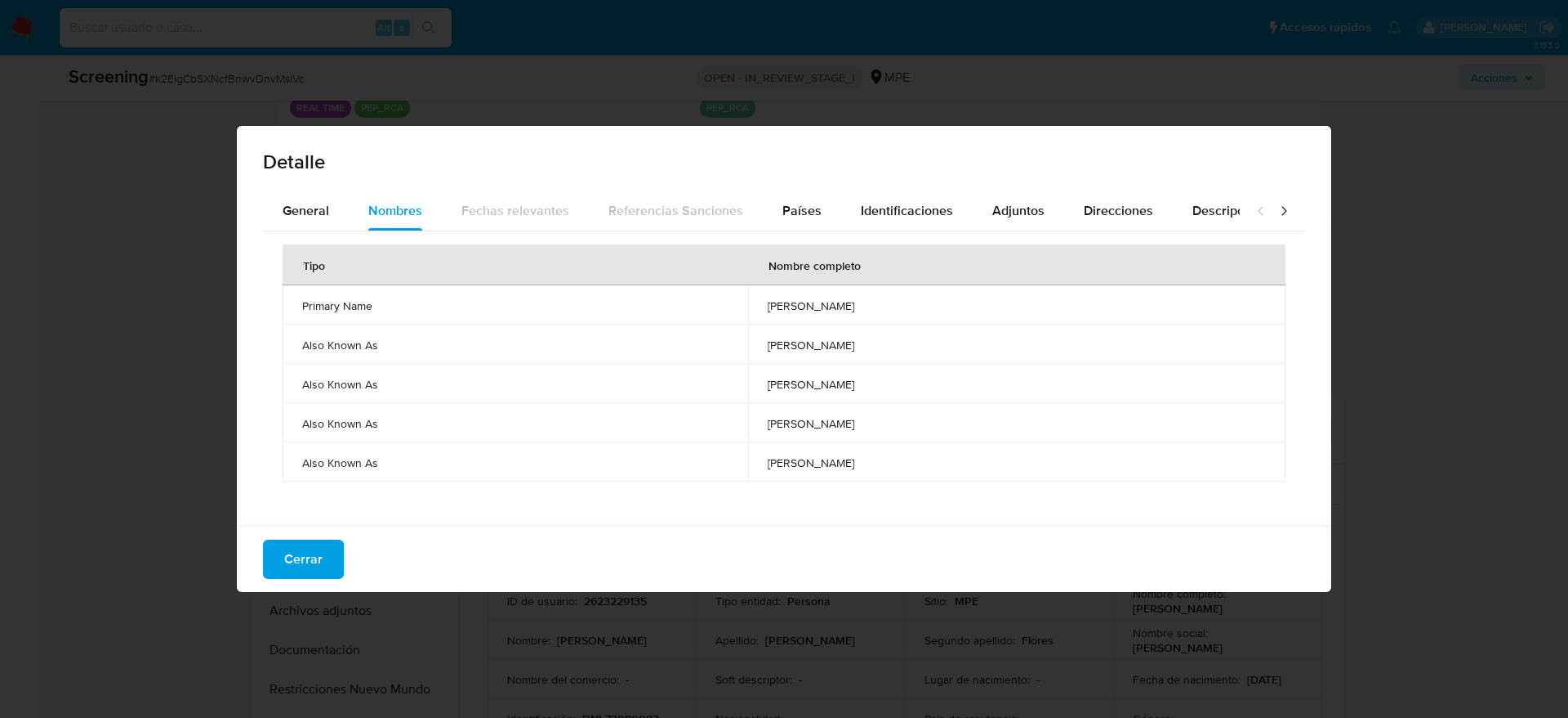
click at [748, 309] on td "carmelo dario perdomo cueter" at bounding box center [1017, 305] width 538 height 39
click at [768, 309] on span "carmelo dario perdomo cueter" at bounding box center [1017, 305] width 498 height 15
click at [339, 550] on button "Cerrar" at bounding box center [303, 559] width 80 height 39
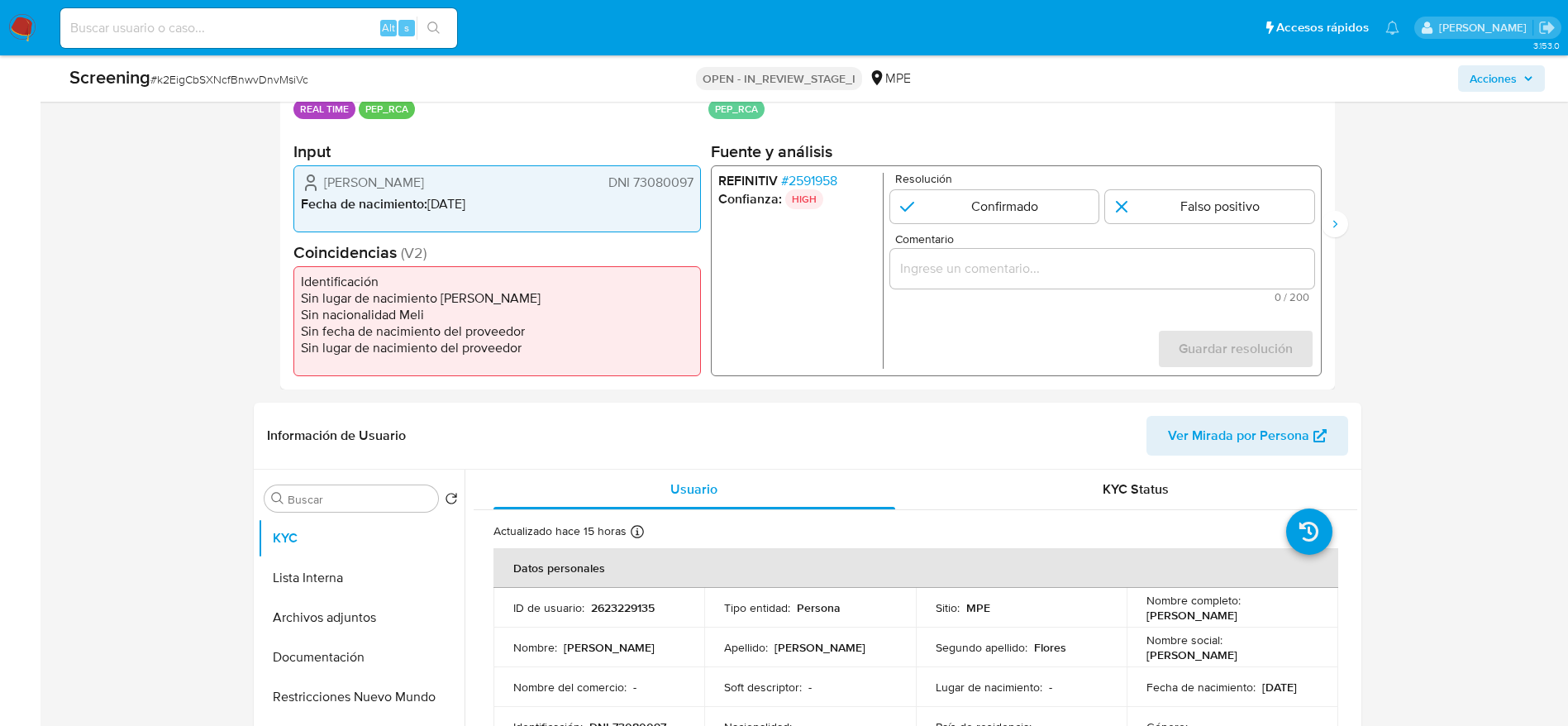
click at [1163, 187] on div "Resolución Confirmado Falso positivo" at bounding box center [1101, 198] width 424 height 50
click at [1165, 195] on input "1 de 3" at bounding box center [1209, 206] width 209 height 33
radio input "true"
click at [1162, 276] on input "Comentario" at bounding box center [1101, 269] width 424 height 22
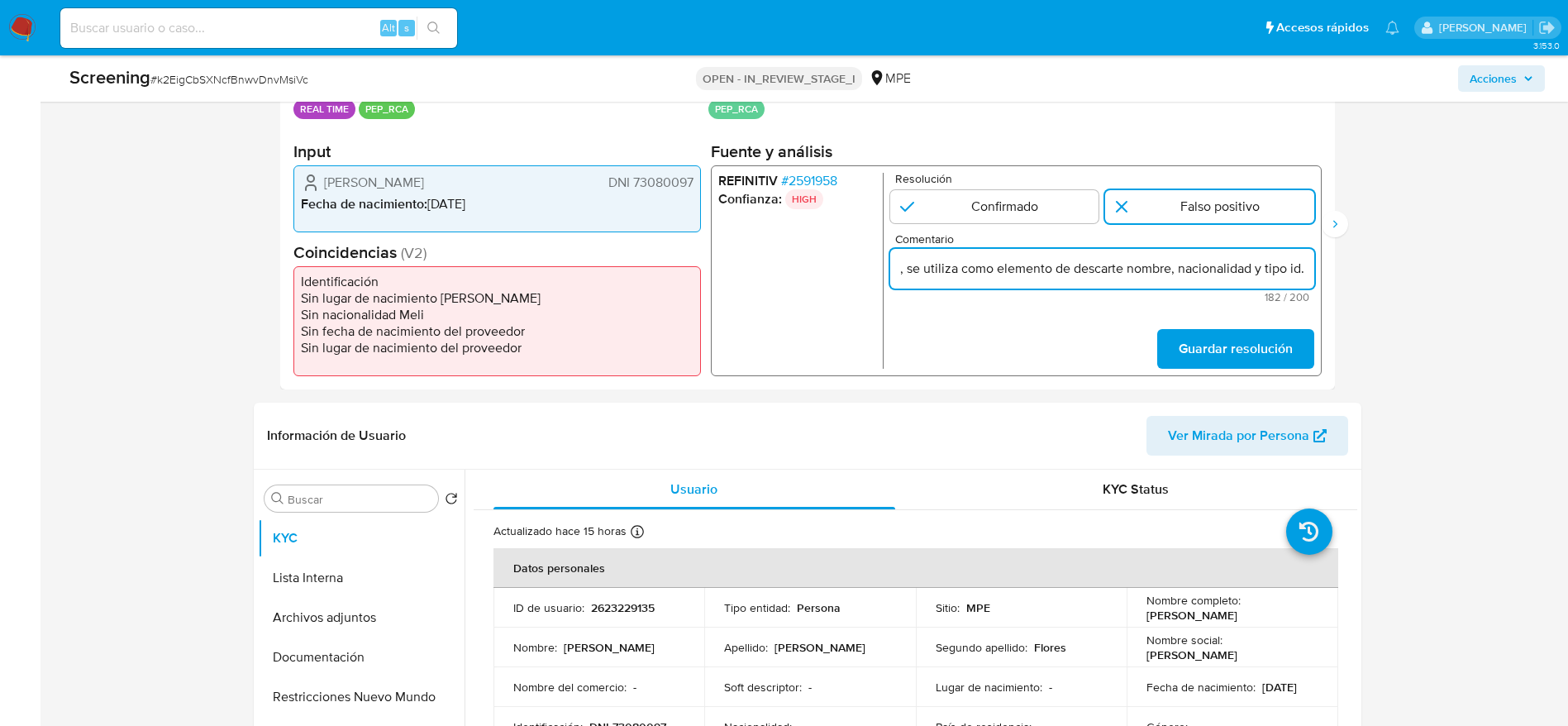
scroll to position [0, 680]
type input "Compara al usuario Diego Arturo Rojas Flores DNI 73080097 con el PEP "carmelo d…"
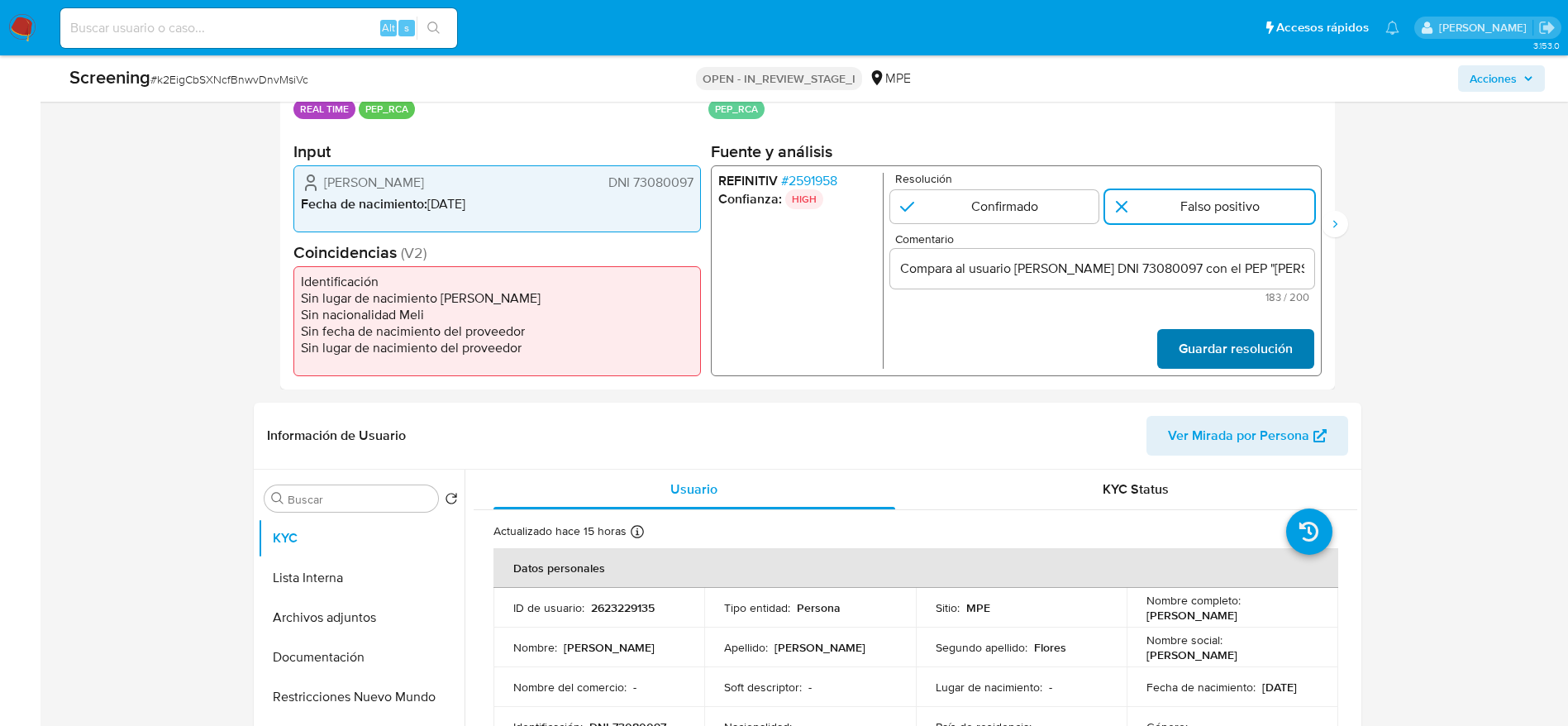
click at [1207, 341] on span "Guardar resolución" at bounding box center [1235, 349] width 114 height 36
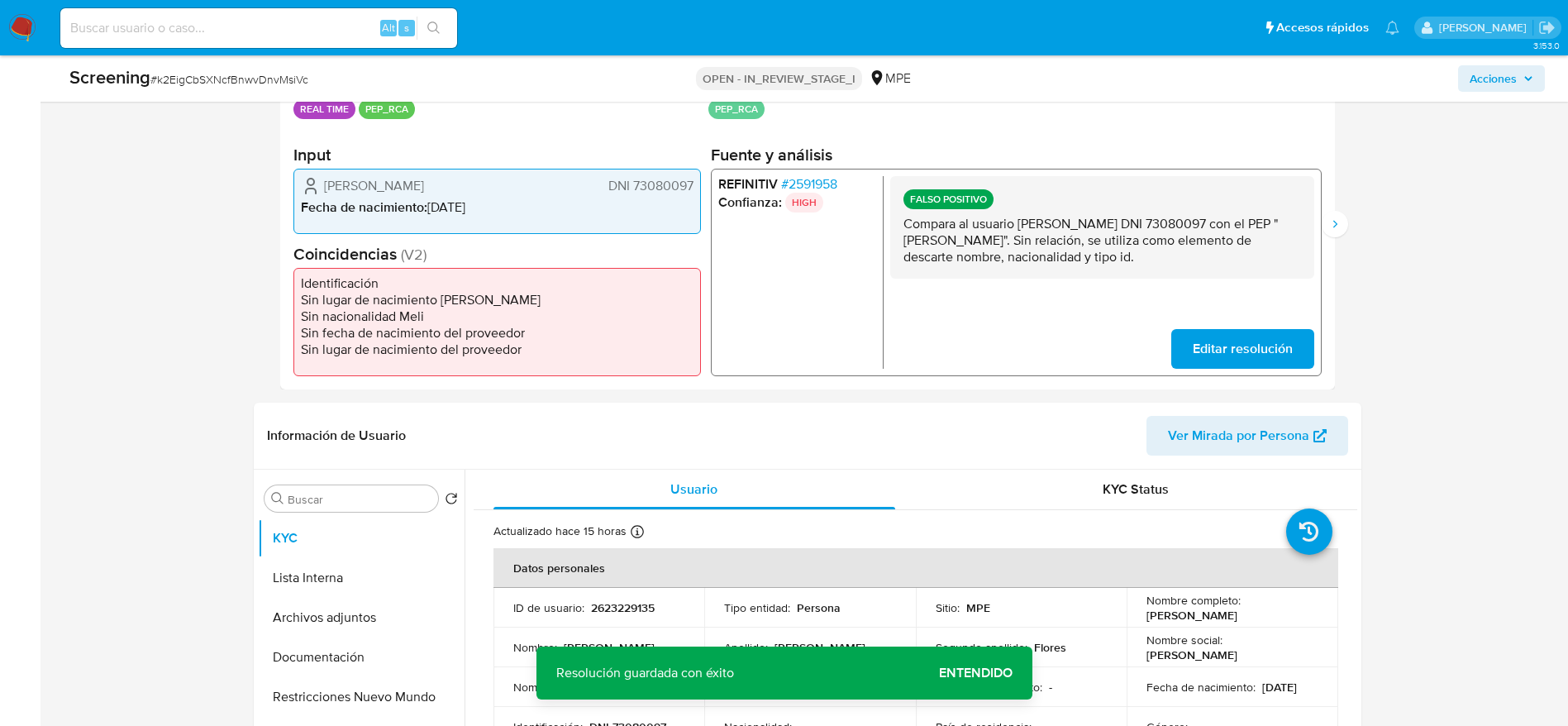
click at [1181, 243] on p "Compara al usuario Diego Arturo Rojas Flores DNI 73080097 con el PEP "carmelo d…" at bounding box center [1102, 239] width 398 height 49
click at [1191, 249] on p "Compara al usuario Diego Arturo Rojas Flores DNI 73080097 con el PEP "carmelo d…" at bounding box center [1102, 239] width 398 height 49
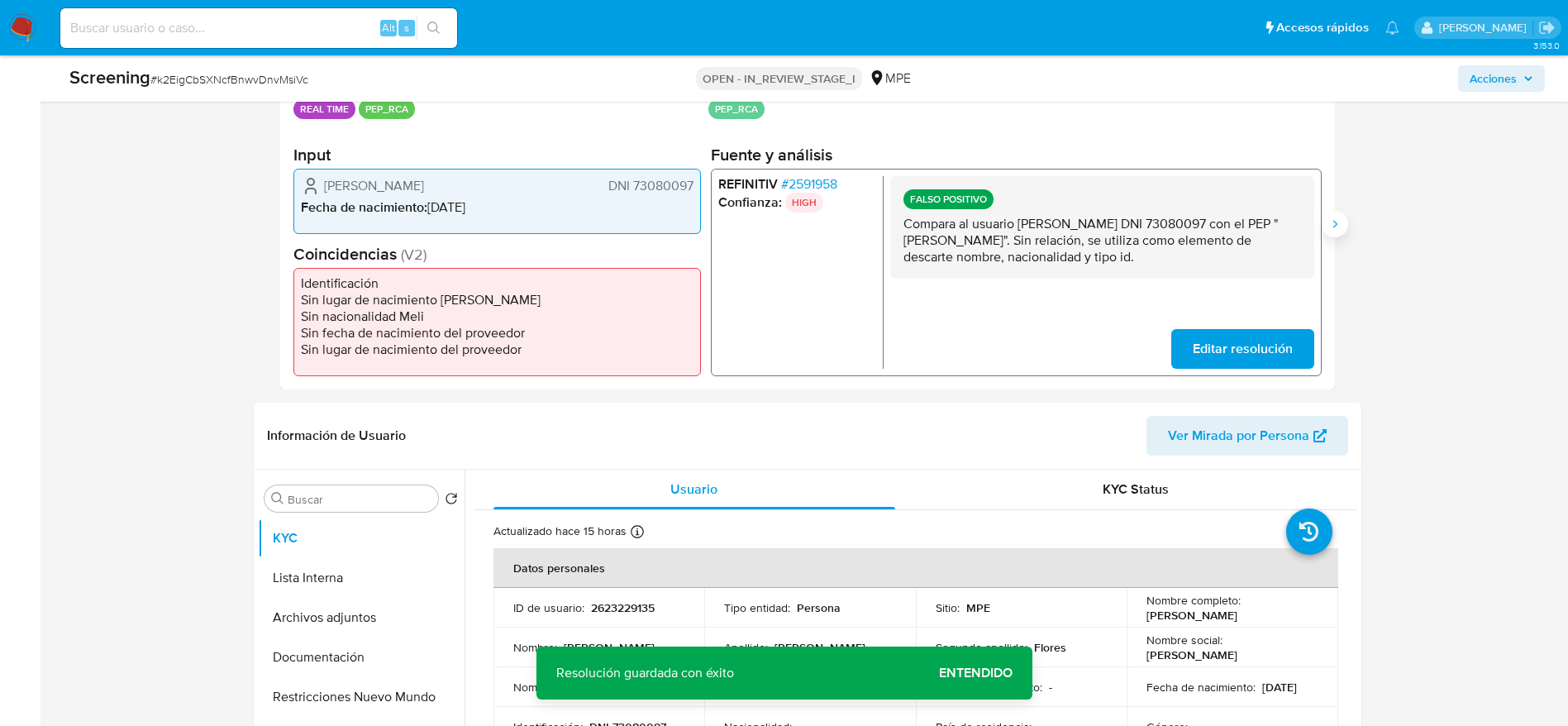
click at [1341, 220] on icon "Siguiente" at bounding box center [1335, 224] width 13 height 13
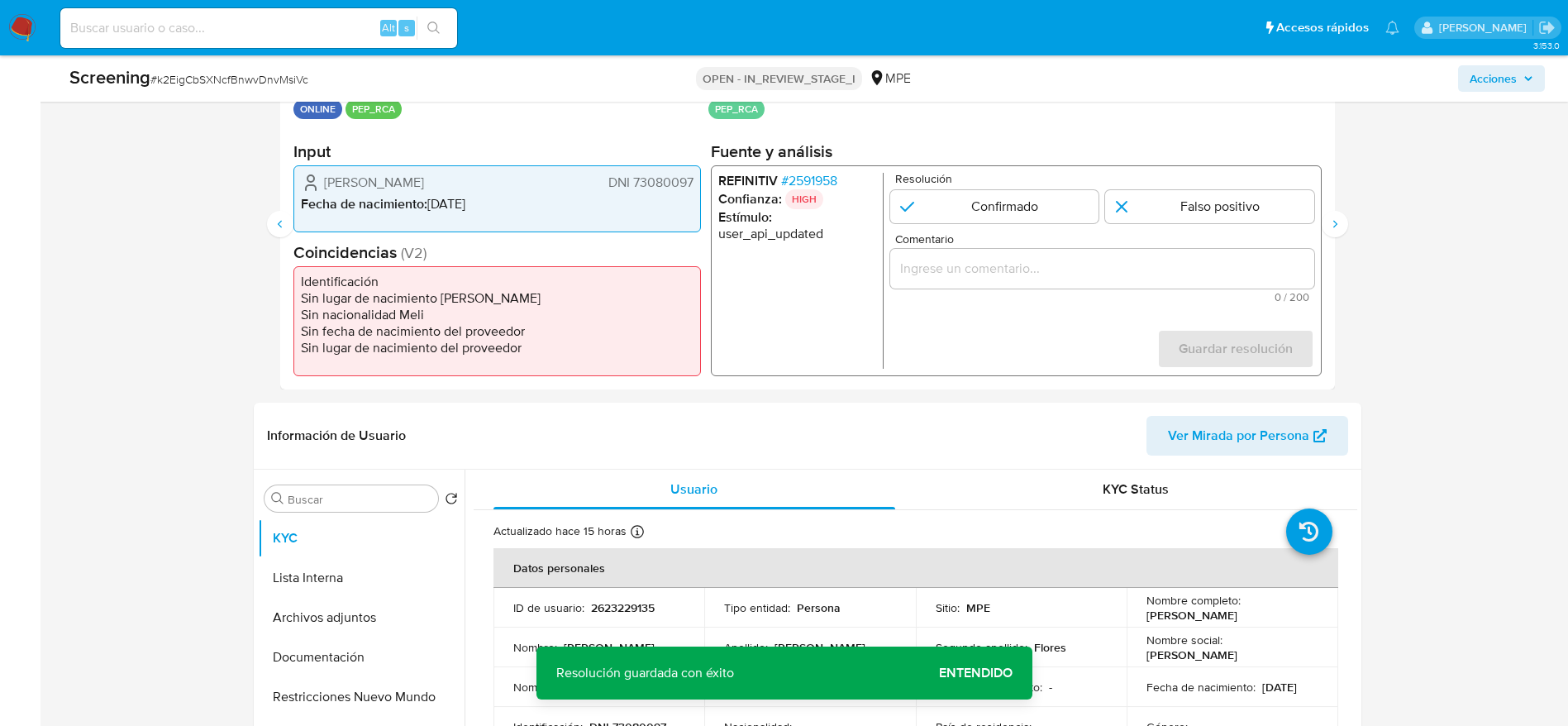
drag, startPoint x: 1205, startPoint y: 215, endPoint x: 1205, endPoint y: 237, distance: 22.0
click at [1205, 216] on input "2 de 3" at bounding box center [1209, 206] width 209 height 33
radio input "true"
click at [1205, 254] on div "2 de 3" at bounding box center [1101, 269] width 424 height 40
click at [1205, 263] on input "Comentario" at bounding box center [1101, 269] width 424 height 22
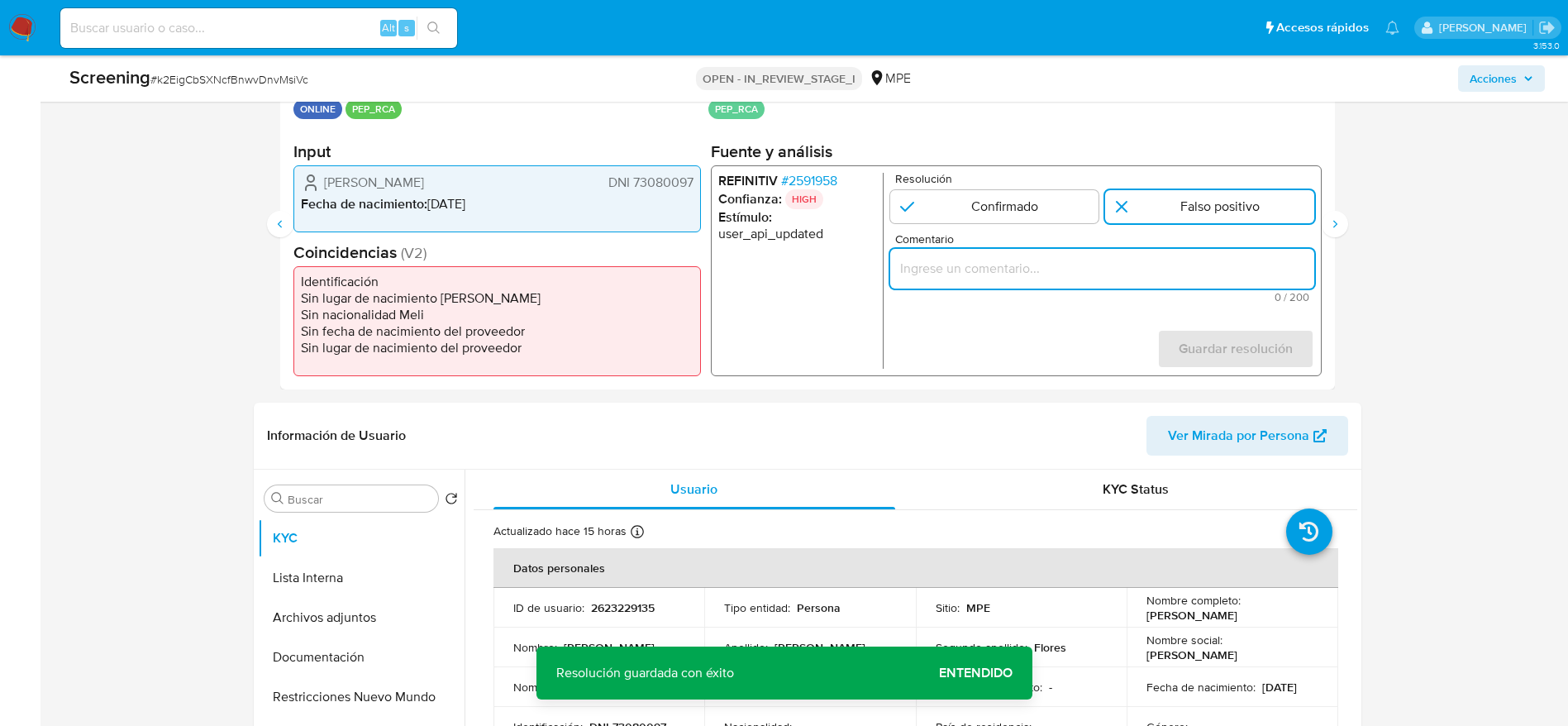
paste input "Compara al usuario Diego Arturo Rojas Flores DNI 73080097 con el PEP "carmelo d…"
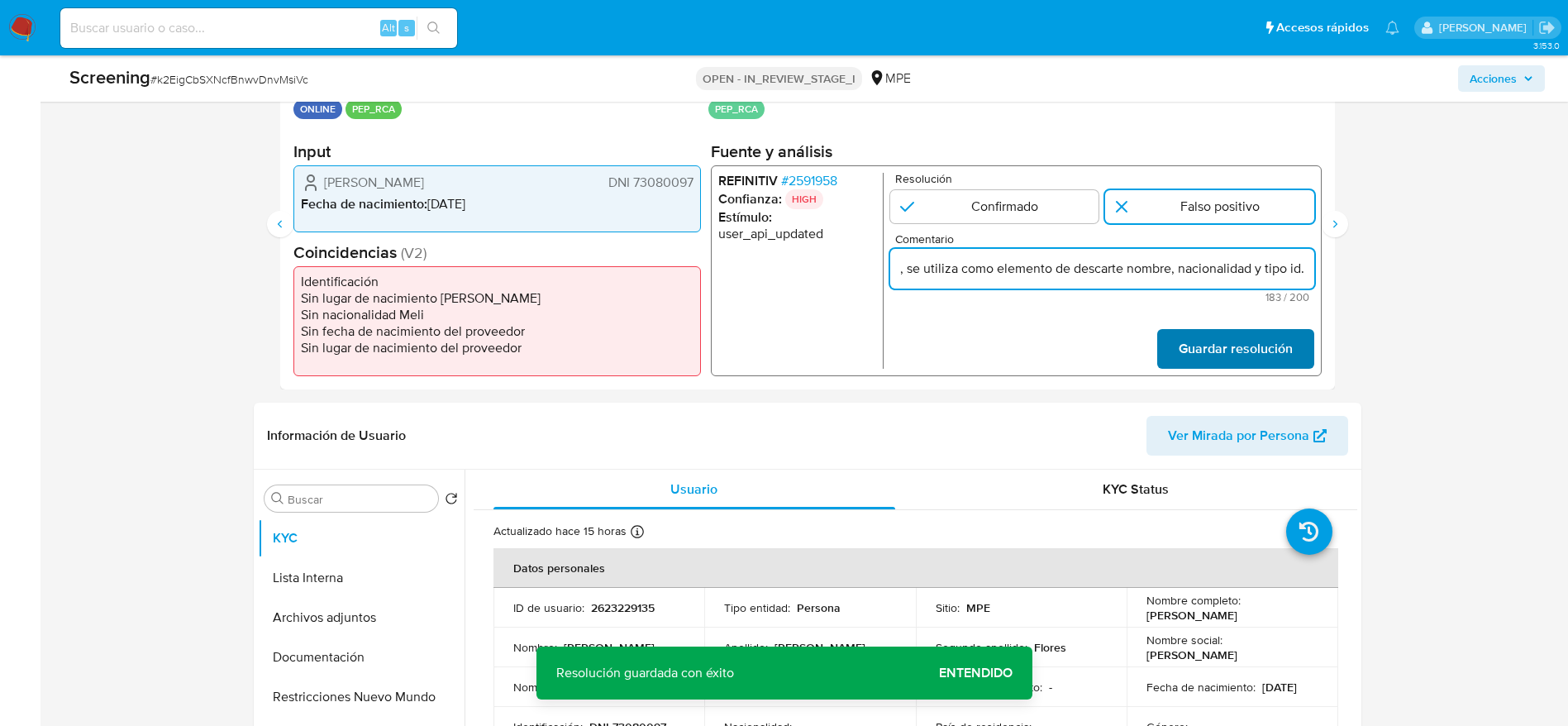
type input "Compara al usuario Diego Arturo Rojas Flores DNI 73080097 con el PEP "carmelo d…"
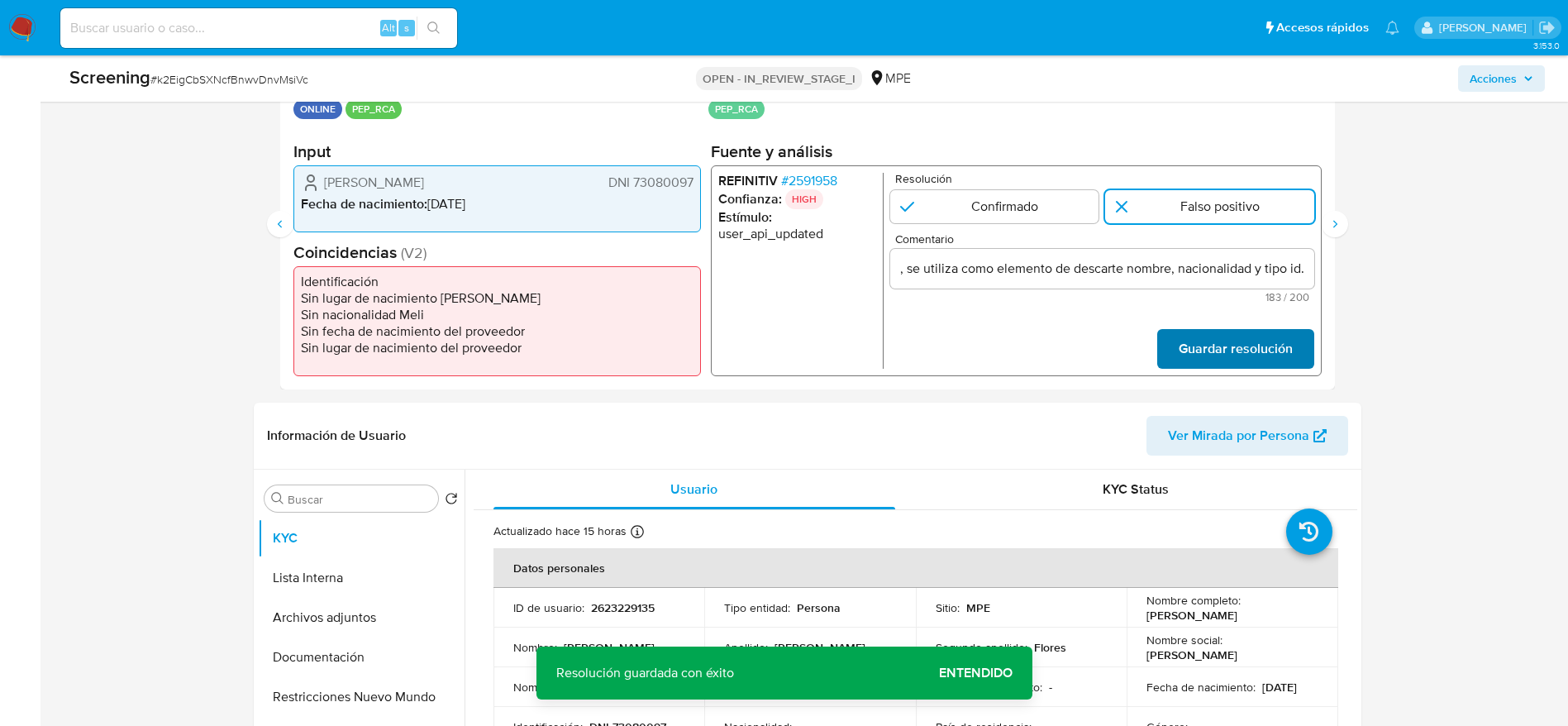
click at [1222, 350] on span "Guardar resolución" at bounding box center [1235, 349] width 114 height 36
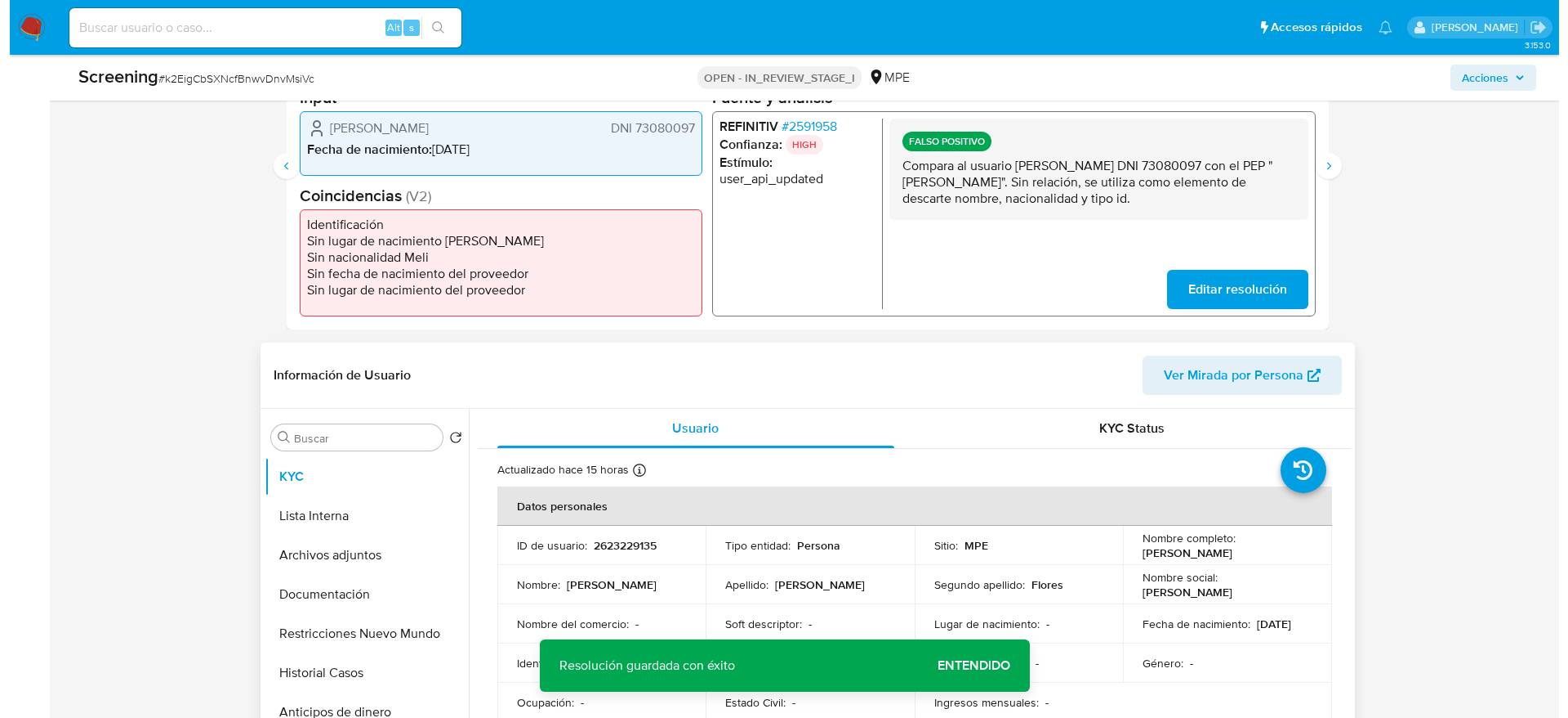
scroll to position [735, 0]
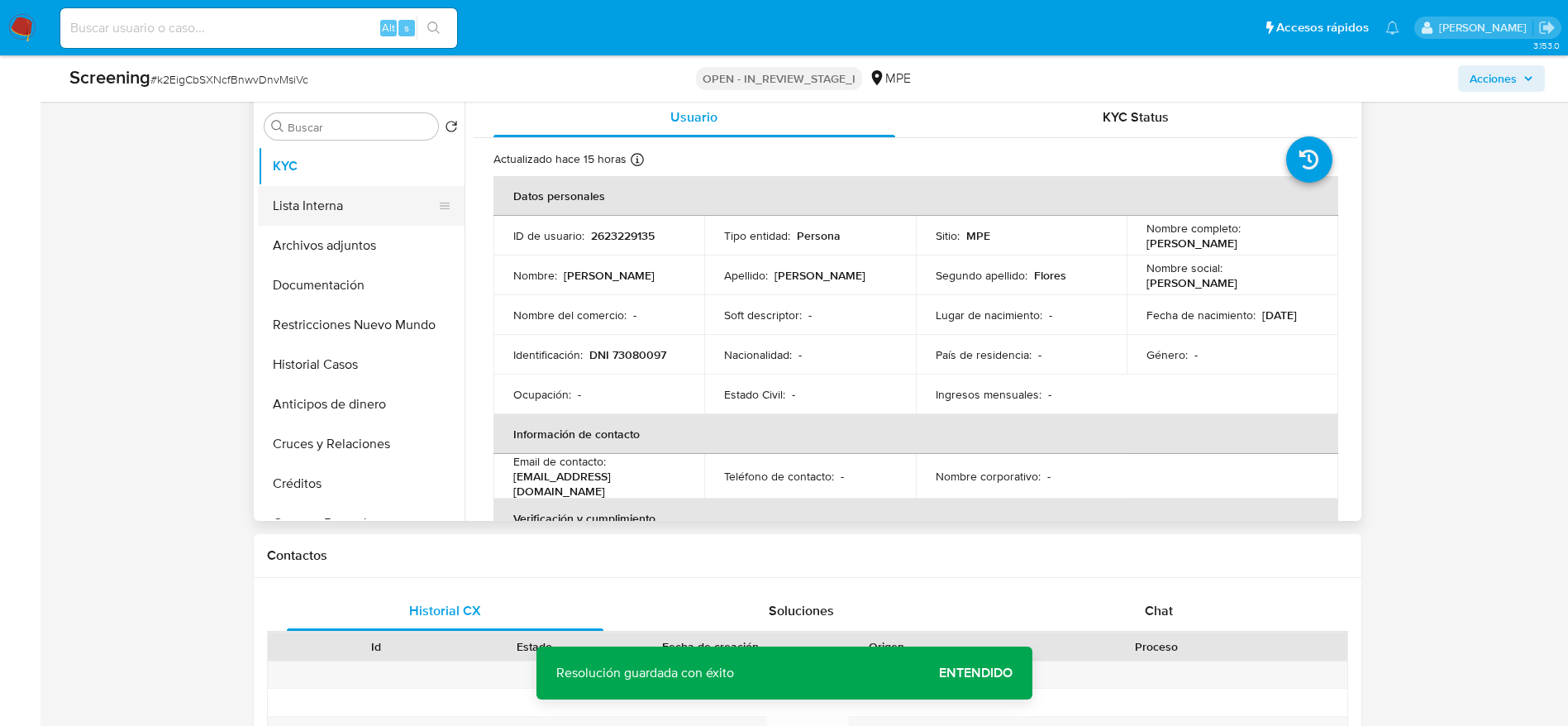
click at [296, 186] on button "Lista Interna" at bounding box center [355, 206] width 193 height 40
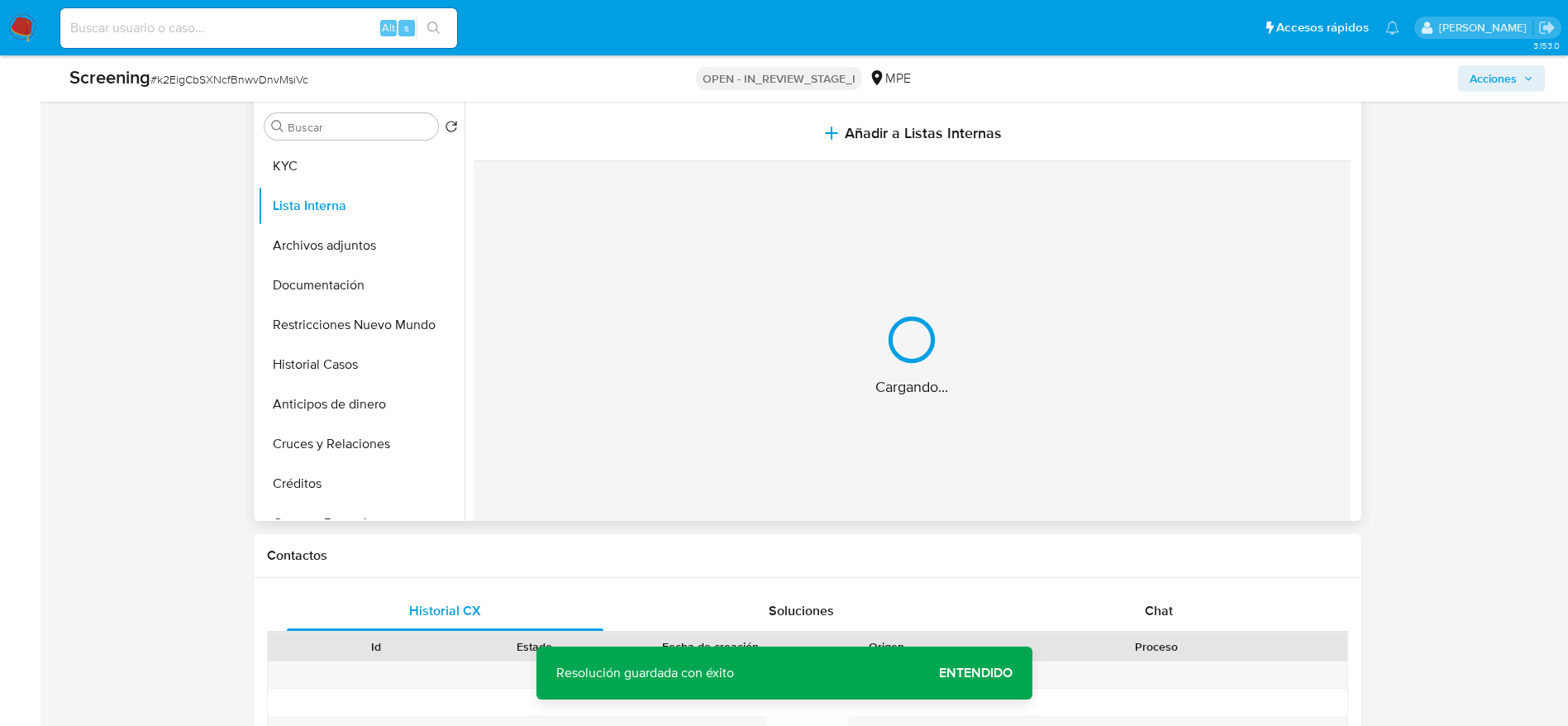
click at [671, 155] on button "Añadir a Listas Internas" at bounding box center [913, 133] width 877 height 55
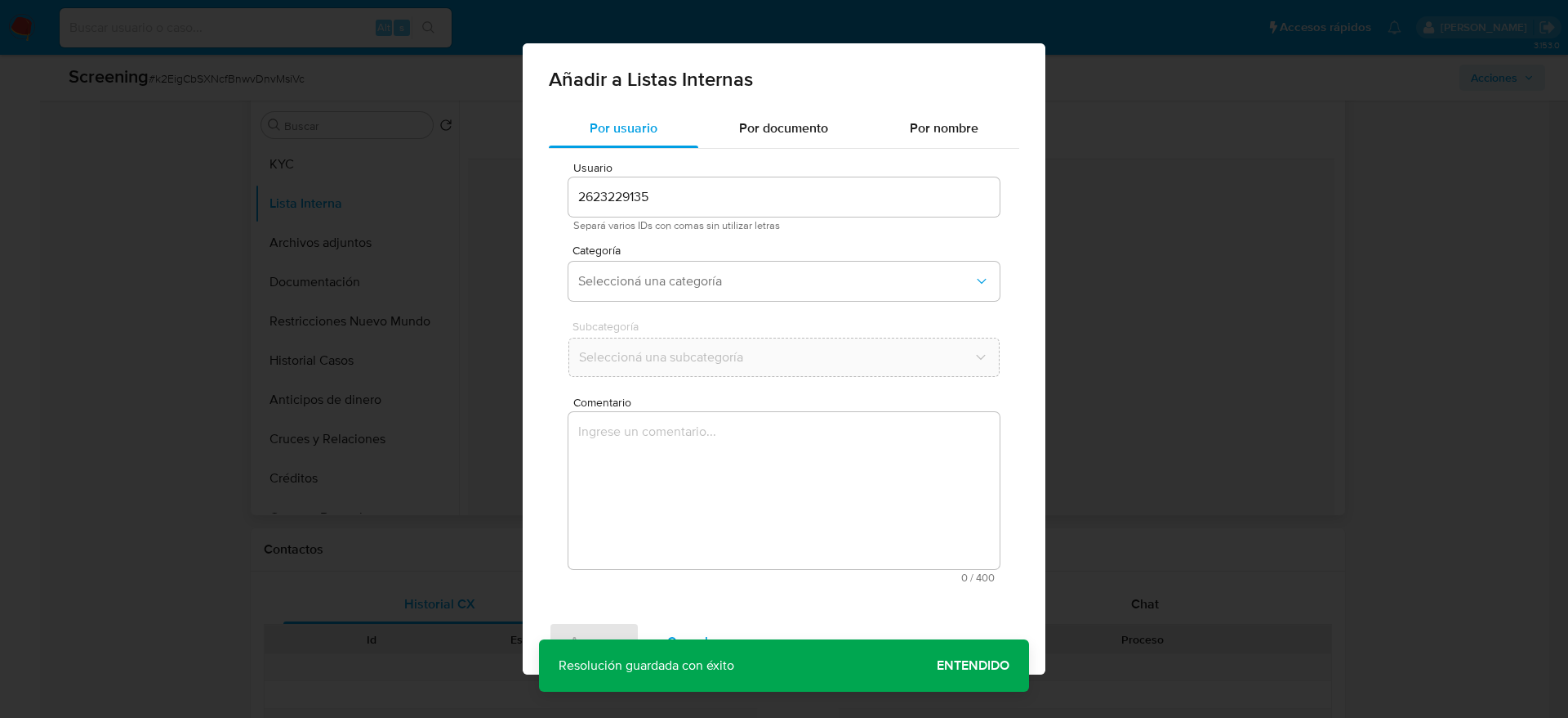
click at [765, 363] on div "Subcategoría Seleccioná una subcategoría" at bounding box center [784, 351] width 432 height 63
click at [739, 405] on span "Comentario" at bounding box center [790, 403] width 432 height 12
click at [739, 412] on textarea "Comentario" at bounding box center [784, 490] width 432 height 157
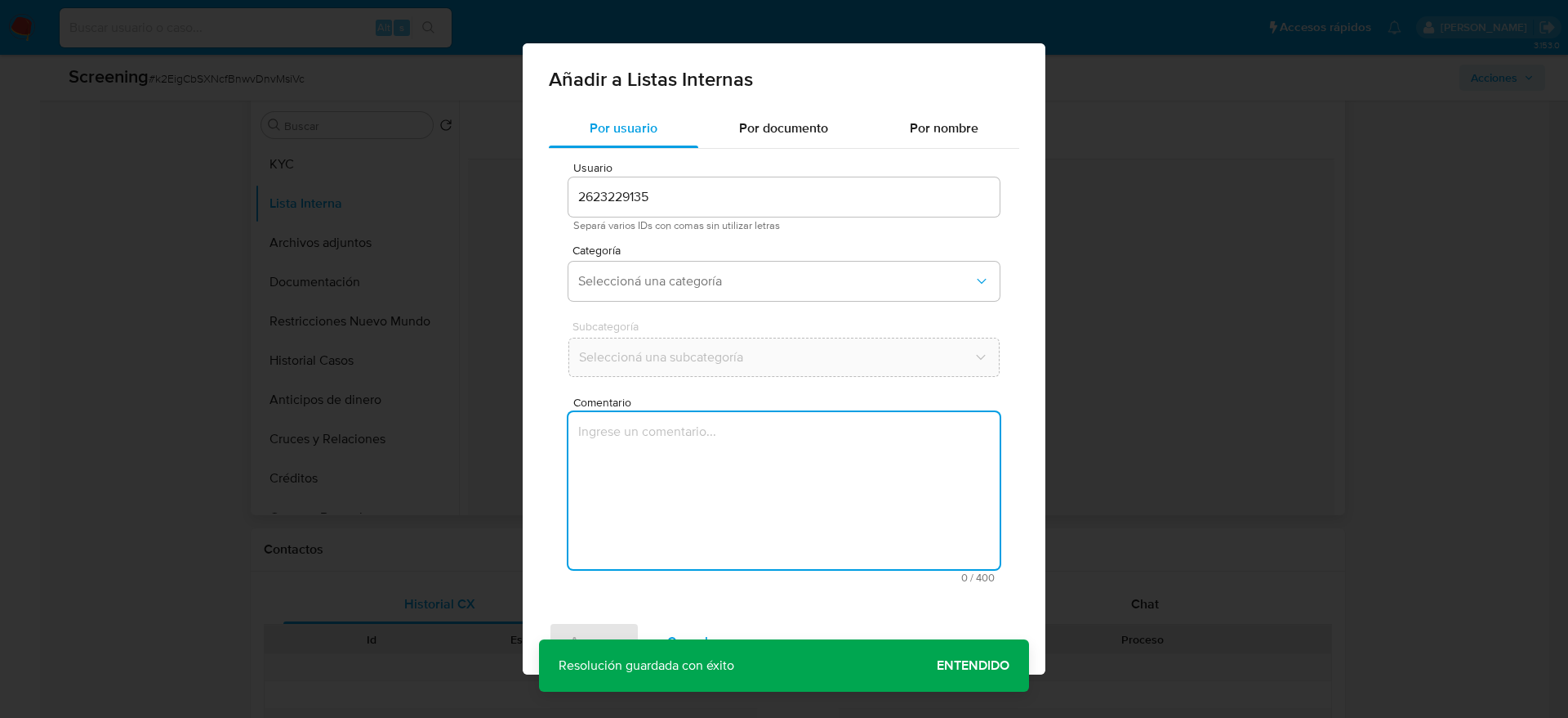
click at [744, 436] on textarea "Comentario" at bounding box center [784, 490] width 432 height 157
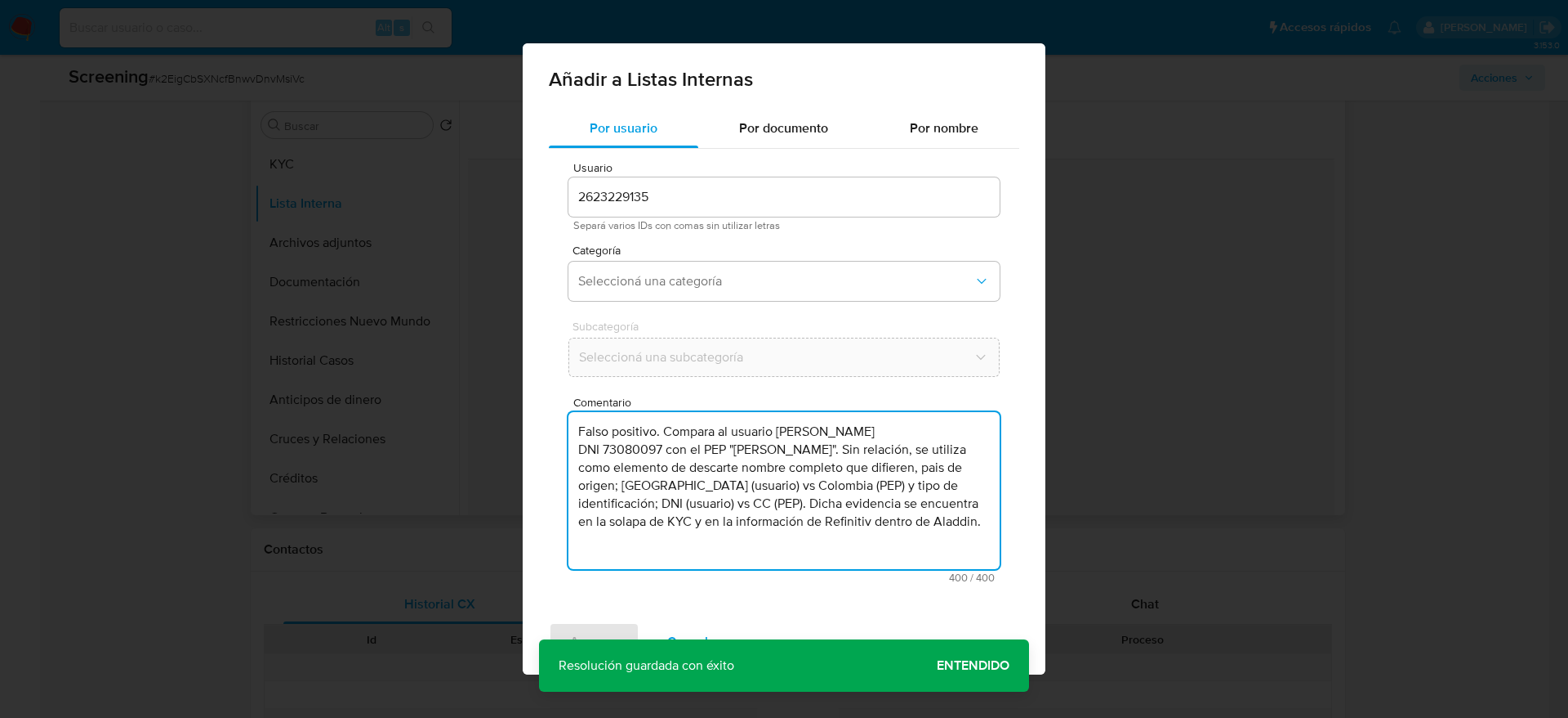
drag, startPoint x: 904, startPoint y: 524, endPoint x: 857, endPoint y: 483, distance: 62.4
click at [857, 483] on textarea "Falso positivo. Compara al usuario Diego Arturo Rojas Flores DNI 73080097 con e…" at bounding box center [784, 490] width 432 height 157
click at [763, 524] on textarea "Falso positivo. Compara al usuario Diego Arturo Rojas Flores DNI 73080097 con e…" at bounding box center [784, 490] width 432 height 157
drag, startPoint x: 726, startPoint y: 506, endPoint x: 981, endPoint y: 518, distance: 255.3
click at [981, 518] on textarea "Falso positivo. Compara al usuario Diego Arturo Rojas Flores DNI 73080097 con e…" at bounding box center [784, 490] width 432 height 157
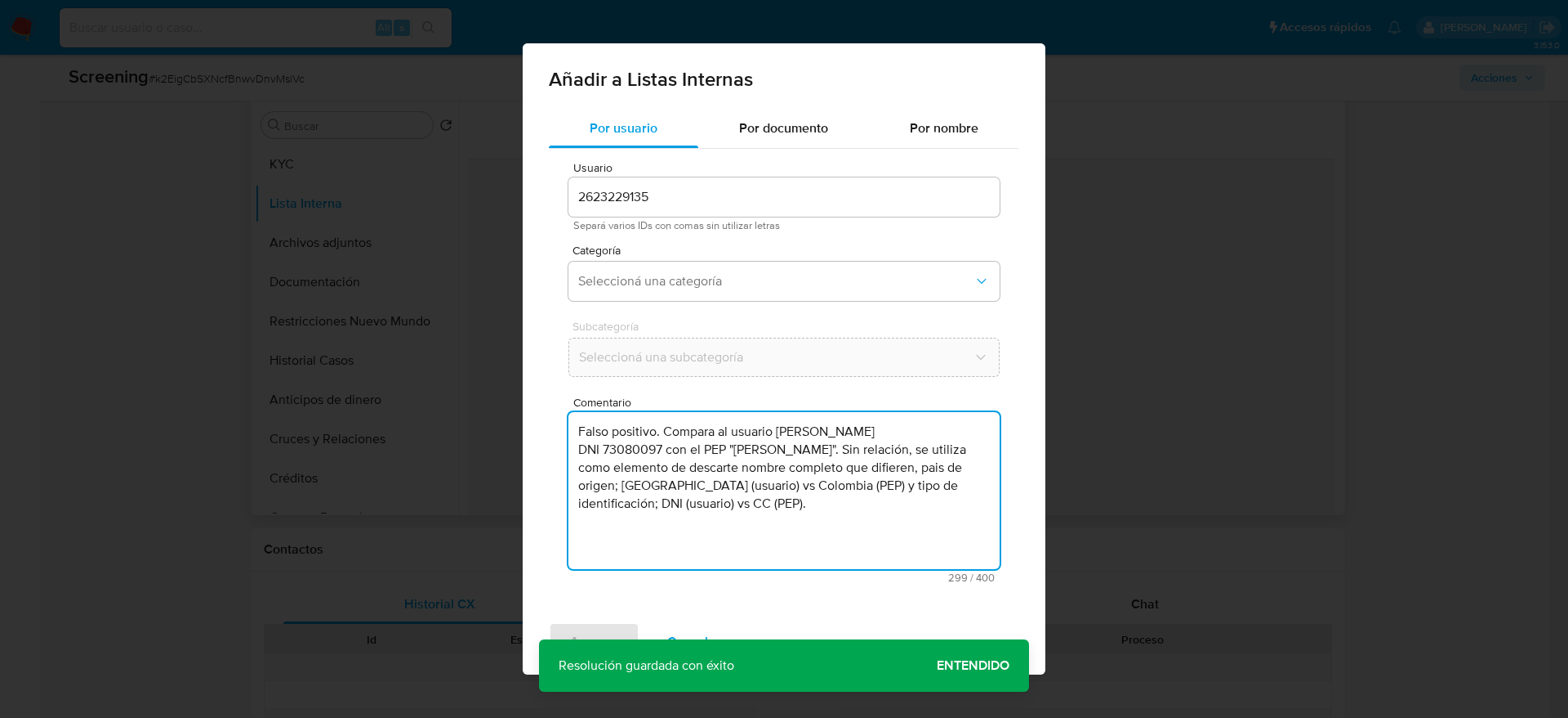
drag, startPoint x: 665, startPoint y: 431, endPoint x: 416, endPoint y: 416, distance: 249.5
click at [420, 418] on div "Añadir a Listas Internas Por usuario Por documento Por nombre Usuario 262322913…" at bounding box center [784, 359] width 1568 height 718
type textarea "Compara al usuario Diego Arturo Rojas Flores DNI 73080097 con el PEP "carmelo d…"
click at [631, 310] on div "Usuario 2623229135 Separá varios IDs con comas sin utilizar letras Categoría Se…" at bounding box center [784, 373] width 470 height 447
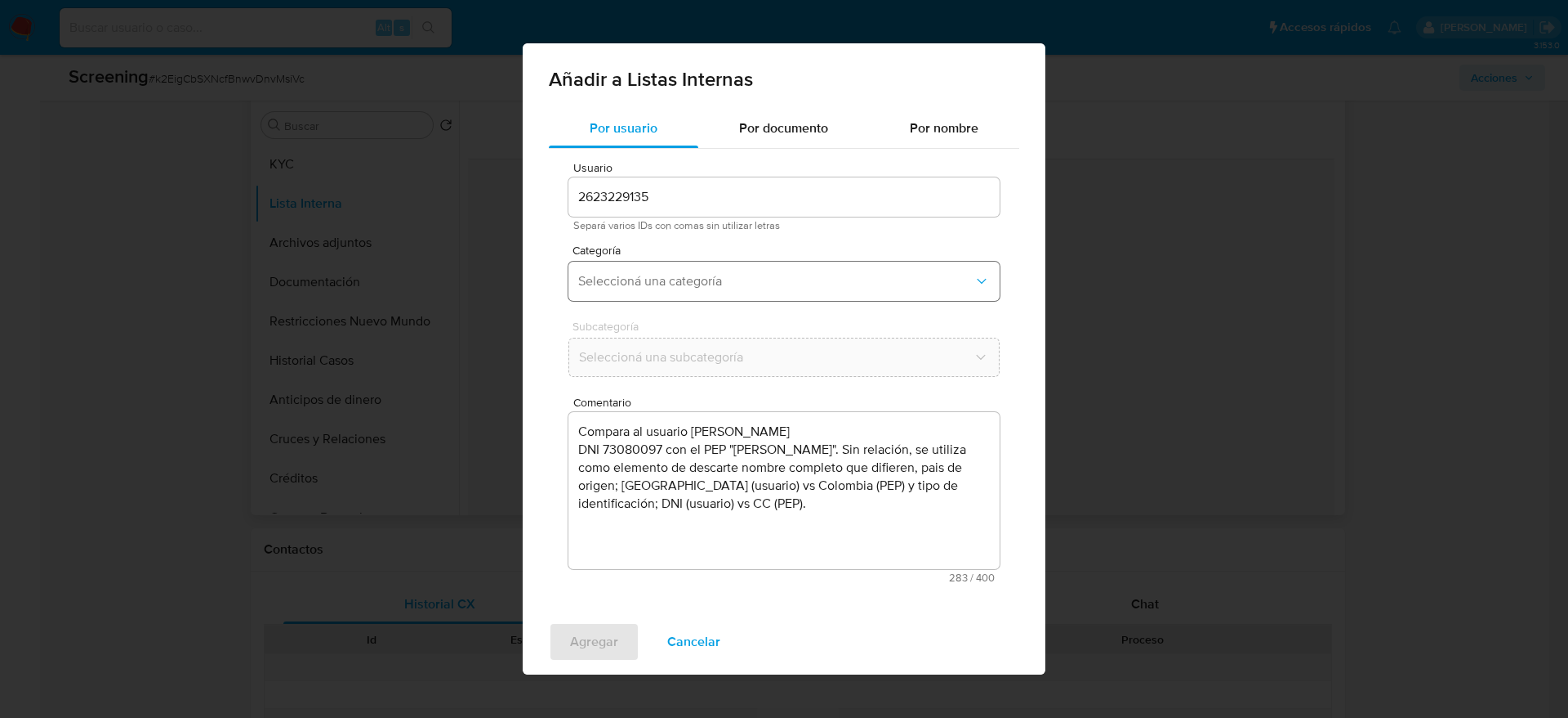
click at [624, 290] on button "Seleccioná una categoría" at bounding box center [784, 281] width 432 height 39
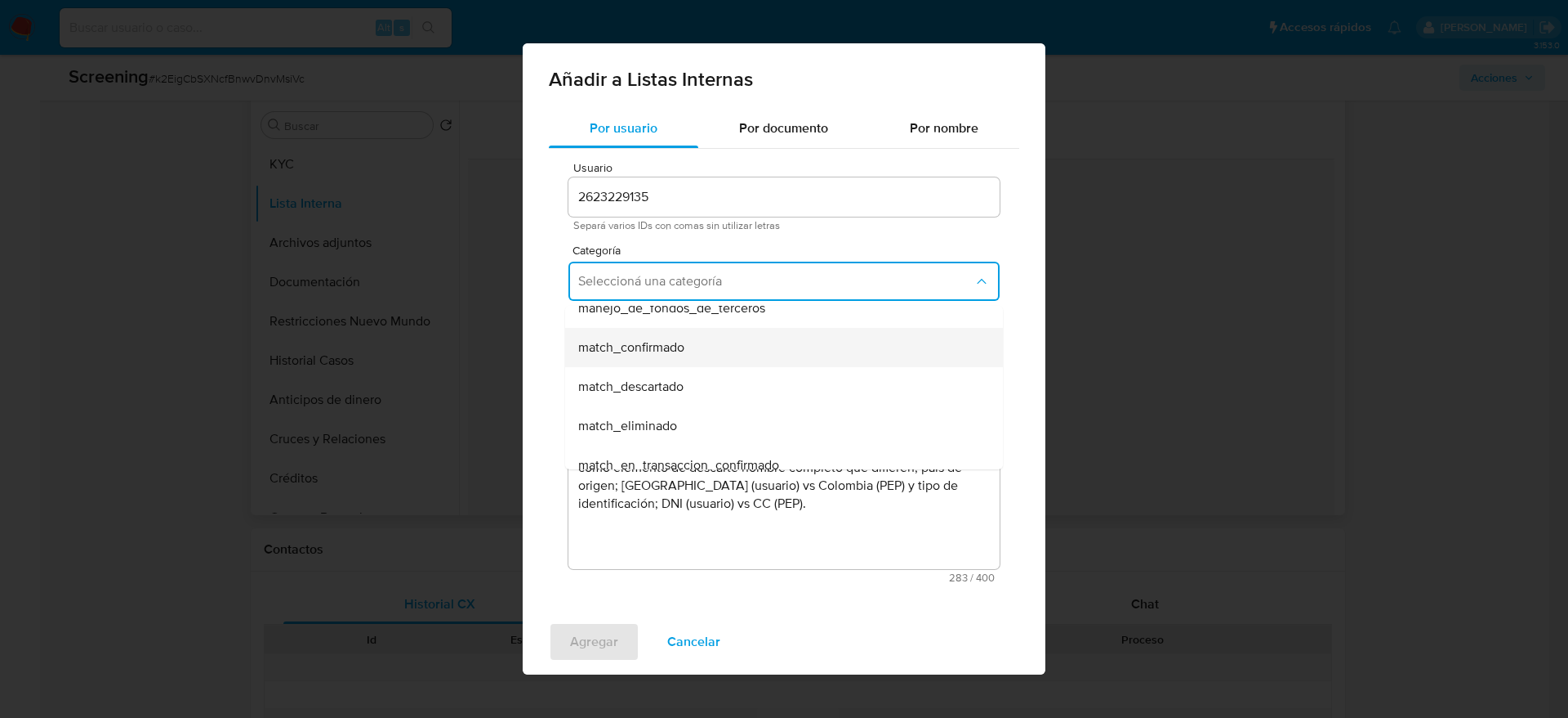
scroll to position [123, 0]
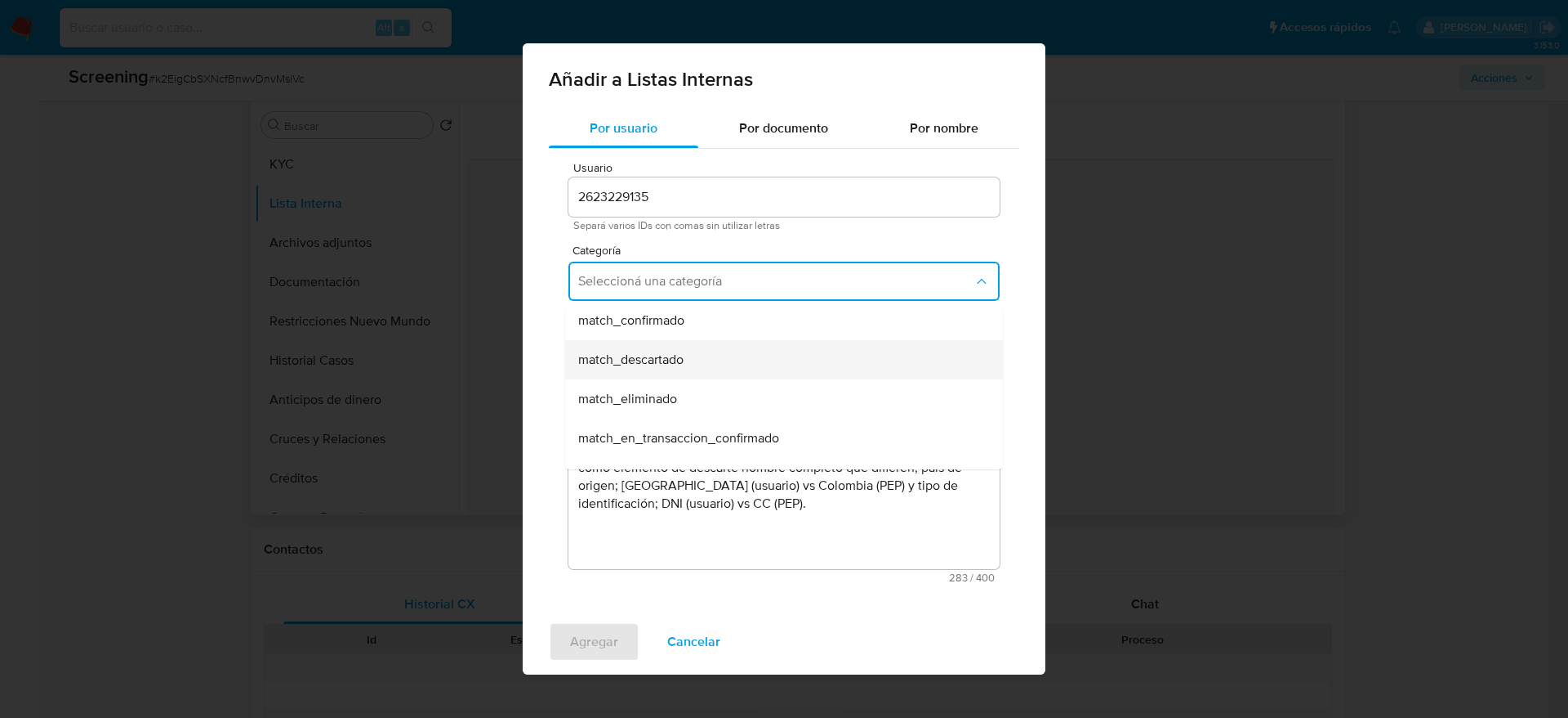
click at [665, 342] on div "match_descartado" at bounding box center [778, 360] width 402 height 39
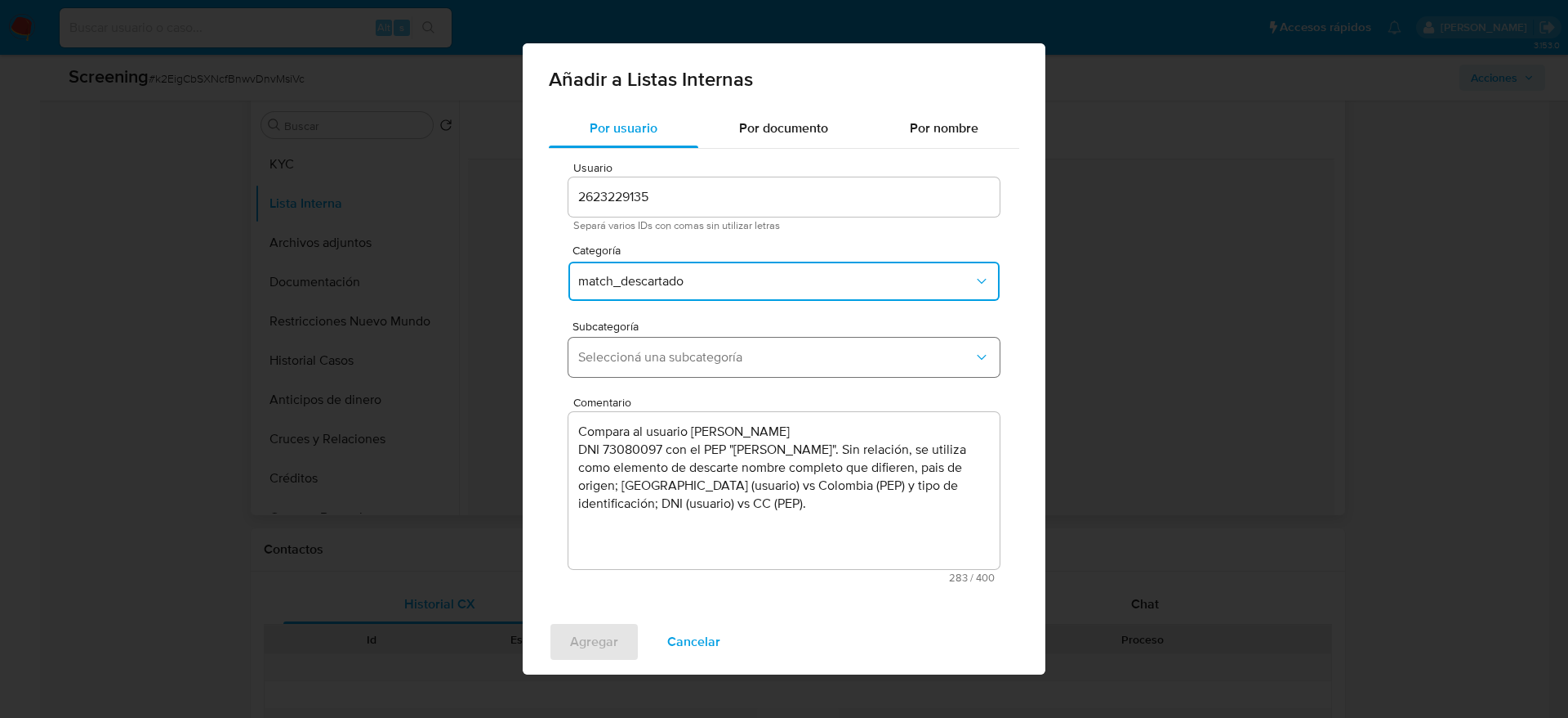
click at [664, 344] on button "Seleccioná una subcategoría" at bounding box center [784, 357] width 432 height 39
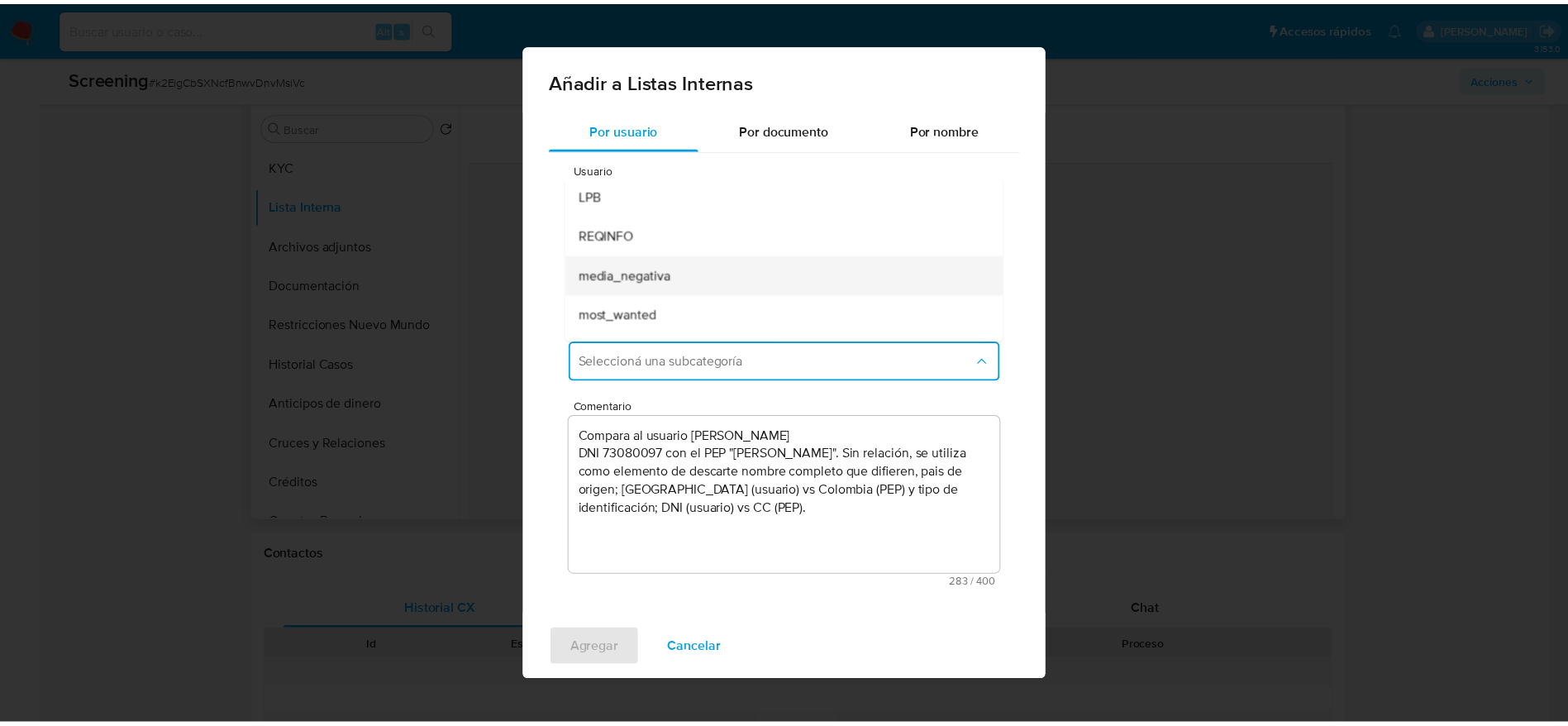
scroll to position [113, 0]
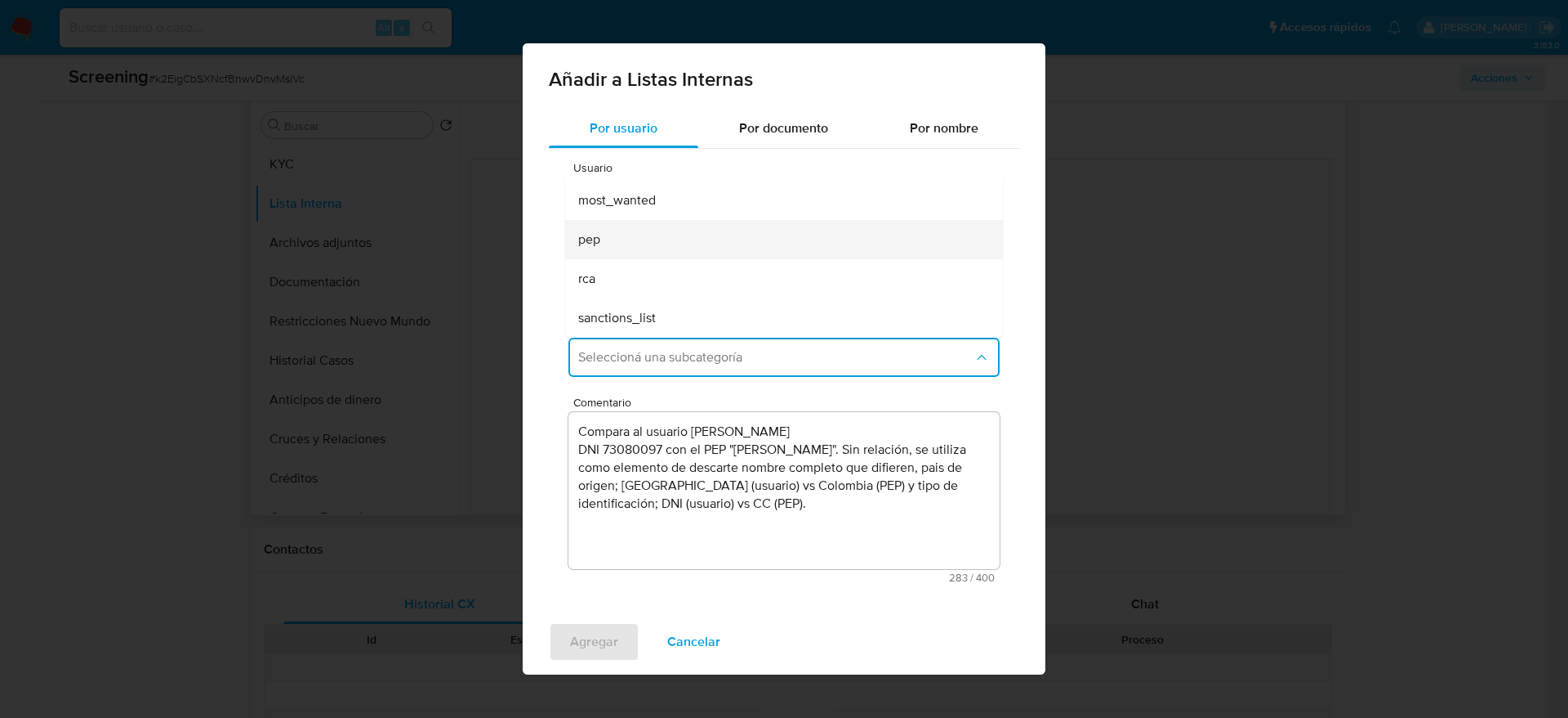
click at [682, 257] on div "pep" at bounding box center [778, 240] width 402 height 39
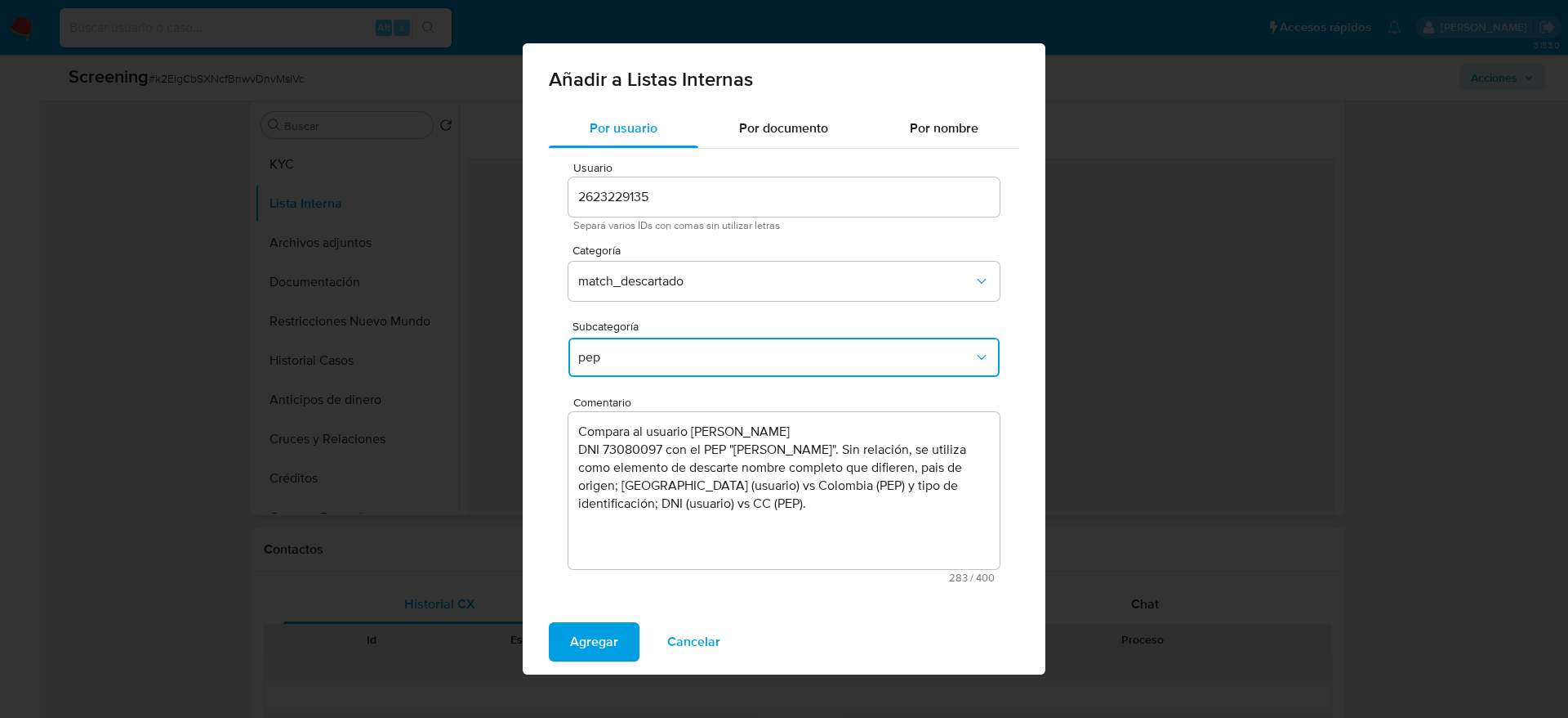
click at [605, 619] on div "Agregar Cancelar" at bounding box center [784, 642] width 522 height 65
click at [607, 619] on div "Agregar Cancelar" at bounding box center [784, 642] width 522 height 65
click at [608, 636] on span "Agregar" at bounding box center [594, 642] width 48 height 36
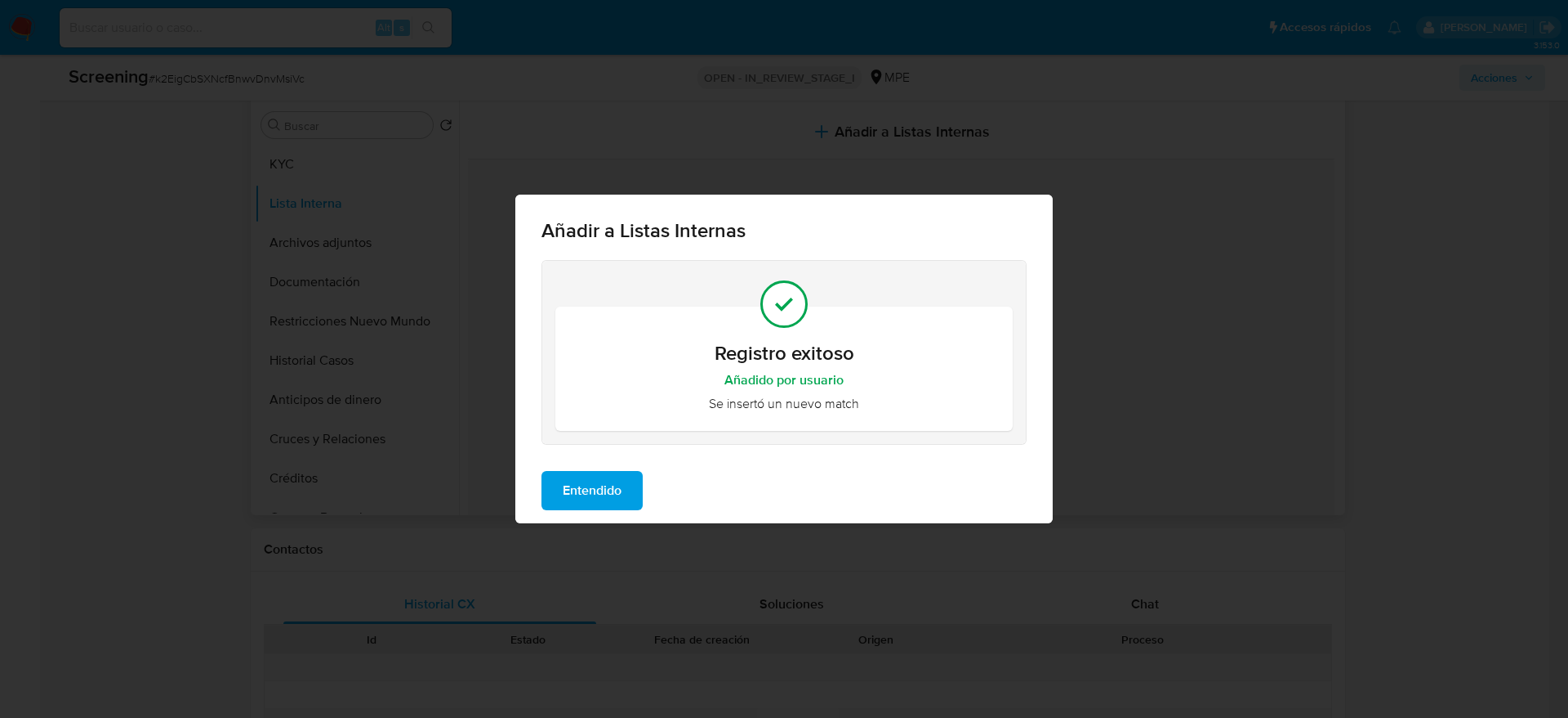
click at [635, 488] on button "Entendido" at bounding box center [592, 490] width 101 height 39
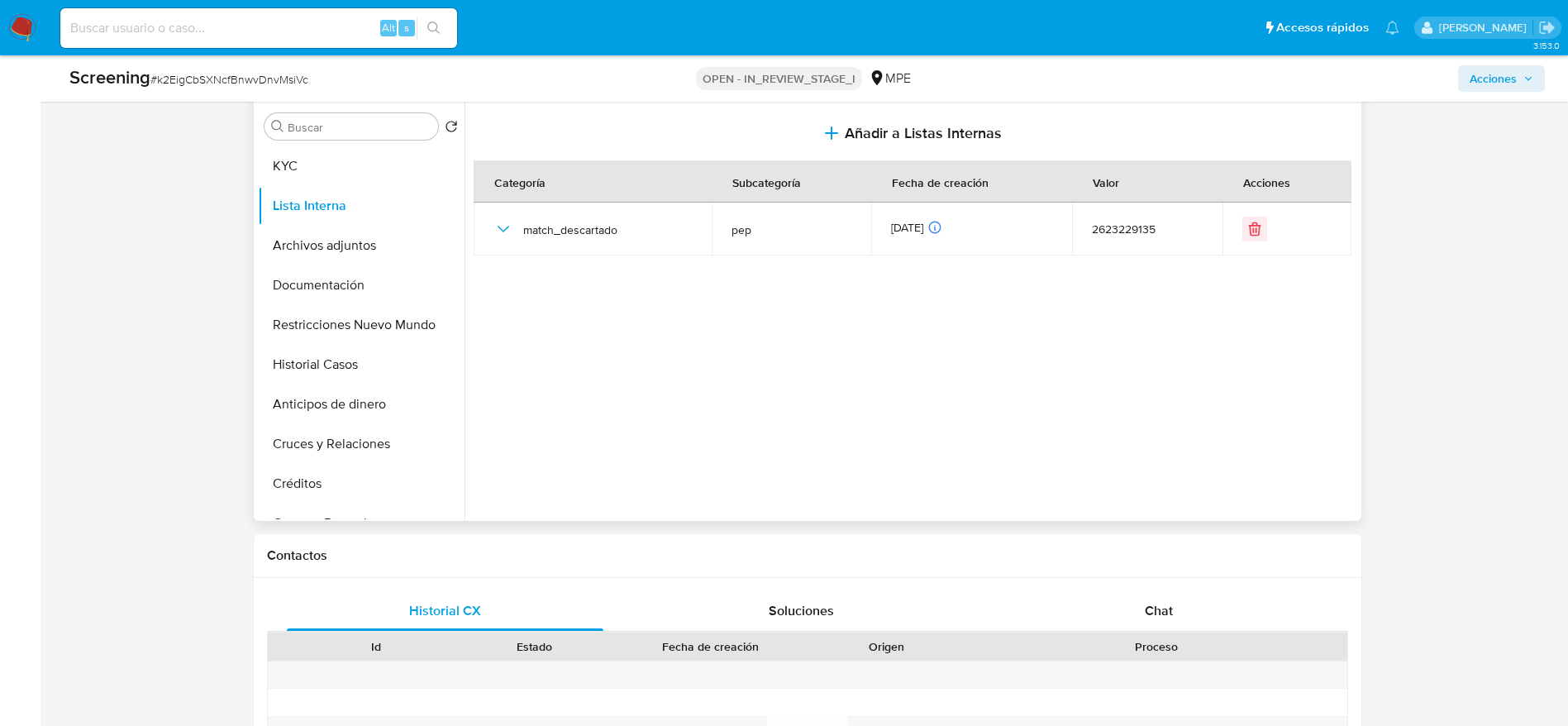
scroll to position [248, 0]
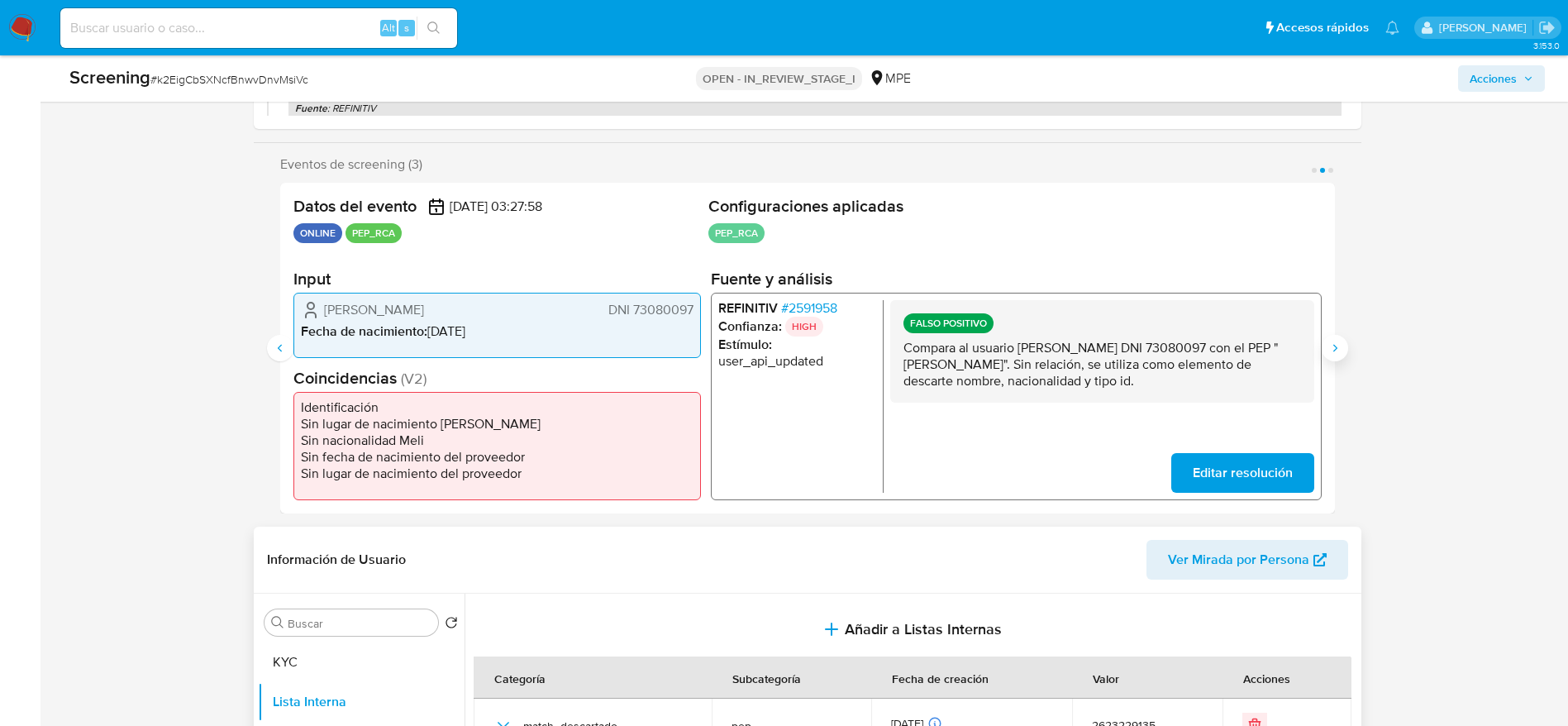
click at [1340, 351] on icon "Siguiente" at bounding box center [1335, 347] width 13 height 13
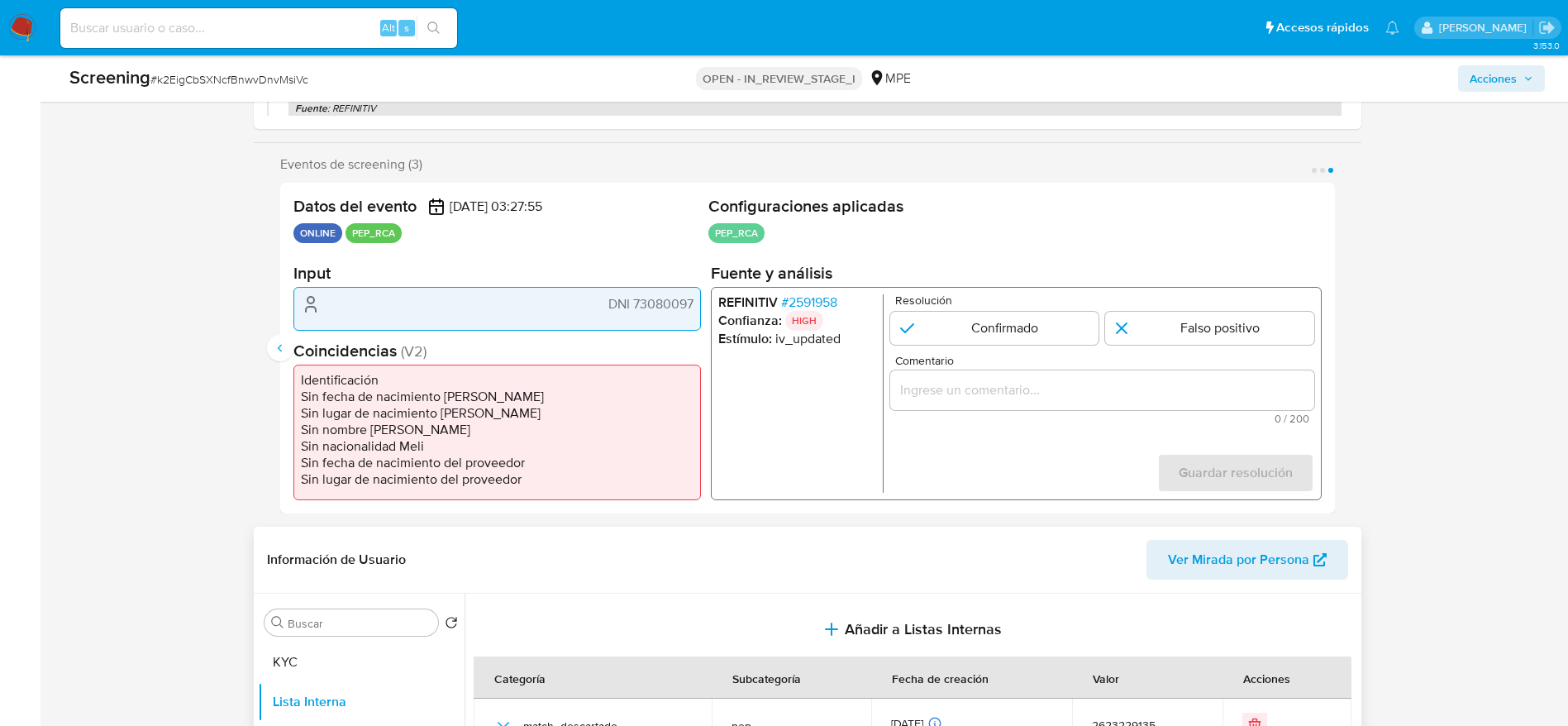
click at [303, 349] on h2 "Coincidencias ( V2 )" at bounding box center [498, 350] width 407 height 21
click at [281, 350] on icon "Anterior" at bounding box center [279, 347] width 4 height 8
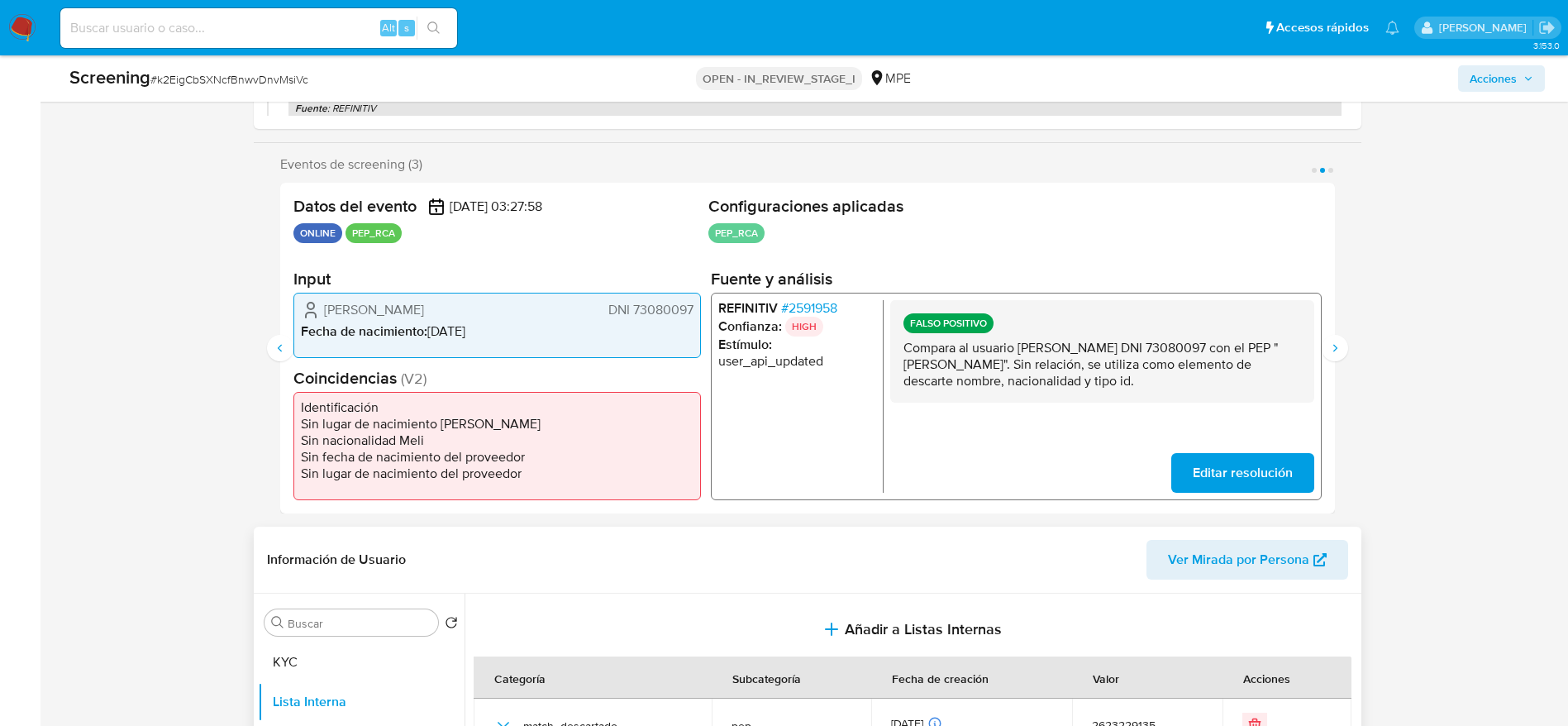
click at [1099, 345] on p "Compara al usuario Diego Arturo Rojas Flores DNI 73080097 con el PEP "carmelo d…" at bounding box center [1102, 363] width 398 height 49
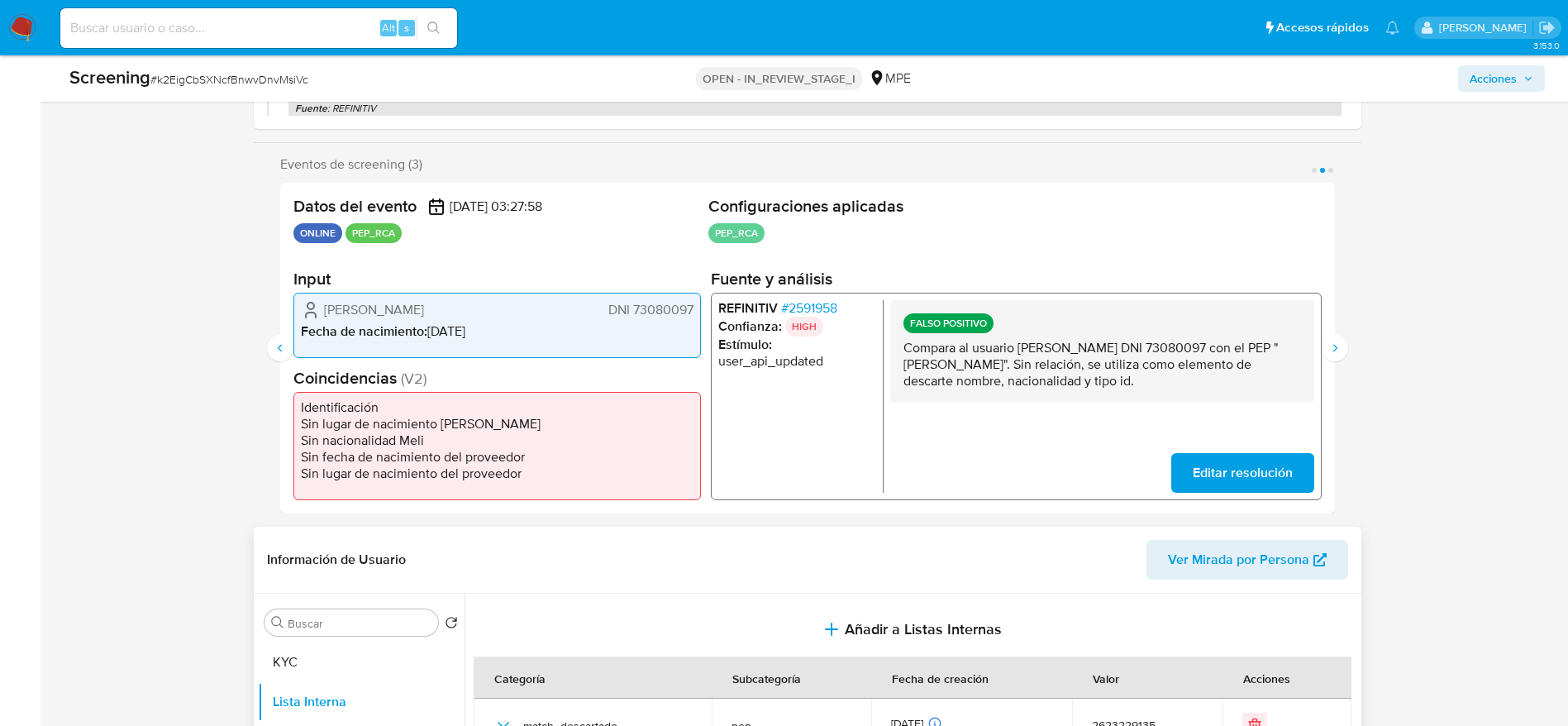
click at [1099, 345] on p "Compara al usuario Diego Arturo Rojas Flores DNI 73080097 con el PEP "carmelo d…" at bounding box center [1102, 363] width 398 height 49
click at [1334, 338] on button "Siguiente" at bounding box center [1335, 347] width 27 height 27
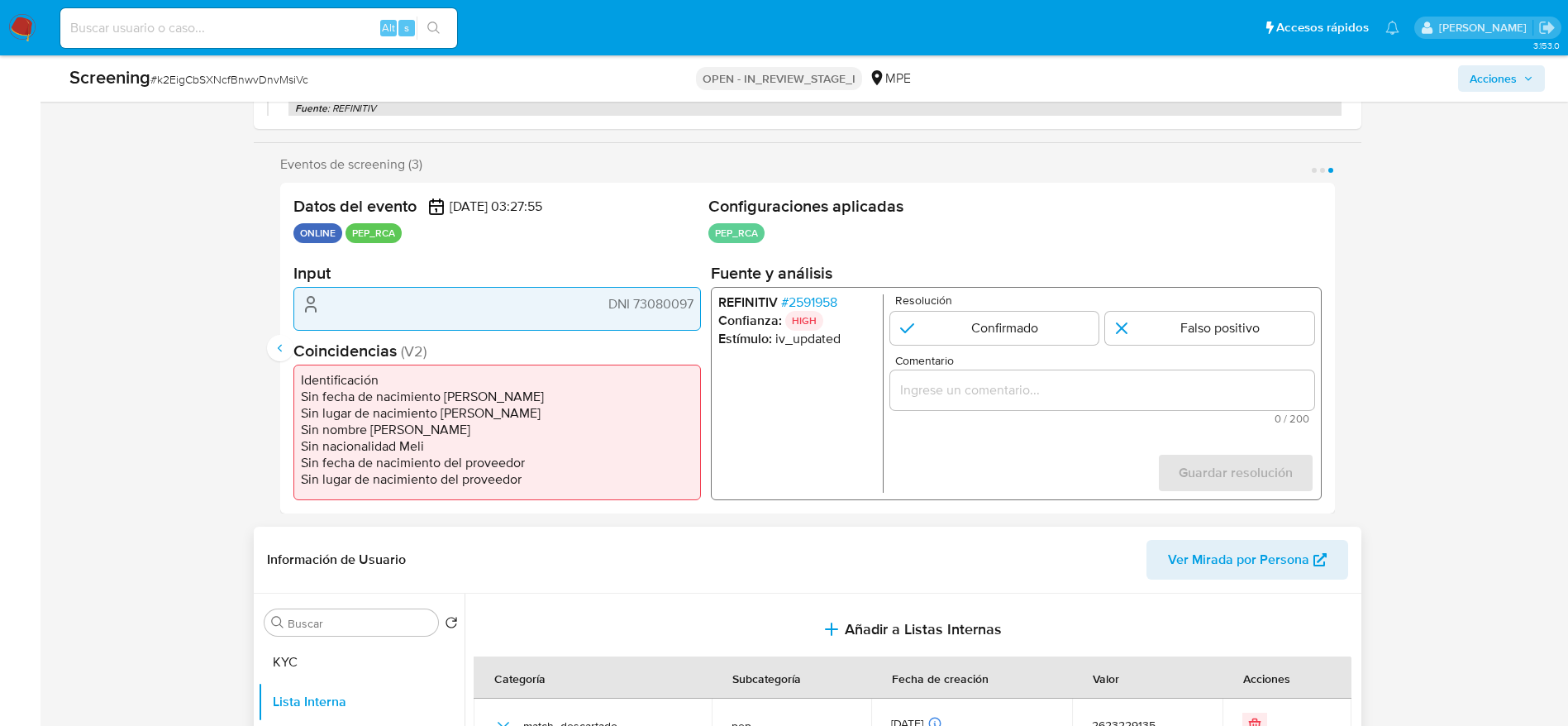
drag, startPoint x: 1246, startPoint y: 333, endPoint x: 1246, endPoint y: 386, distance: 53.0
click at [1246, 334] on input "3 de 3" at bounding box center [1209, 328] width 209 height 33
radio input "true"
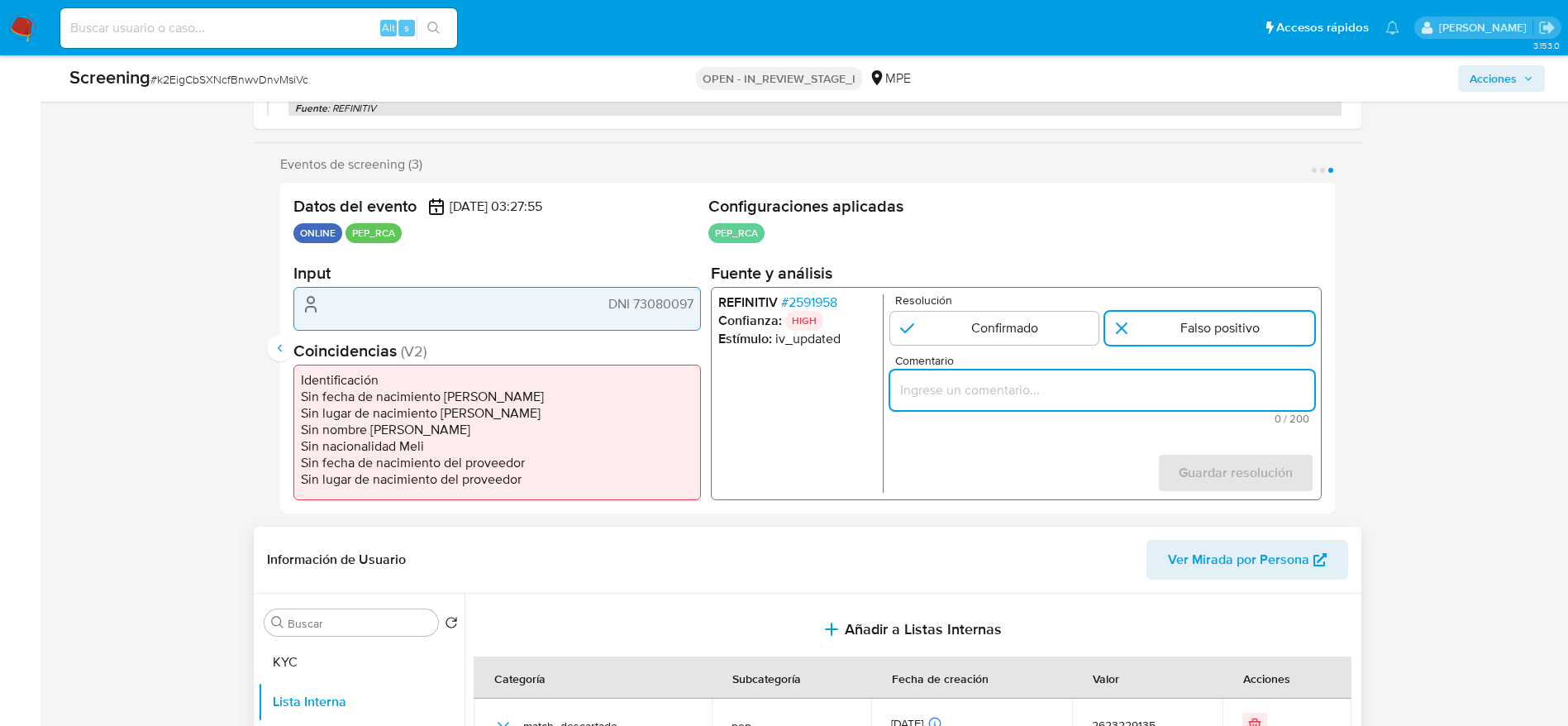
click at [1246, 388] on input "Comentario" at bounding box center [1101, 390] width 424 height 22
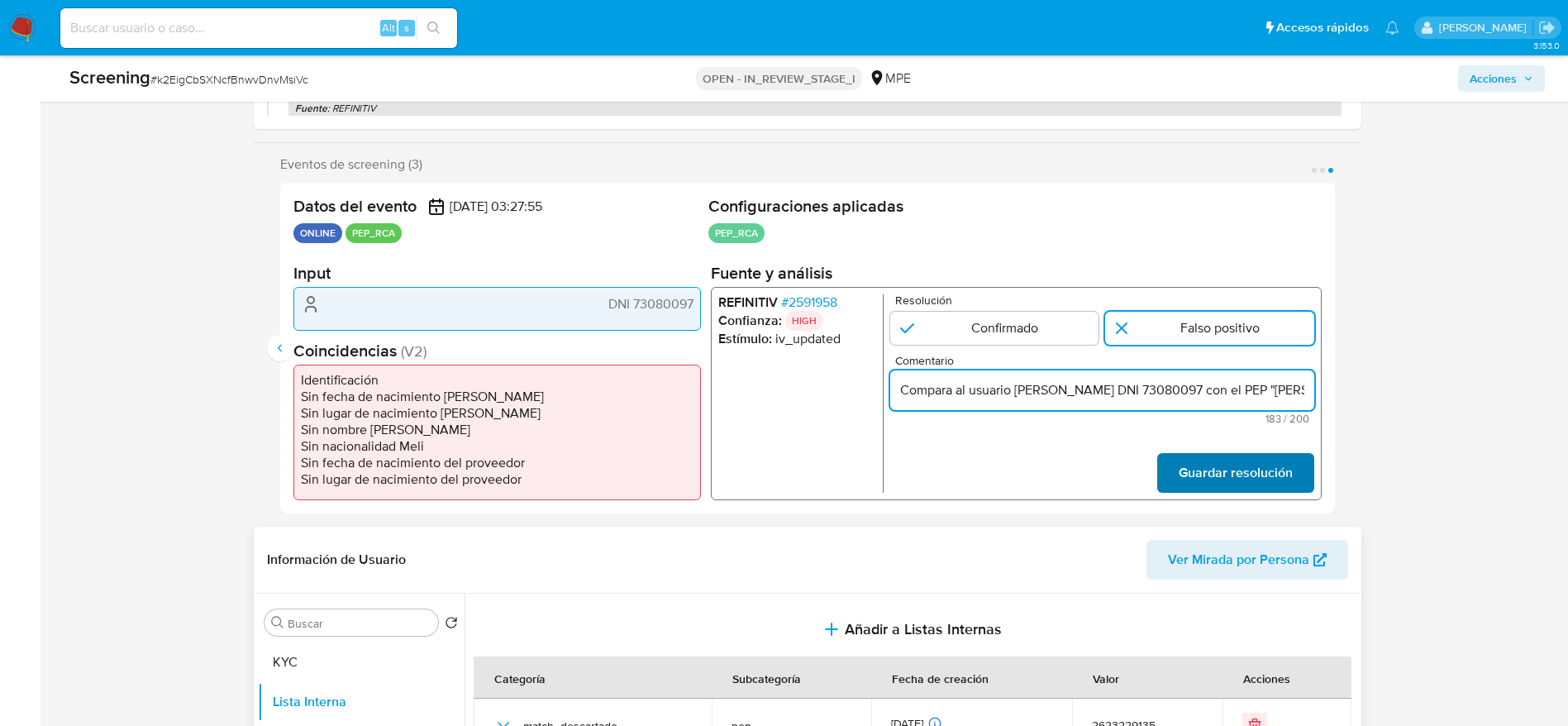
scroll to position [0, 680]
type input "Compara al usuario Diego Arturo Rojas Flores DNI 73080097 con el PEP "carmelo d…"
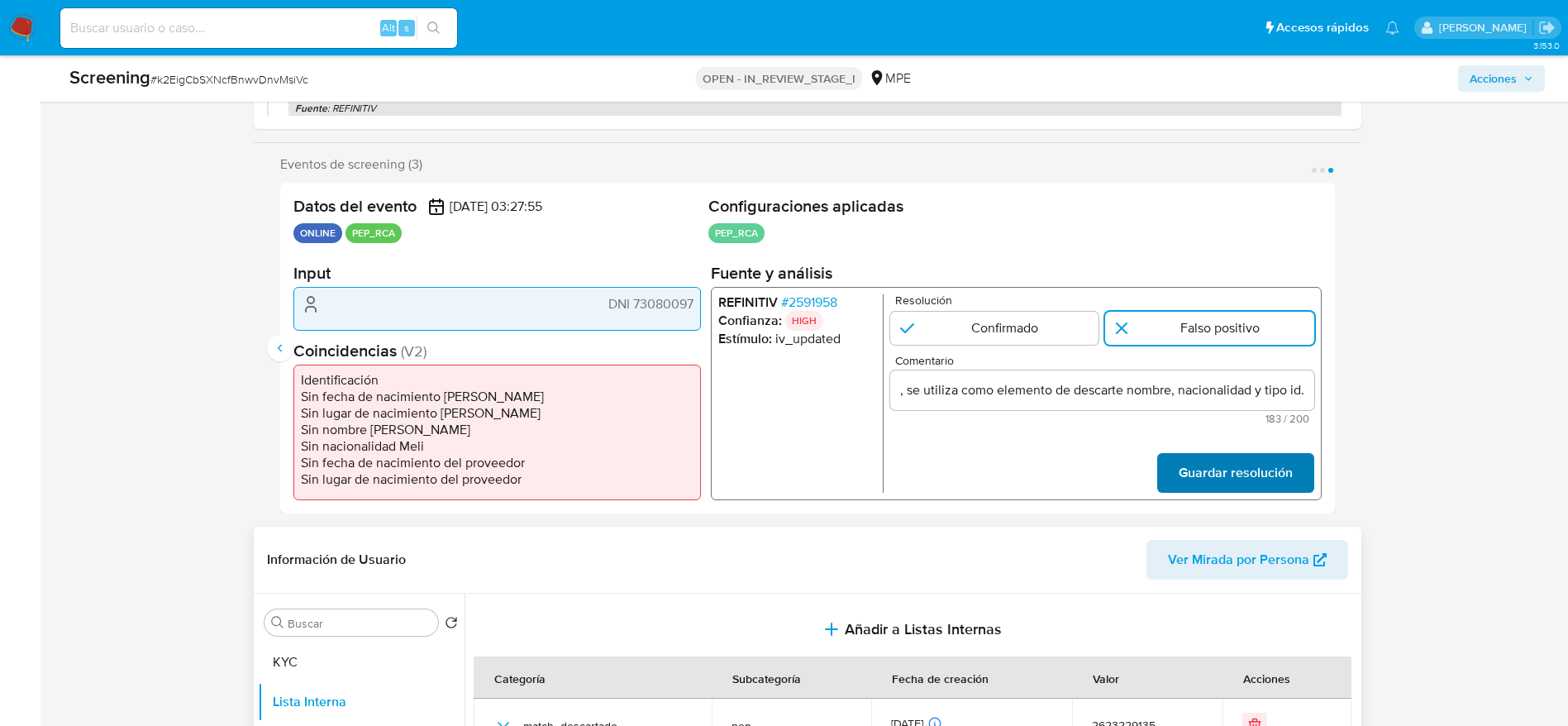
click at [1247, 476] on span "Guardar resolución" at bounding box center [1235, 473] width 114 height 36
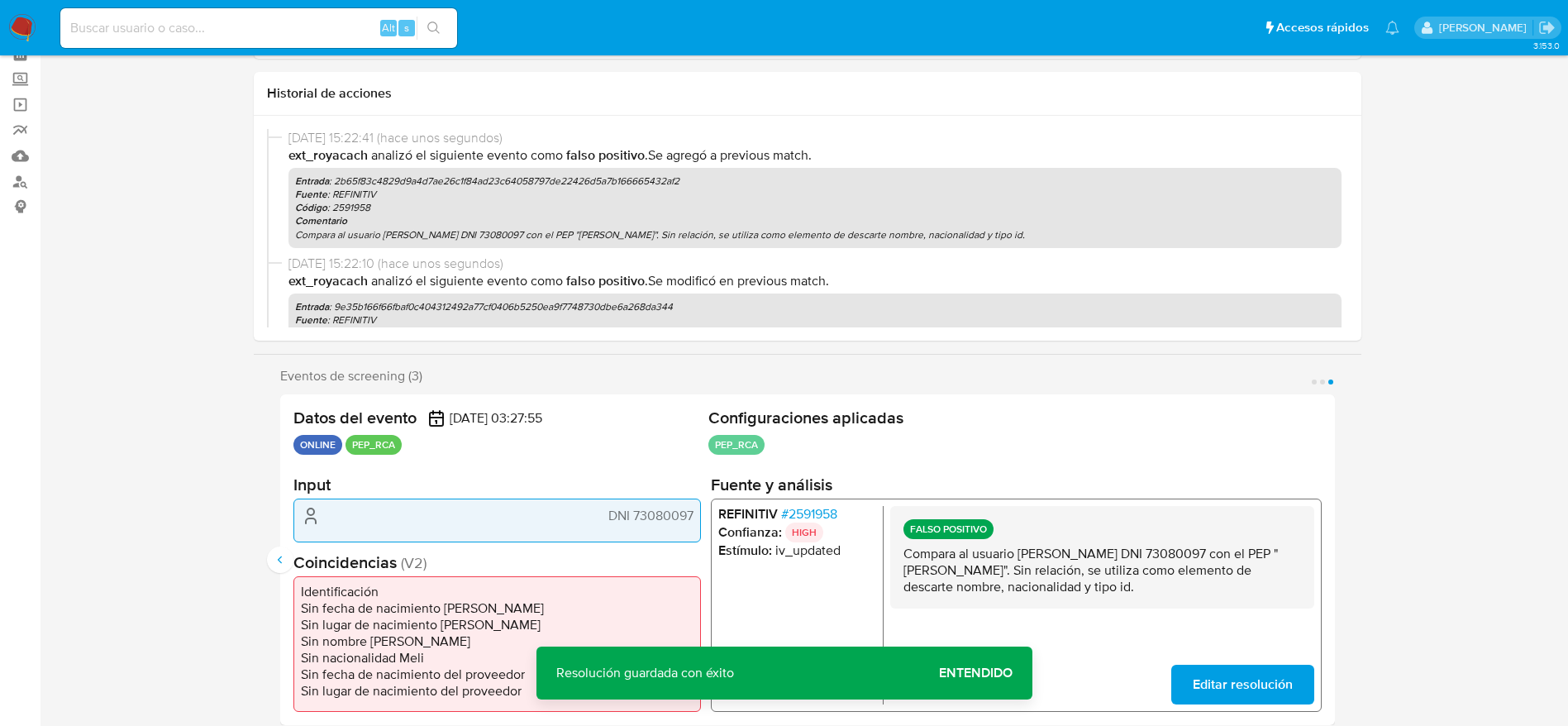
scroll to position [0, 0]
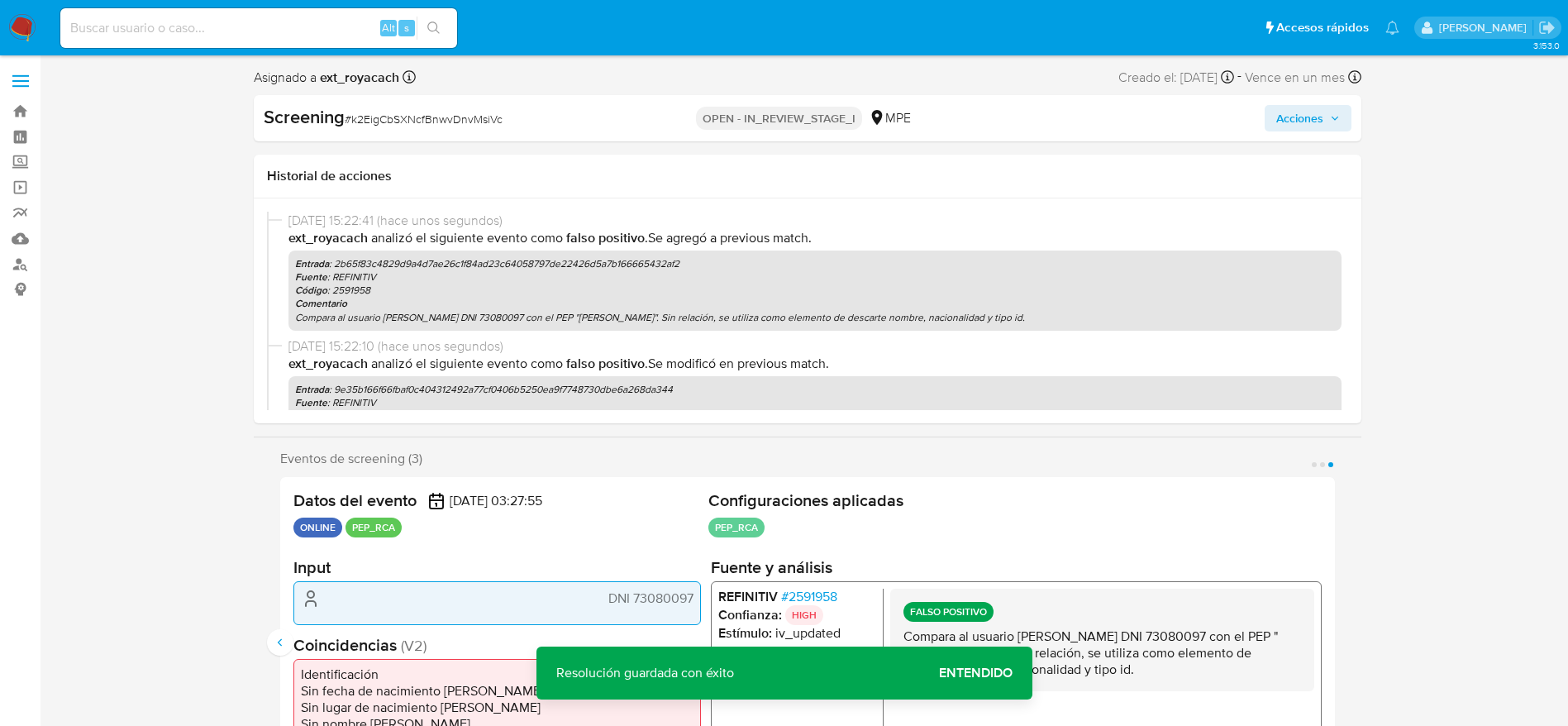
click at [1331, 115] on icon "button" at bounding box center [1335, 118] width 10 height 10
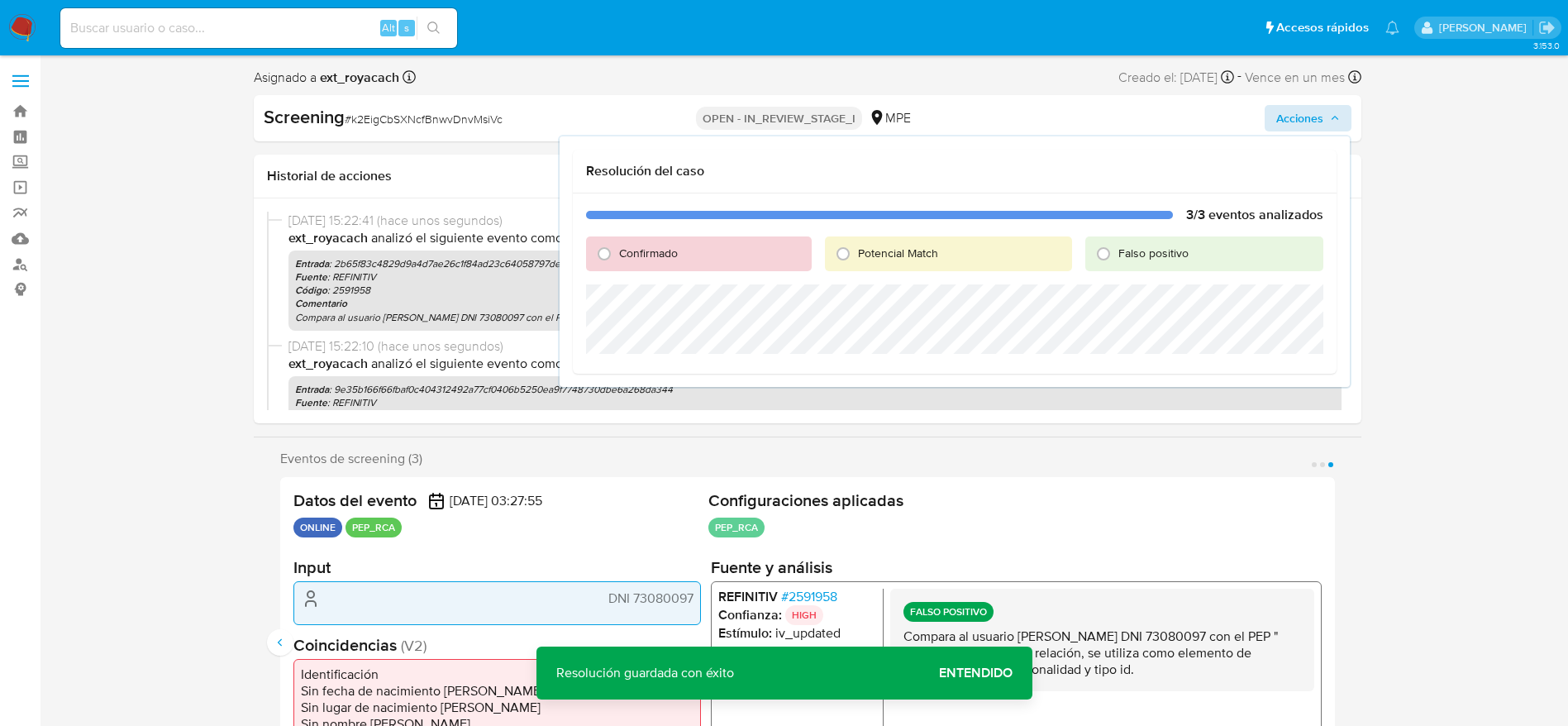
drag, startPoint x: 1154, startPoint y: 256, endPoint x: 1154, endPoint y: 272, distance: 16.0
click at [1154, 256] on span "Falso positivo" at bounding box center [1154, 252] width 70 height 16
click at [1117, 256] on input "Falso positivo" at bounding box center [1103, 254] width 27 height 27
radio input "true"
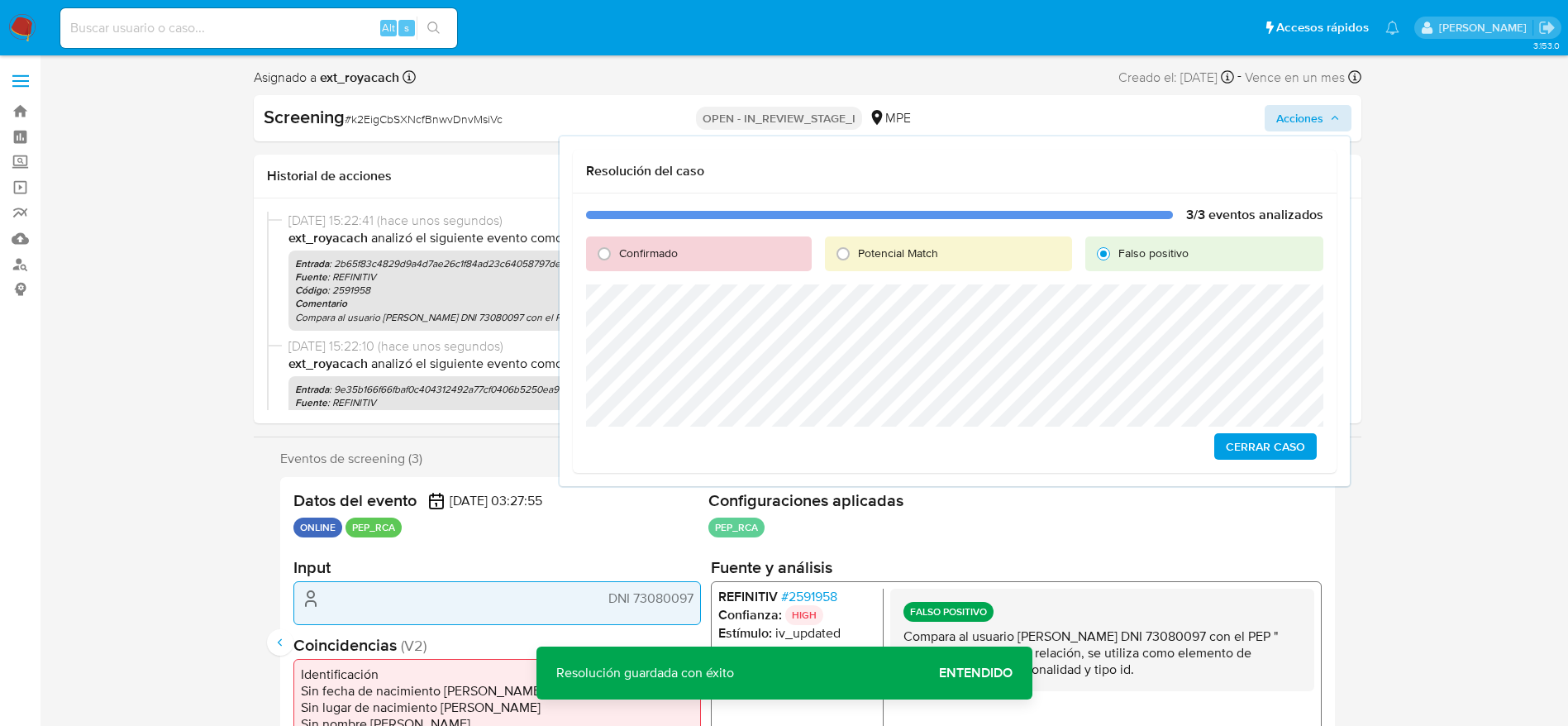
click at [1250, 448] on span "Cerrar Caso" at bounding box center [1266, 446] width 80 height 23
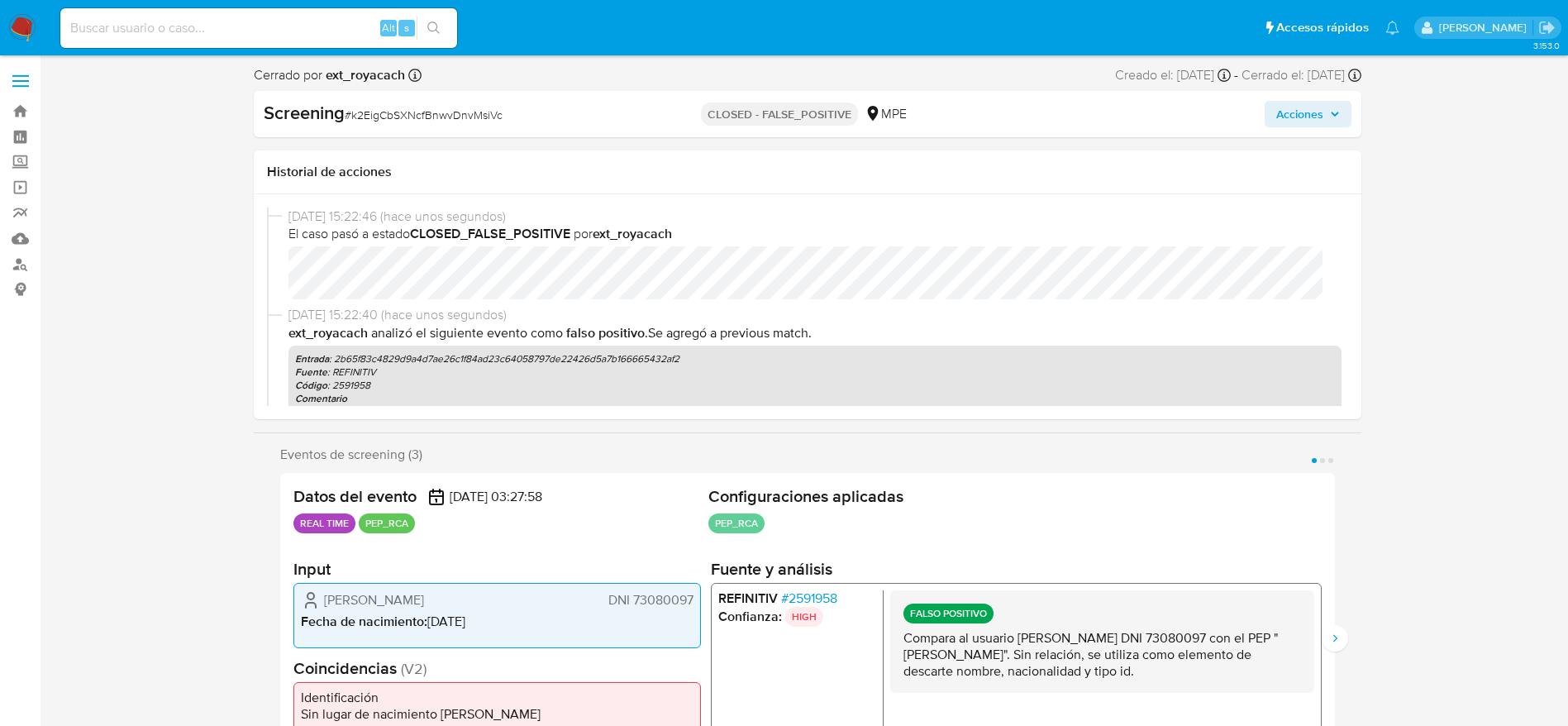
select select "10"
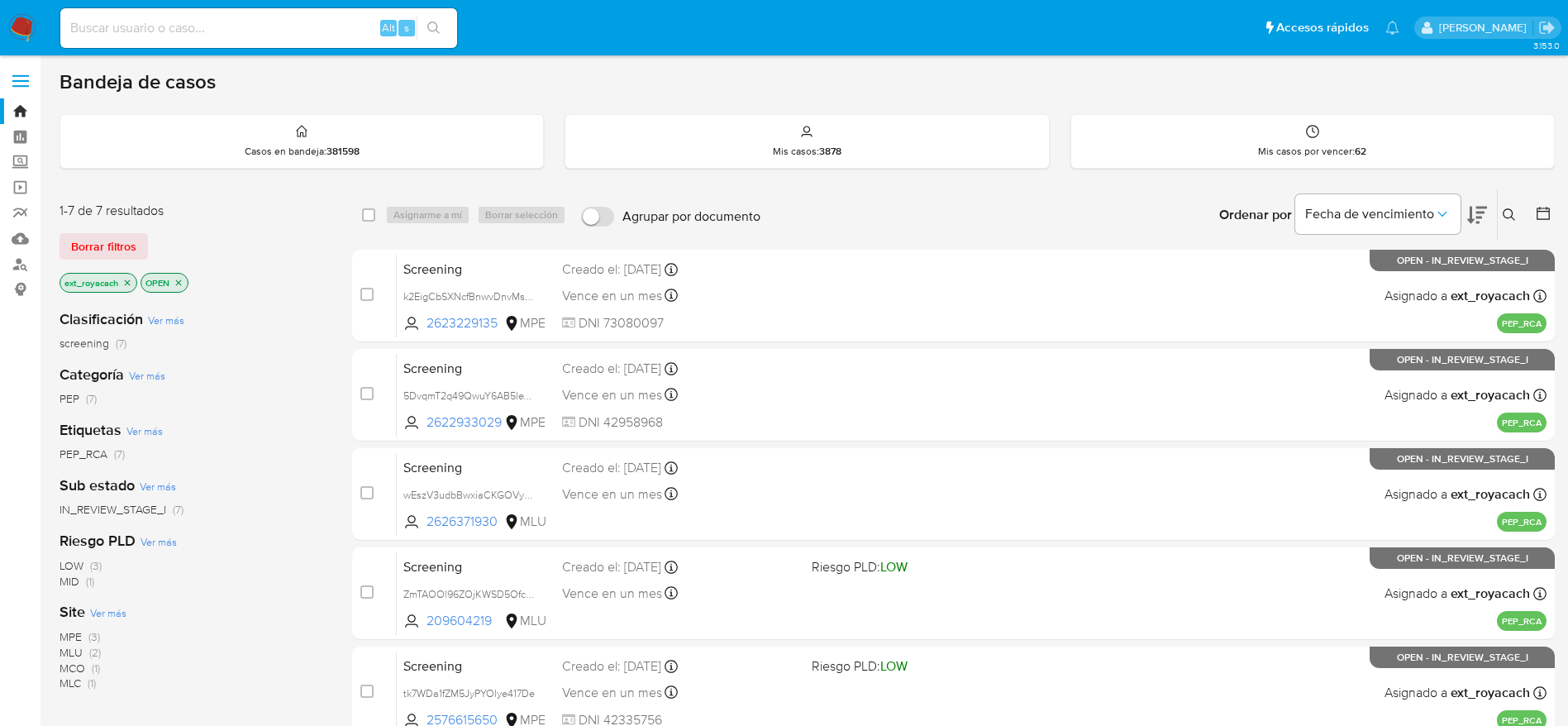
scroll to position [34, 0]
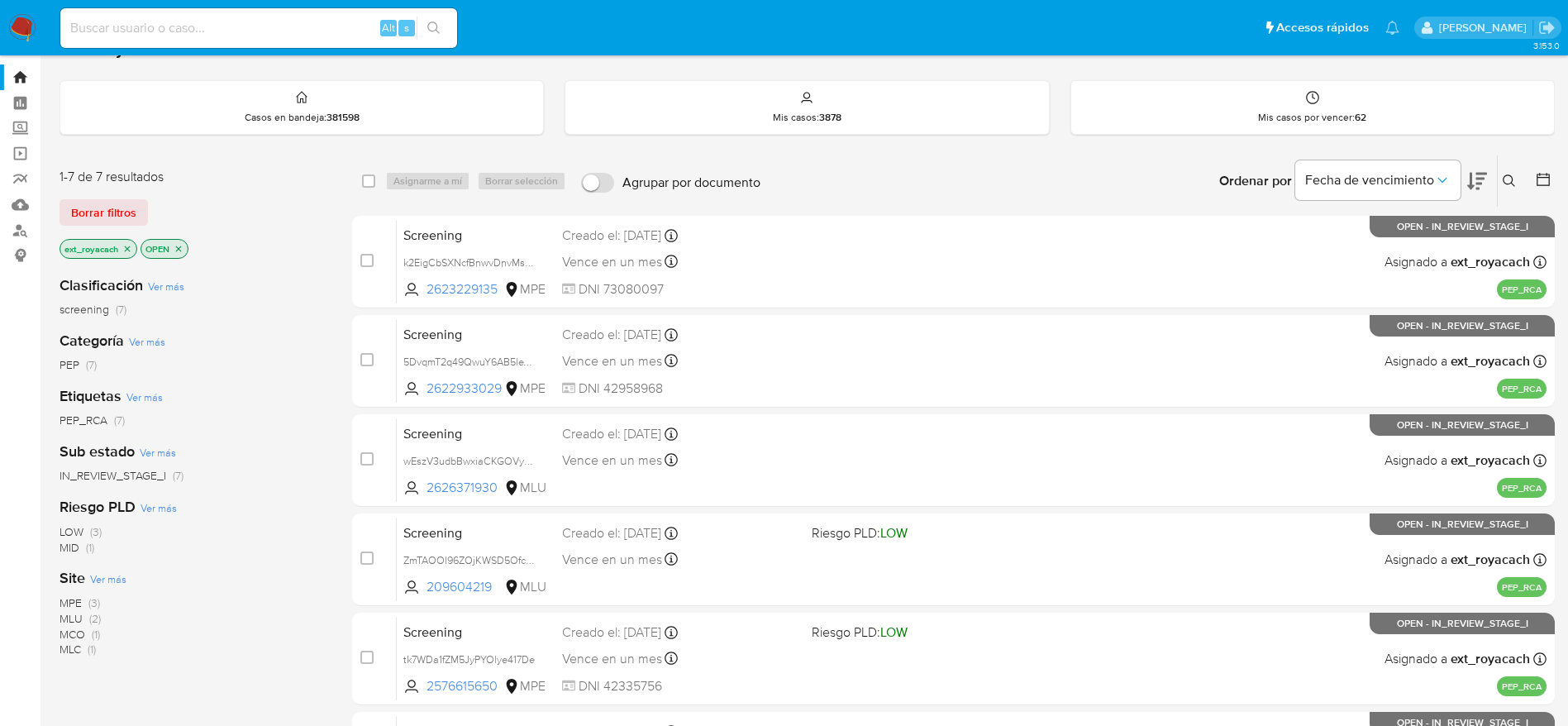
click at [30, 30] on img at bounding box center [23, 28] width 28 height 28
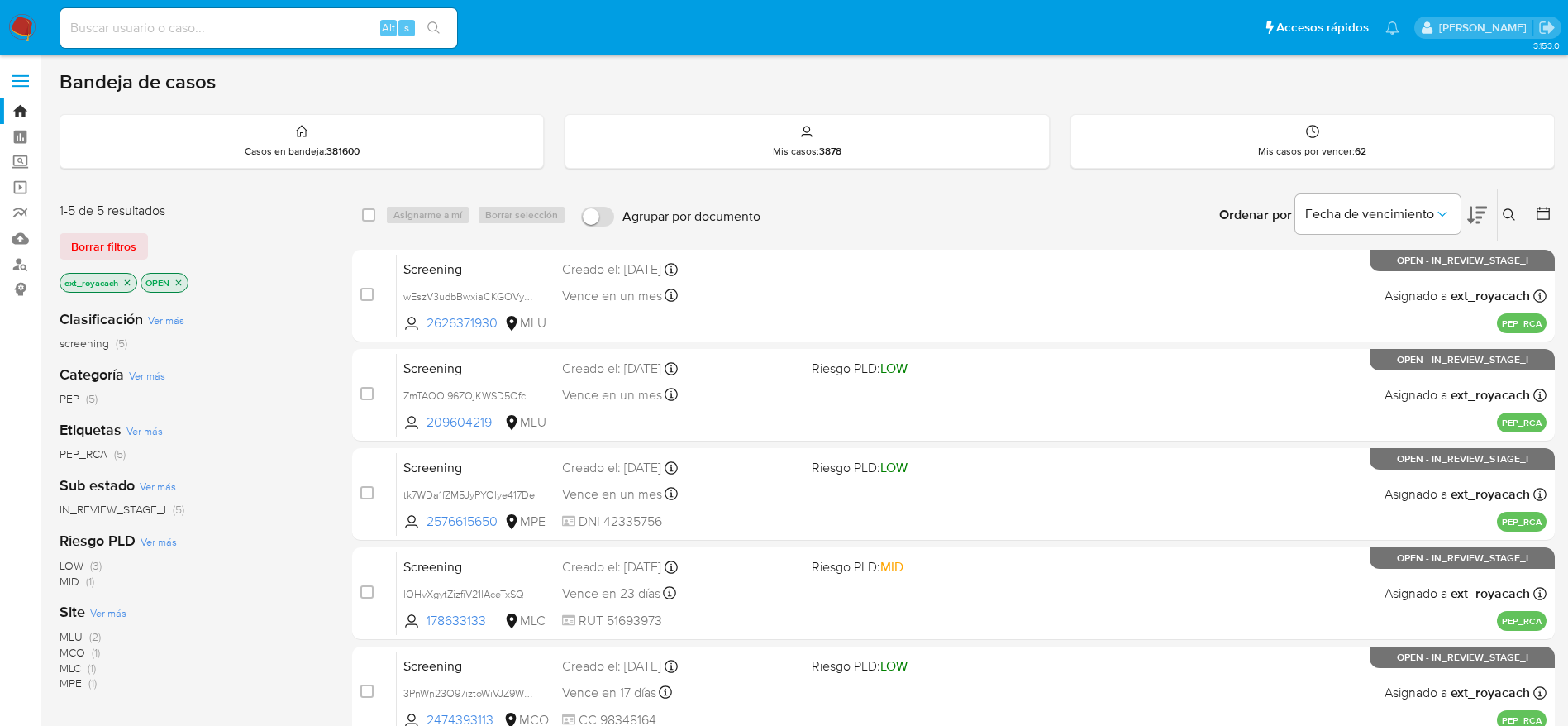
click at [10, 27] on img at bounding box center [23, 28] width 28 height 28
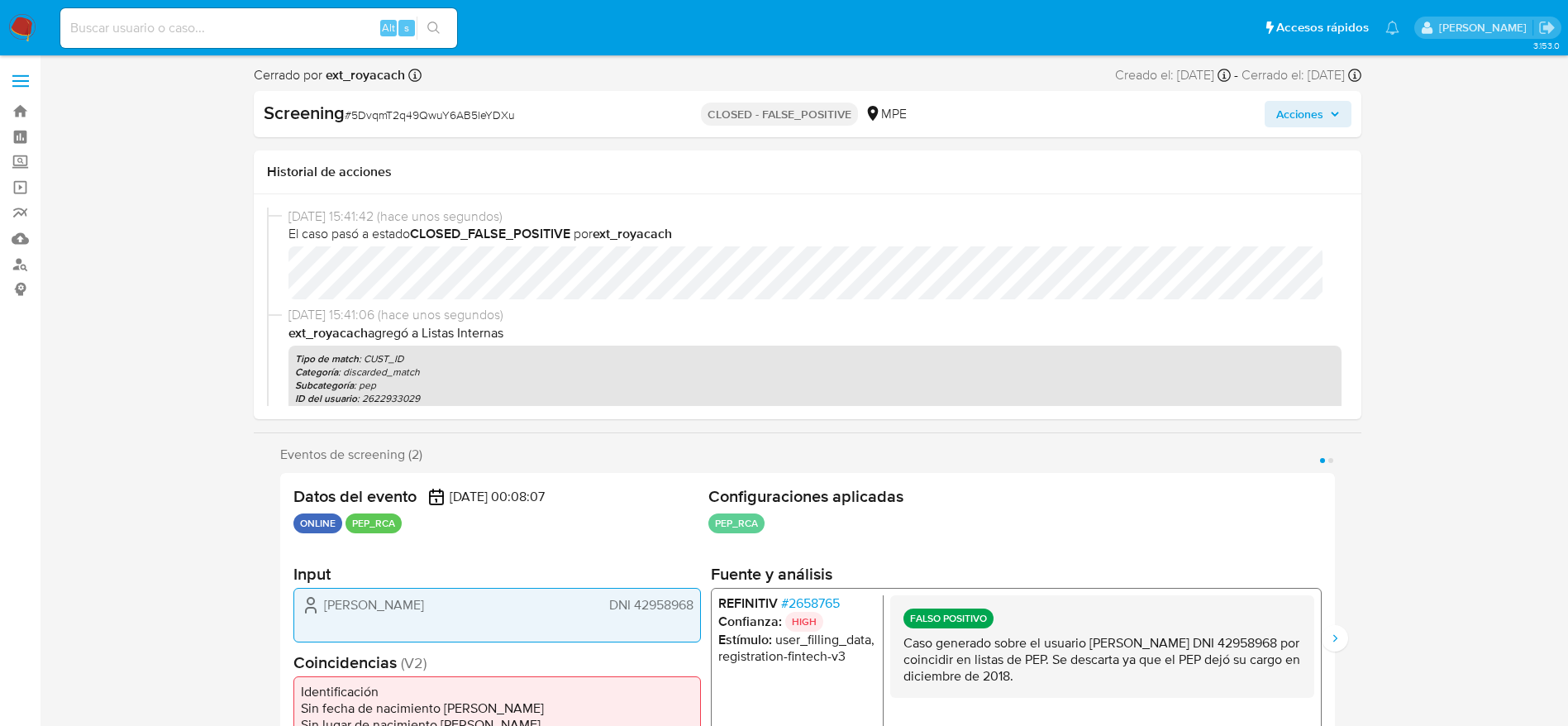
select select "10"
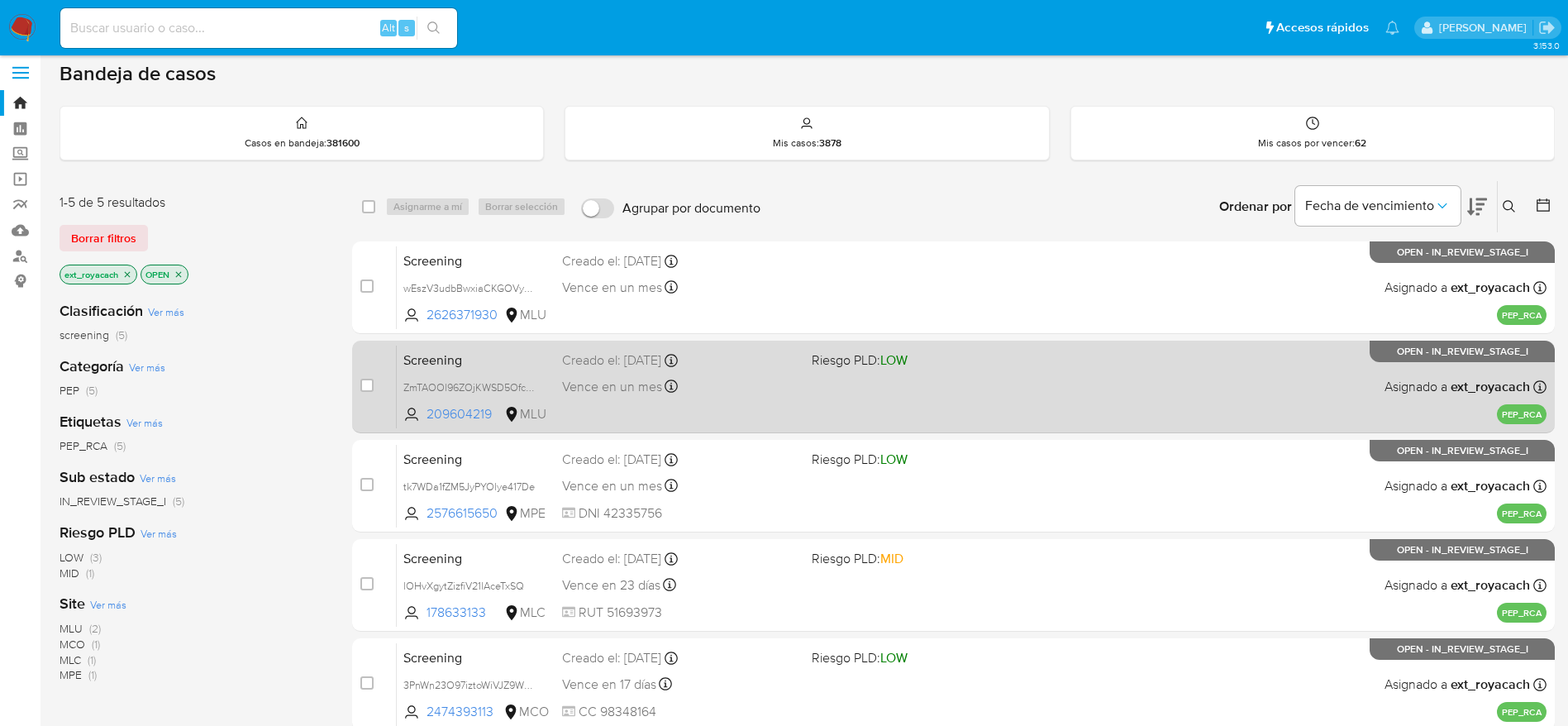
scroll to position [124, 0]
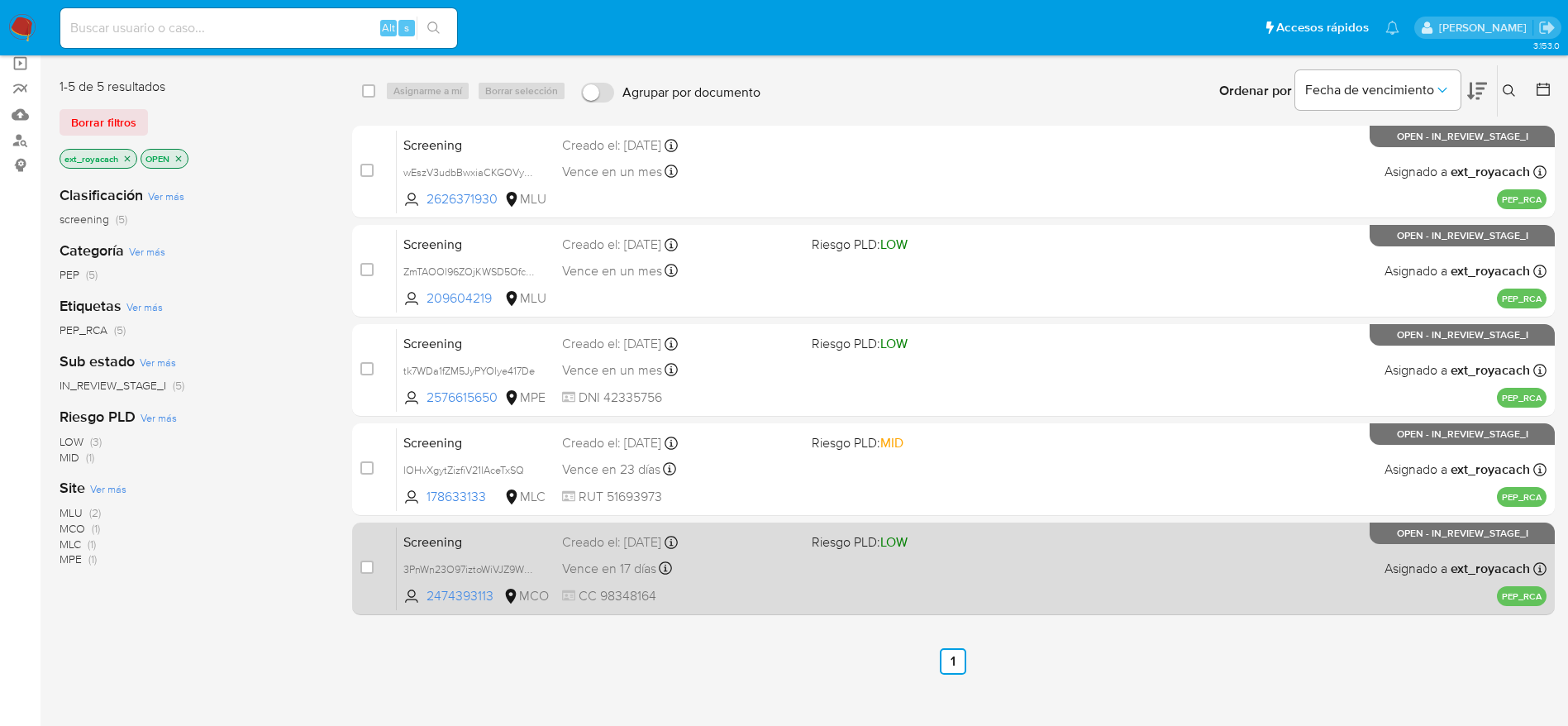
click at [657, 557] on div "Vence en 17 días Vence el [DATE] 07:43:06" at bounding box center [680, 568] width 237 height 23
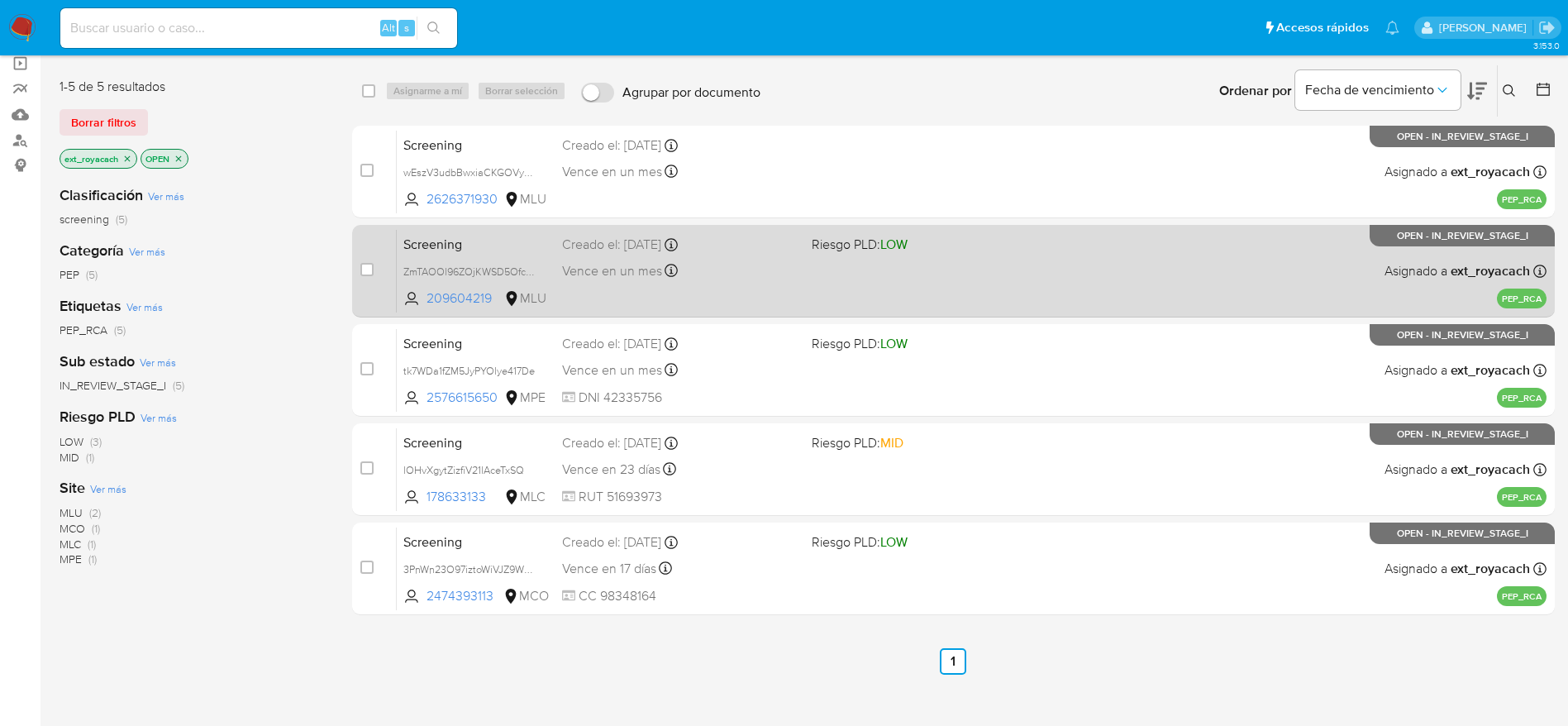
click at [788, 287] on div "Screening ZmTAOOl96ZOjKWSD5Ofcy1ar 209604219 MLU Riesgo PLD: LOW Creado el: [DA…" at bounding box center [972, 270] width 1150 height 83
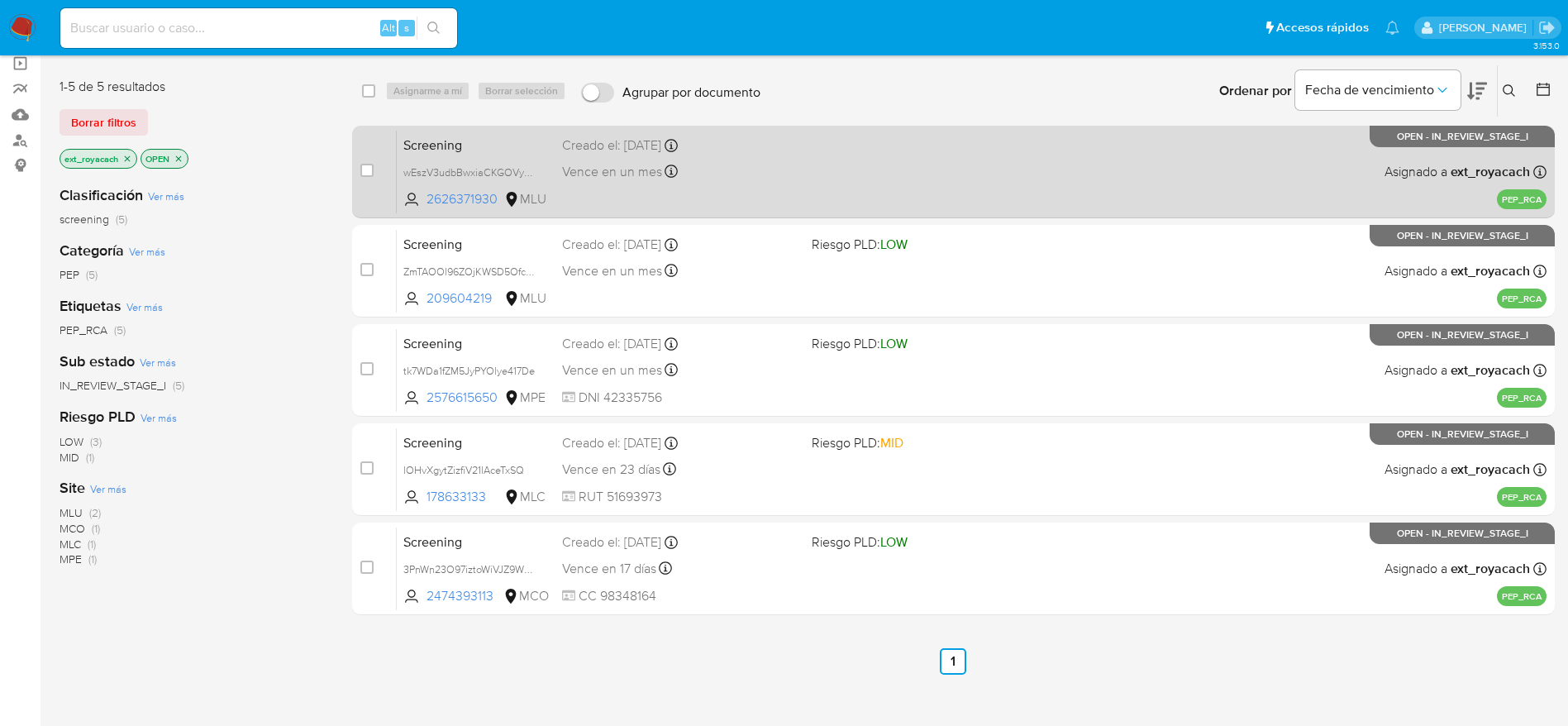
click at [642, 157] on div "Screening wEszV3udbBwxiaCKGOVyXTCm 2626371930 MLU Creado el: [DATE] Creado el: …" at bounding box center [972, 172] width 1150 height 83
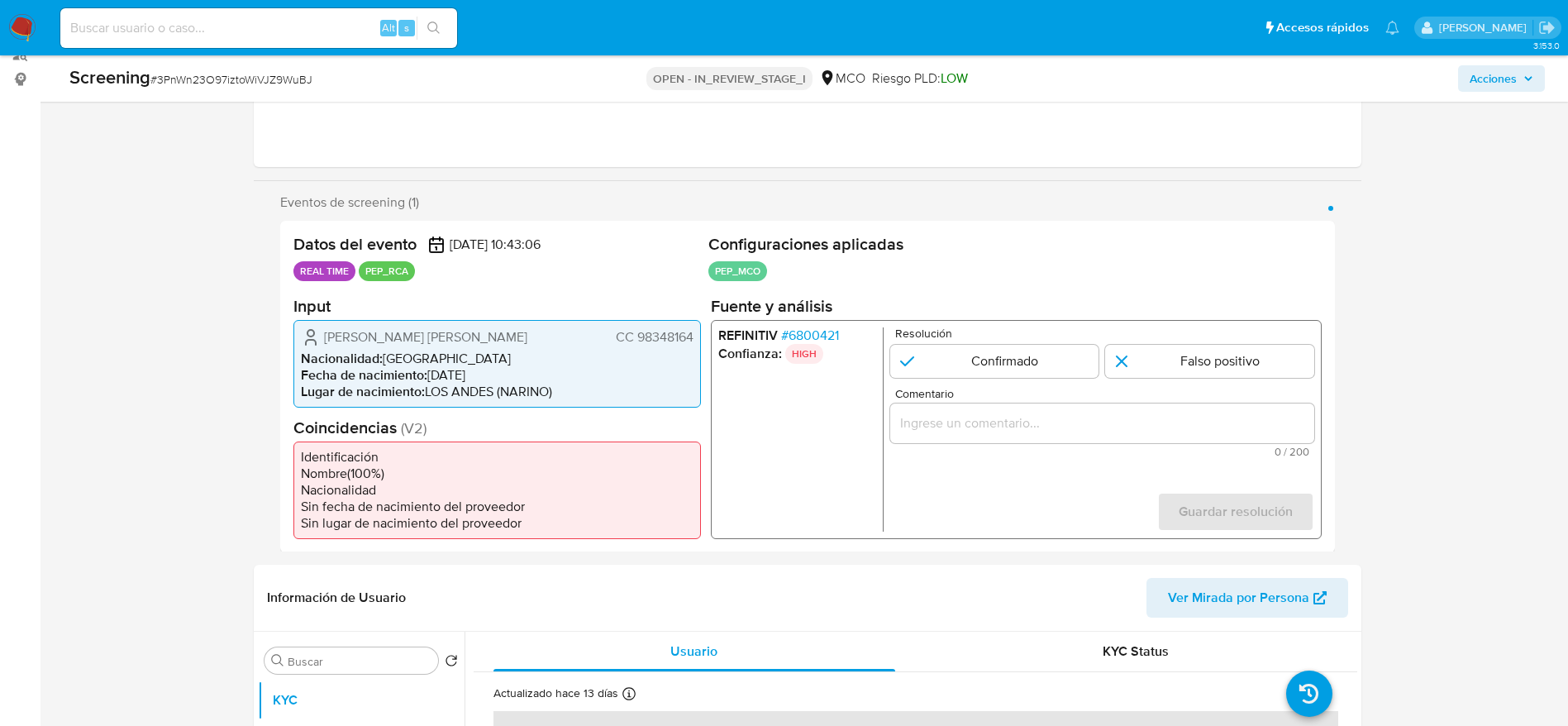
scroll to position [248, 0]
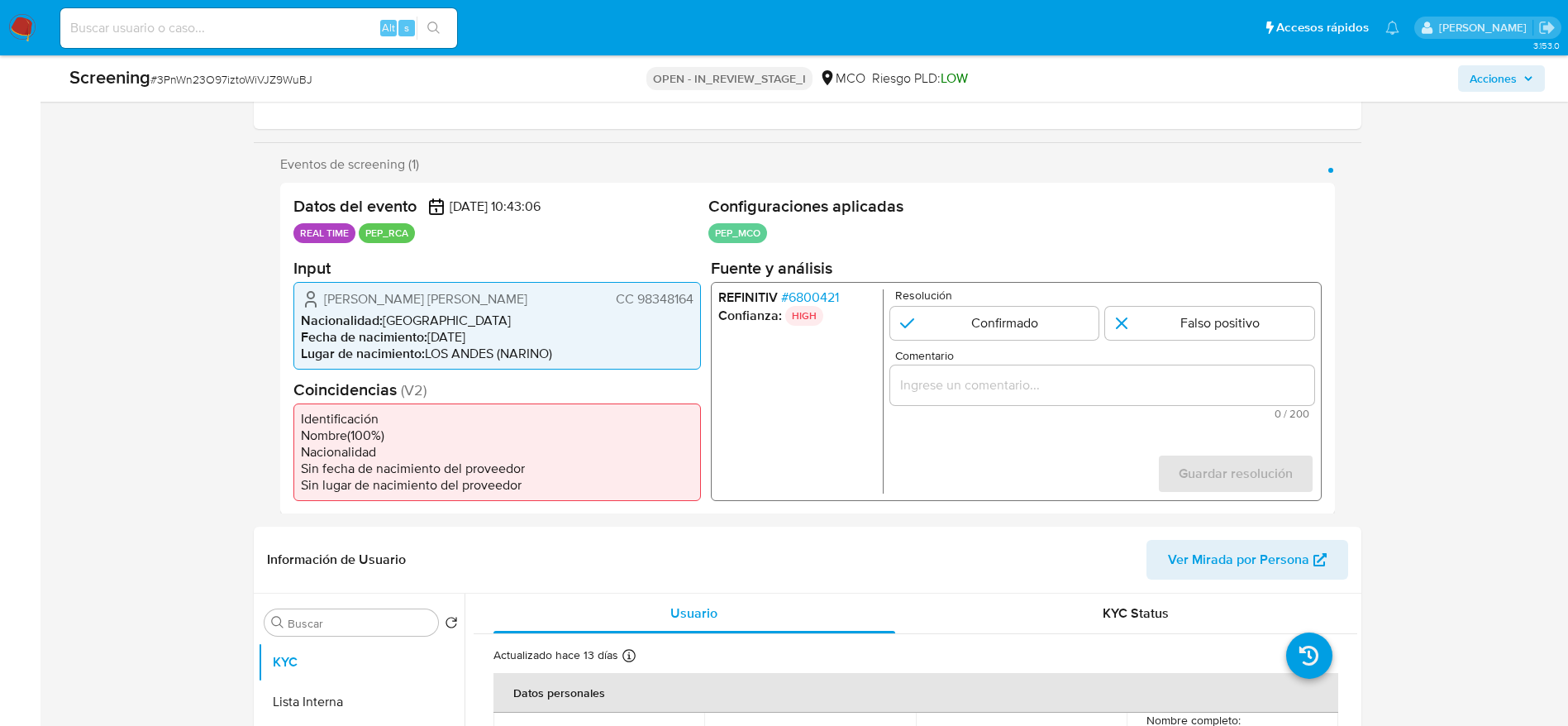
select select "10"
click at [805, 294] on span "# 6800421" at bounding box center [809, 296] width 58 height 16
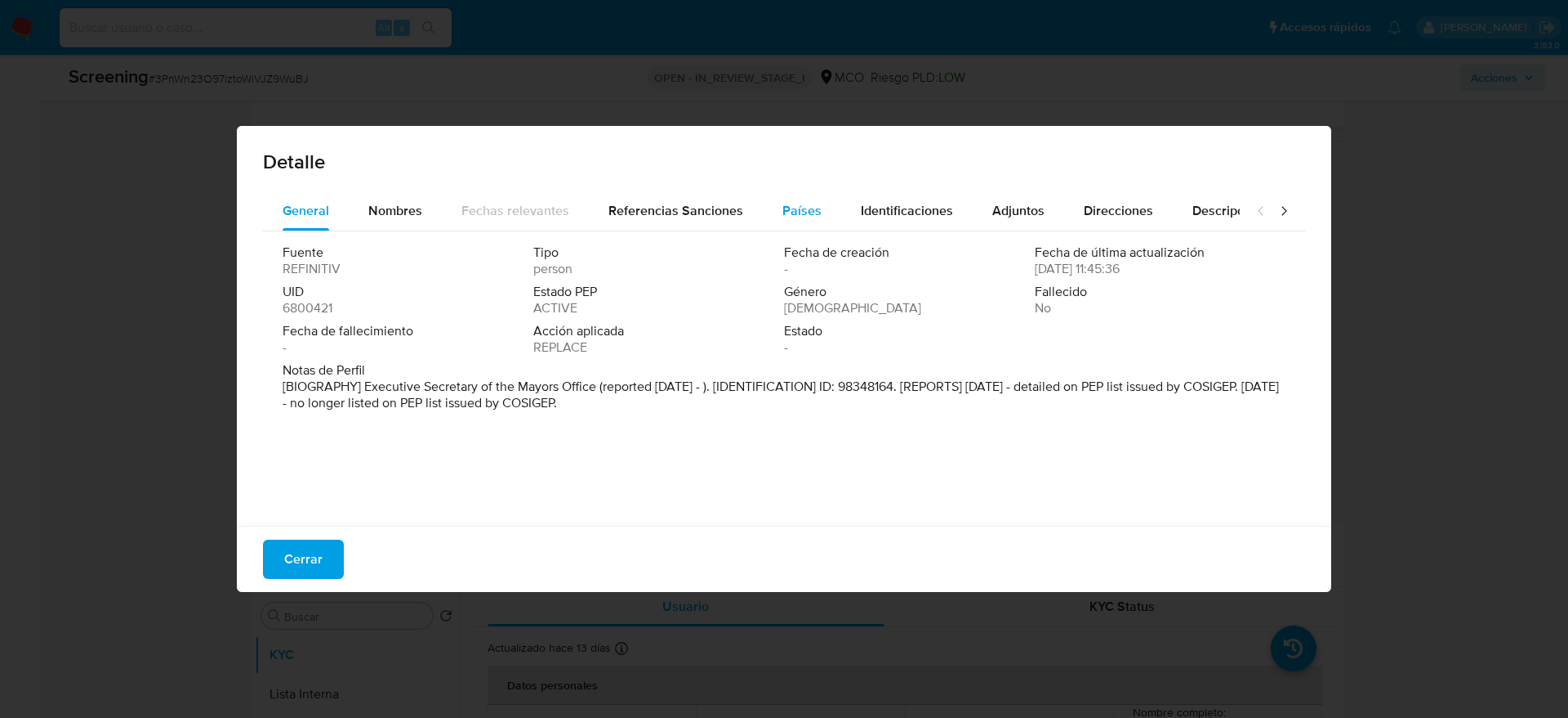
click at [784, 222] on div "Países" at bounding box center [802, 211] width 39 height 39
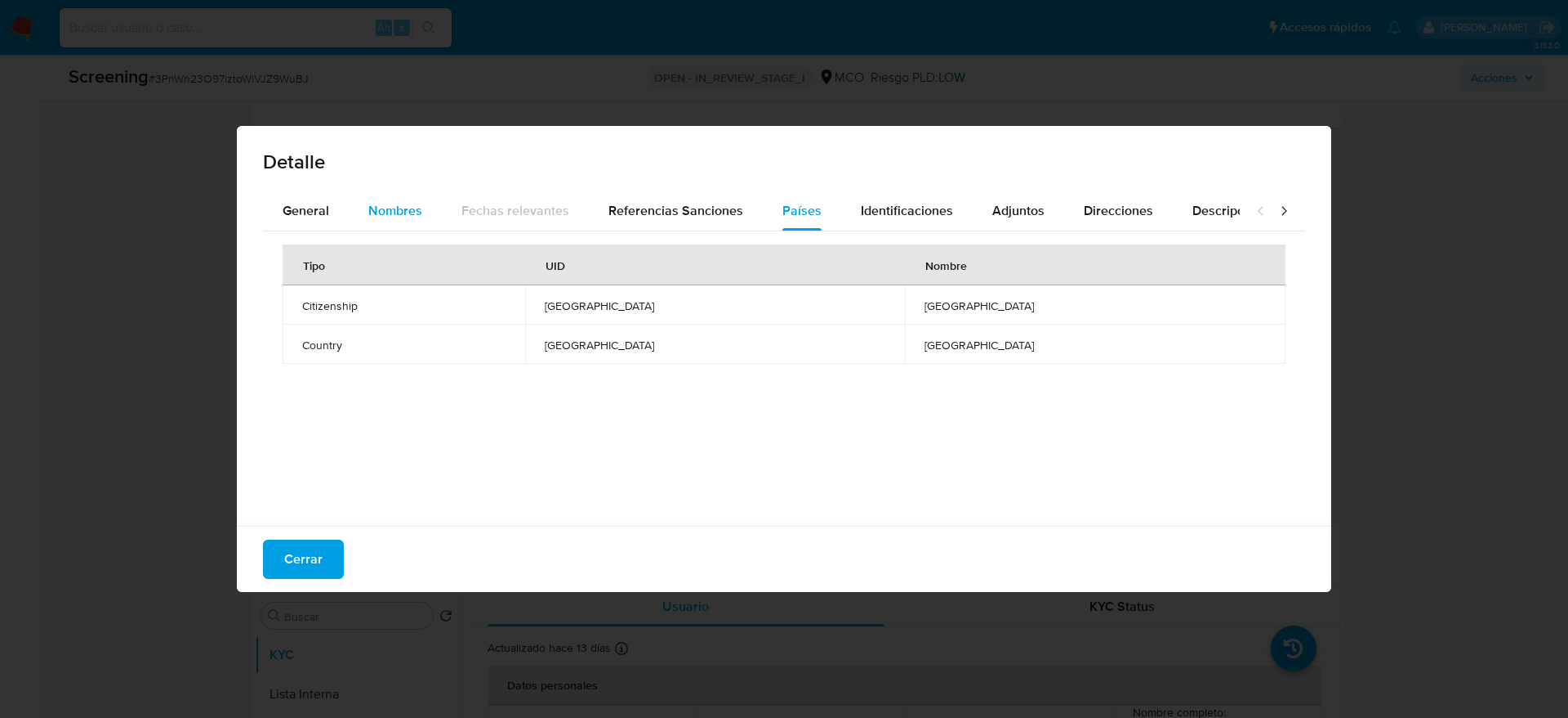
click at [364, 222] on button "Nombres" at bounding box center [395, 211] width 93 height 39
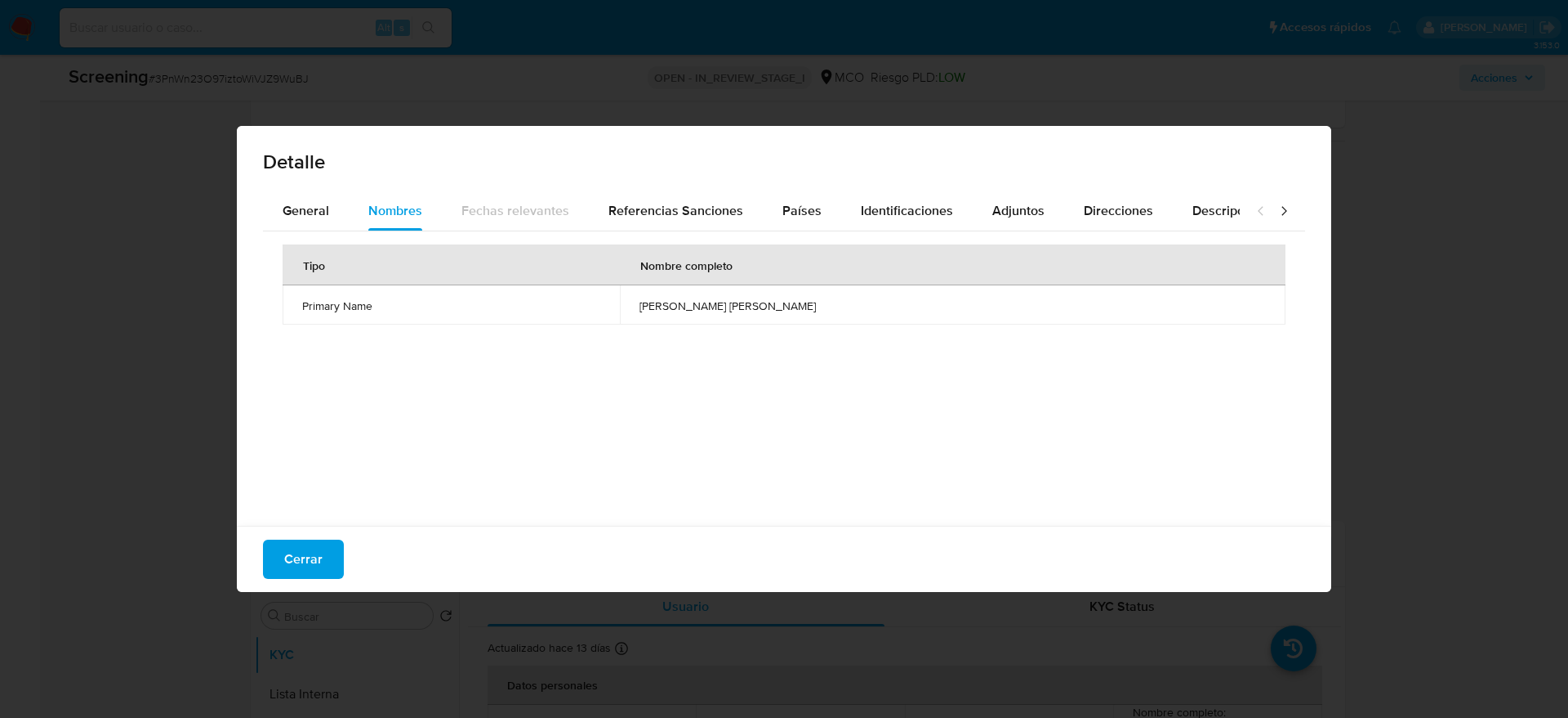
drag, startPoint x: 310, startPoint y: 564, endPoint x: 321, endPoint y: 555, distance: 14.2
click at [310, 563] on span "Cerrar" at bounding box center [303, 559] width 39 height 36
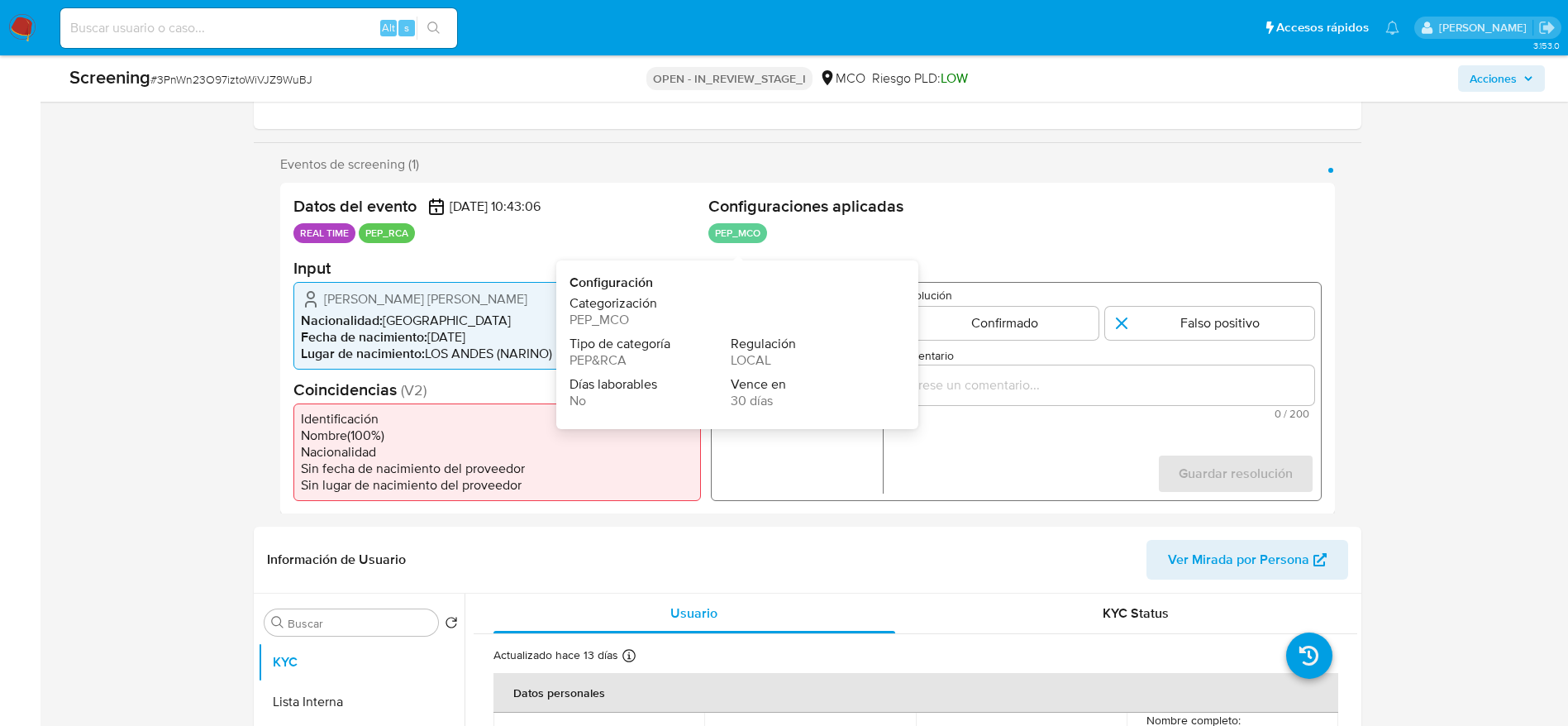
scroll to position [496, 0]
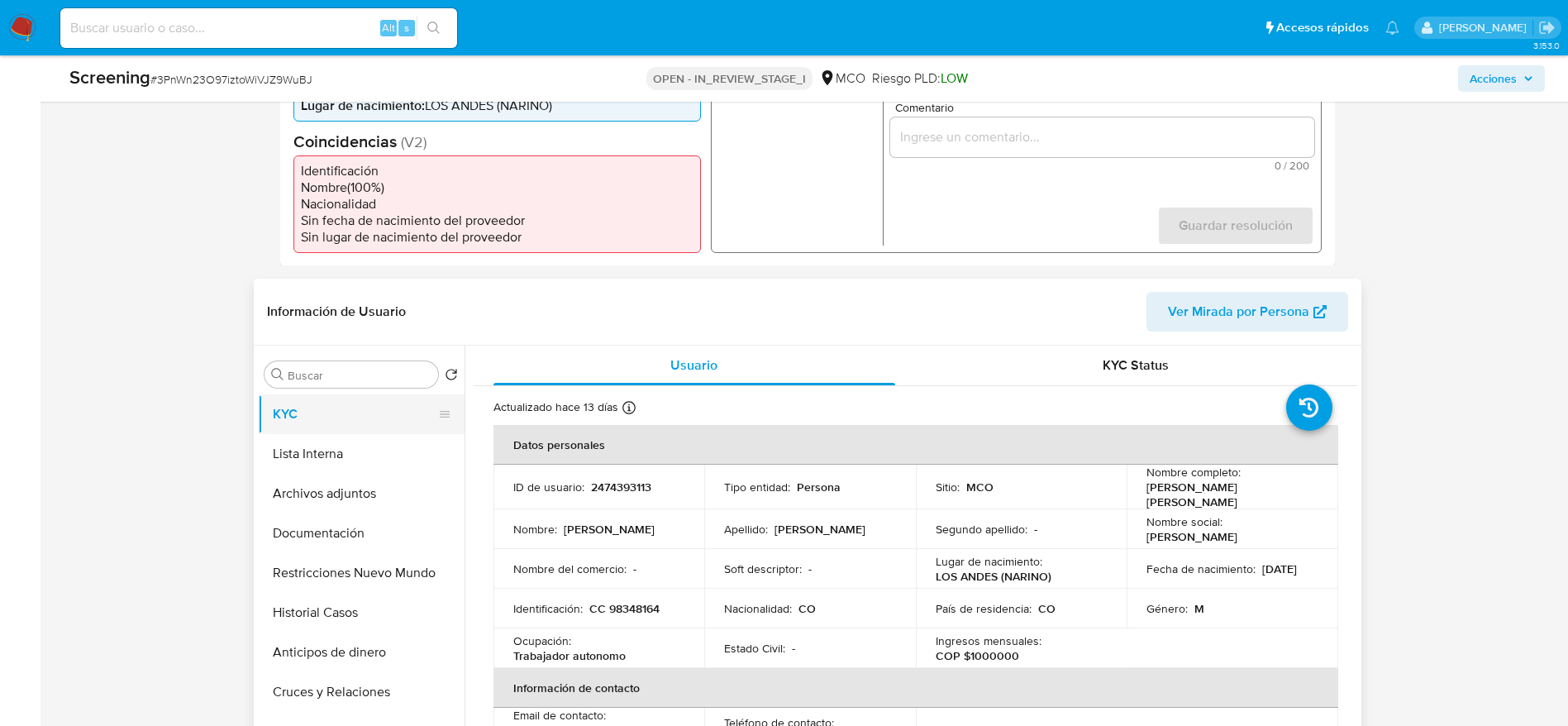
click at [318, 429] on button "KYC" at bounding box center [355, 414] width 193 height 40
click at [317, 446] on button "Lista Interna" at bounding box center [355, 454] width 193 height 40
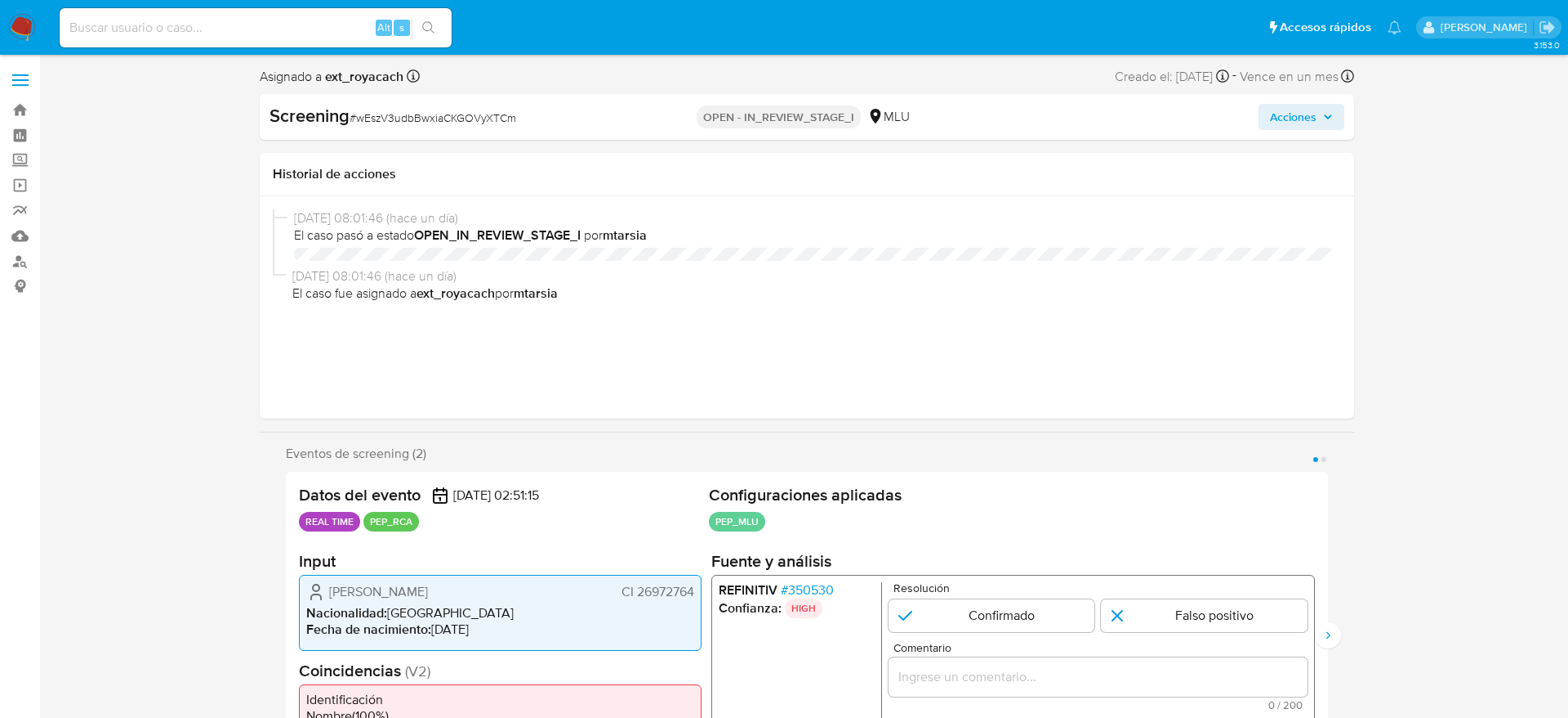
select select "10"
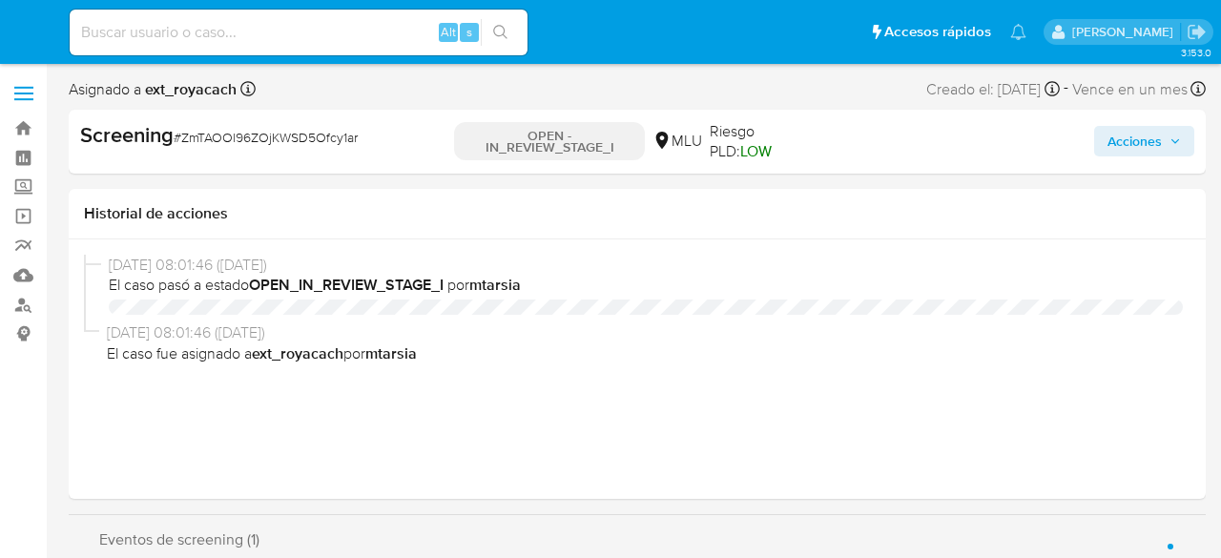
select select "10"
